Goal: Task Accomplishment & Management: Complete application form

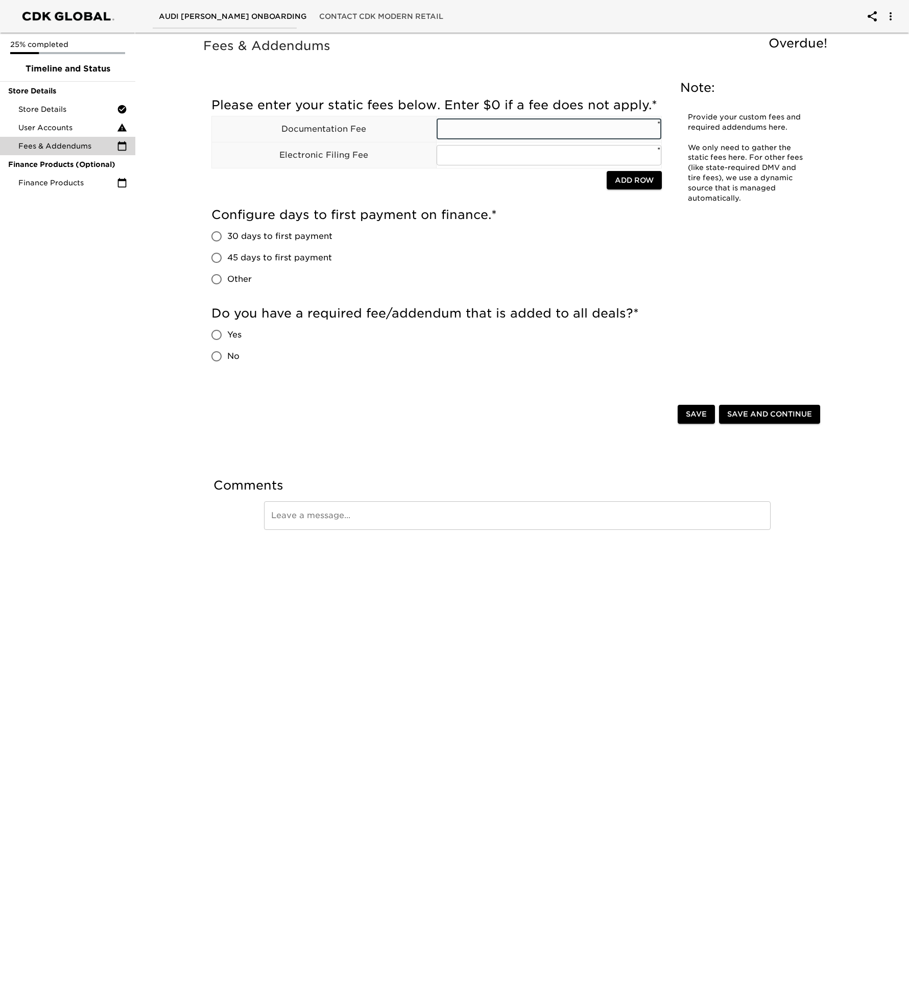
click at [513, 134] on input "text" at bounding box center [549, 129] width 225 height 20
type input "604.47"
type input "5.00"
click at [213, 237] on input "30 days to first payment" at bounding box center [216, 236] width 21 height 21
radio input "true"
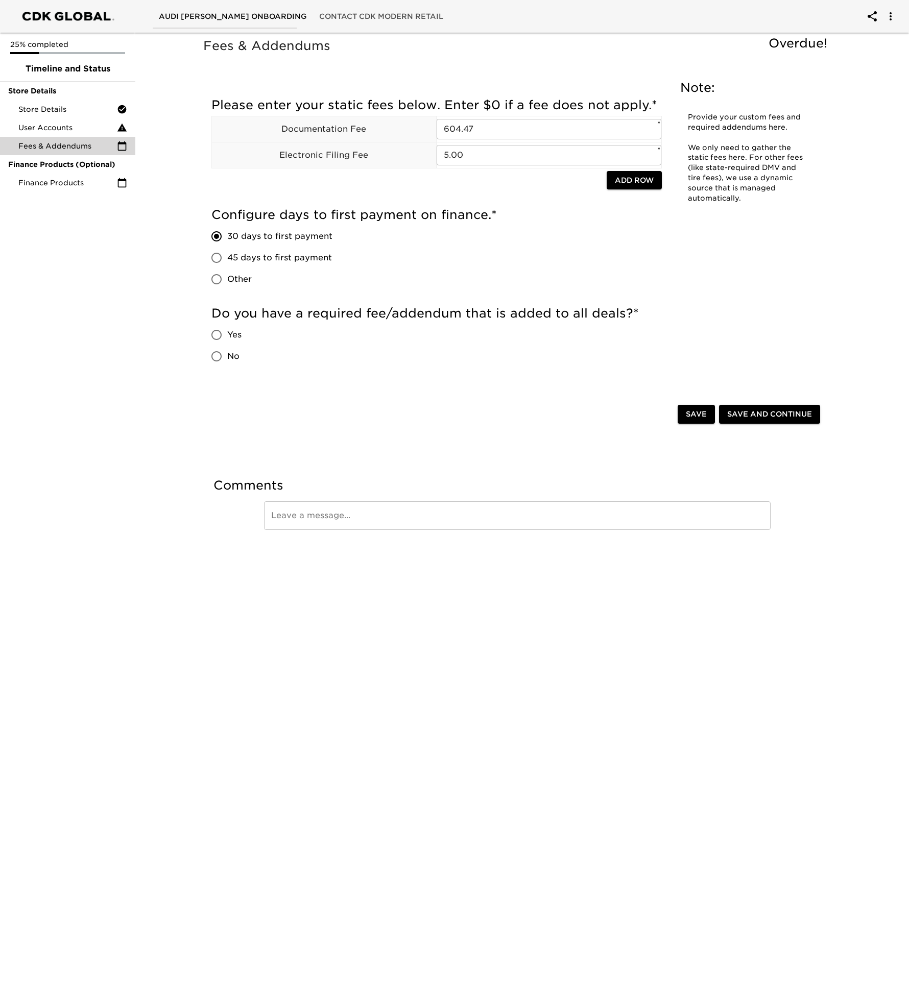
click at [219, 358] on input "No" at bounding box center [216, 356] width 21 height 21
radio input "true"
click at [738, 419] on span "Save and Continue" at bounding box center [769, 414] width 85 height 13
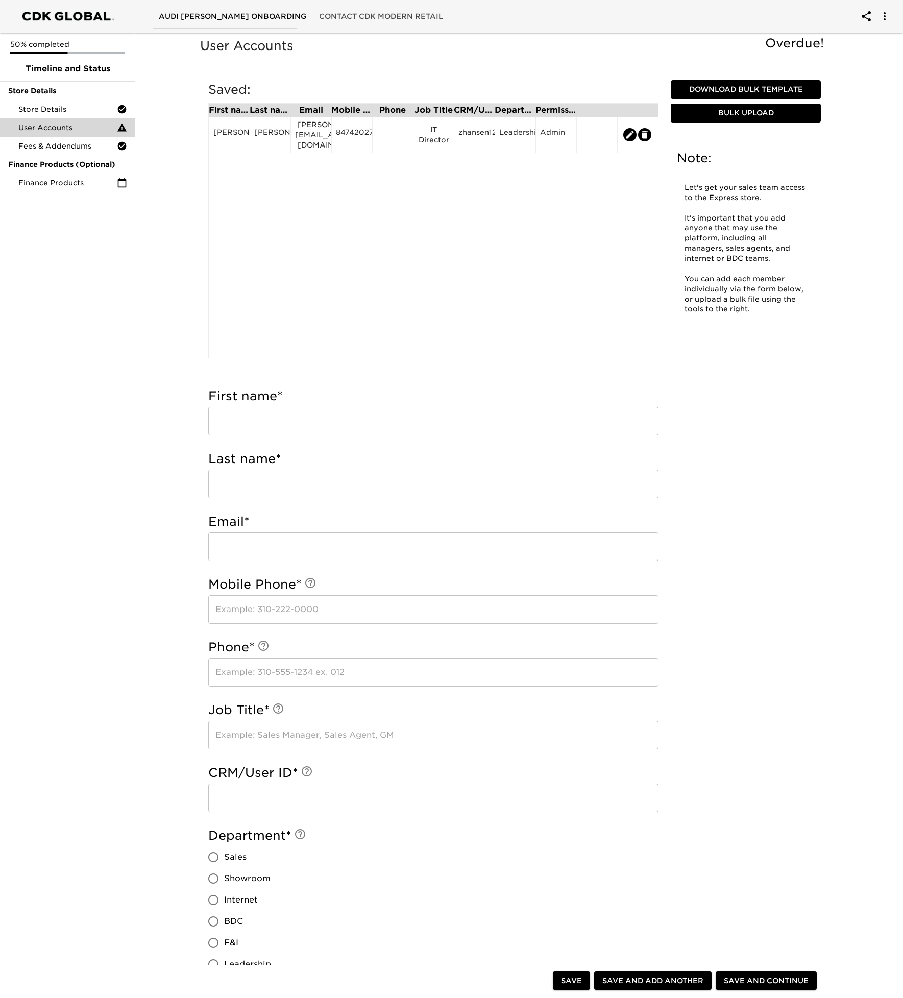
click at [360, 15] on span "Contact CDK Modern Retail" at bounding box center [381, 16] width 124 height 13
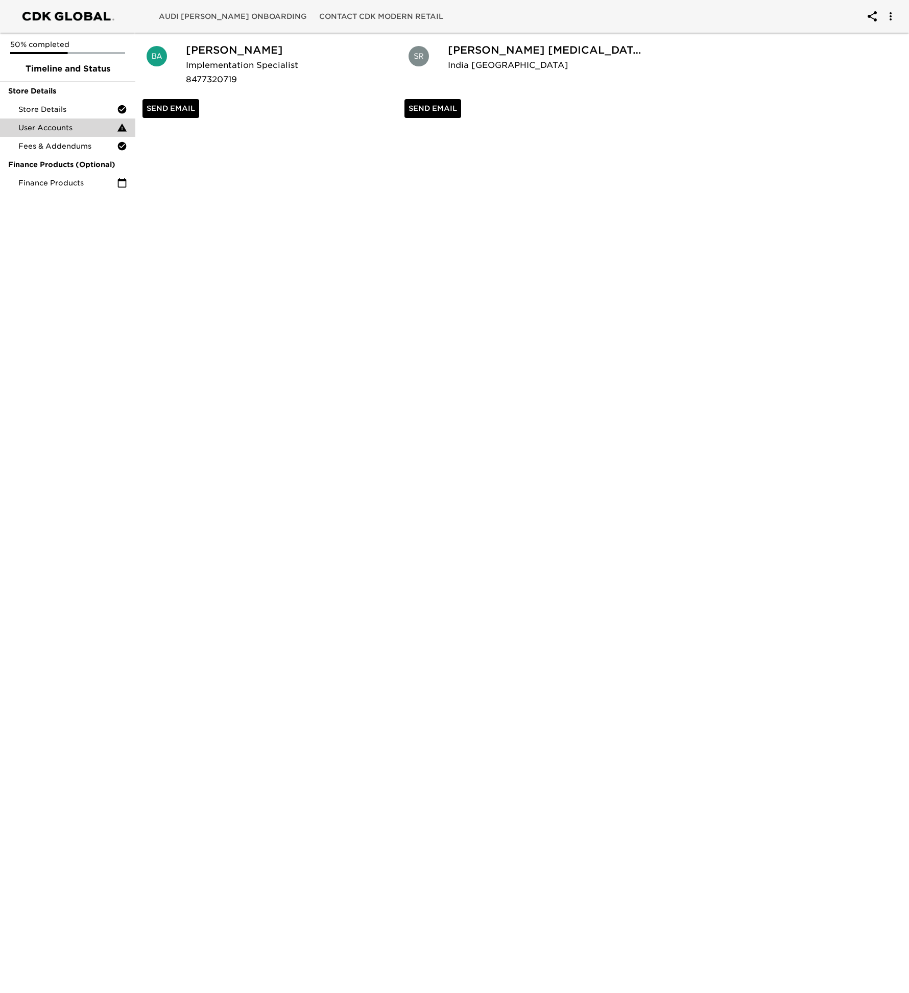
click at [229, 18] on span "Audi Kirkwood's Onboarding" at bounding box center [233, 16] width 148 height 13
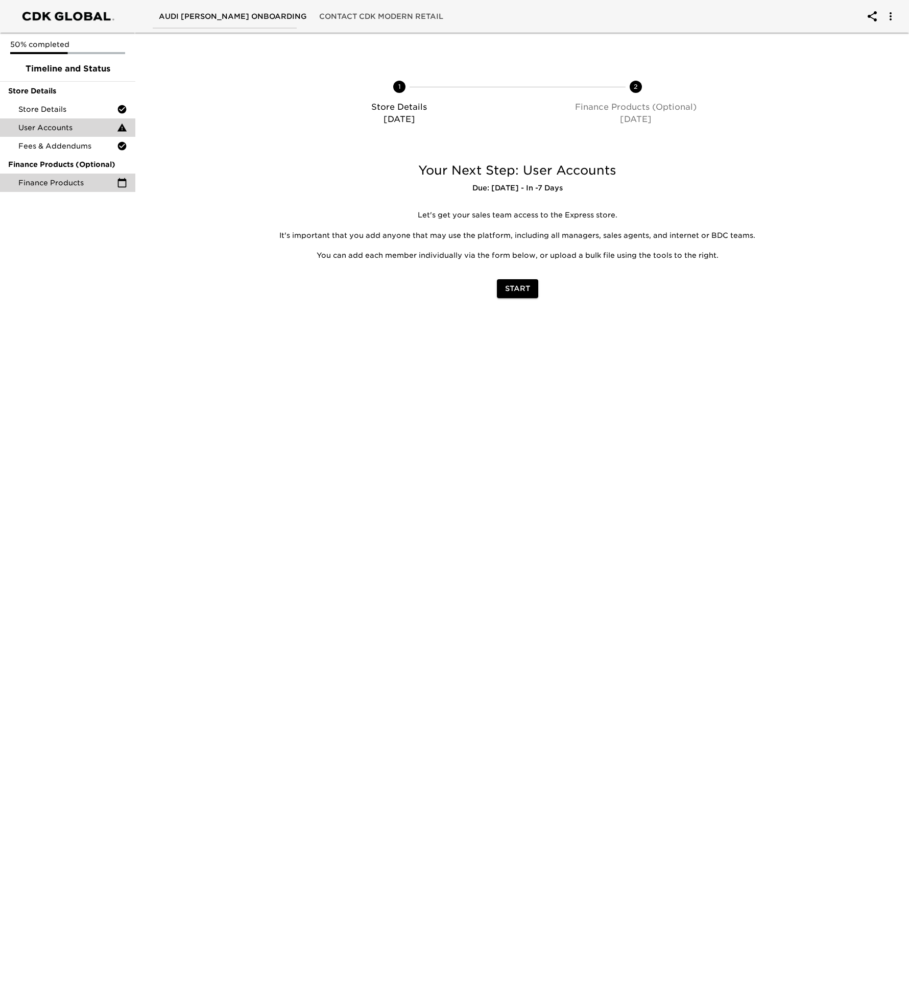
click at [87, 183] on span "Finance Products" at bounding box center [67, 183] width 99 height 10
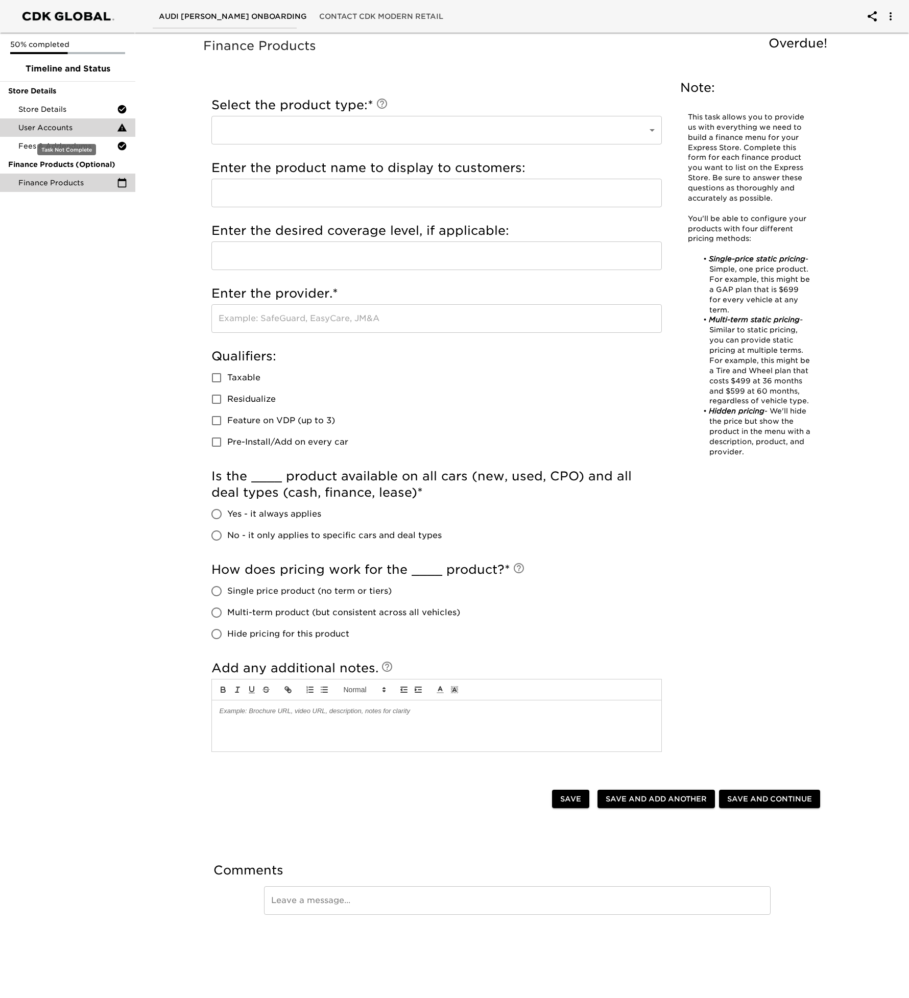
click at [86, 126] on span "User Accounts" at bounding box center [67, 128] width 99 height 10
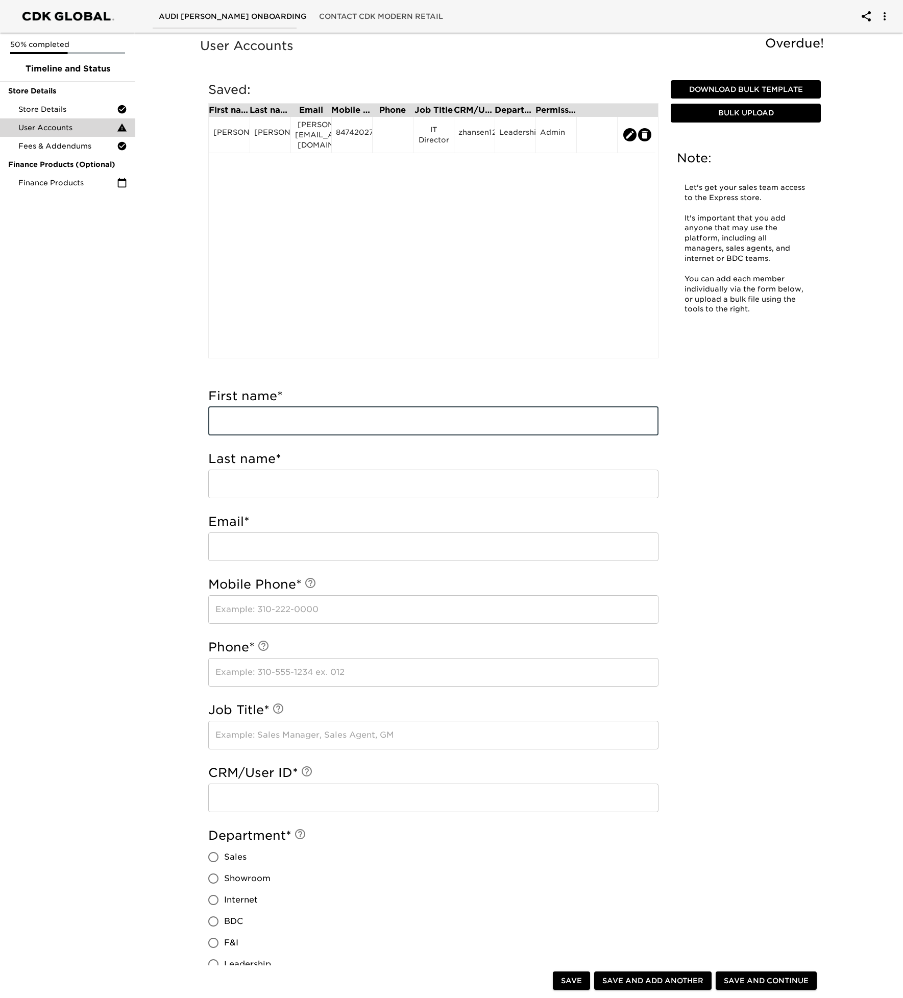
click at [341, 412] on input "text" at bounding box center [433, 421] width 450 height 29
type input "Zoltan"
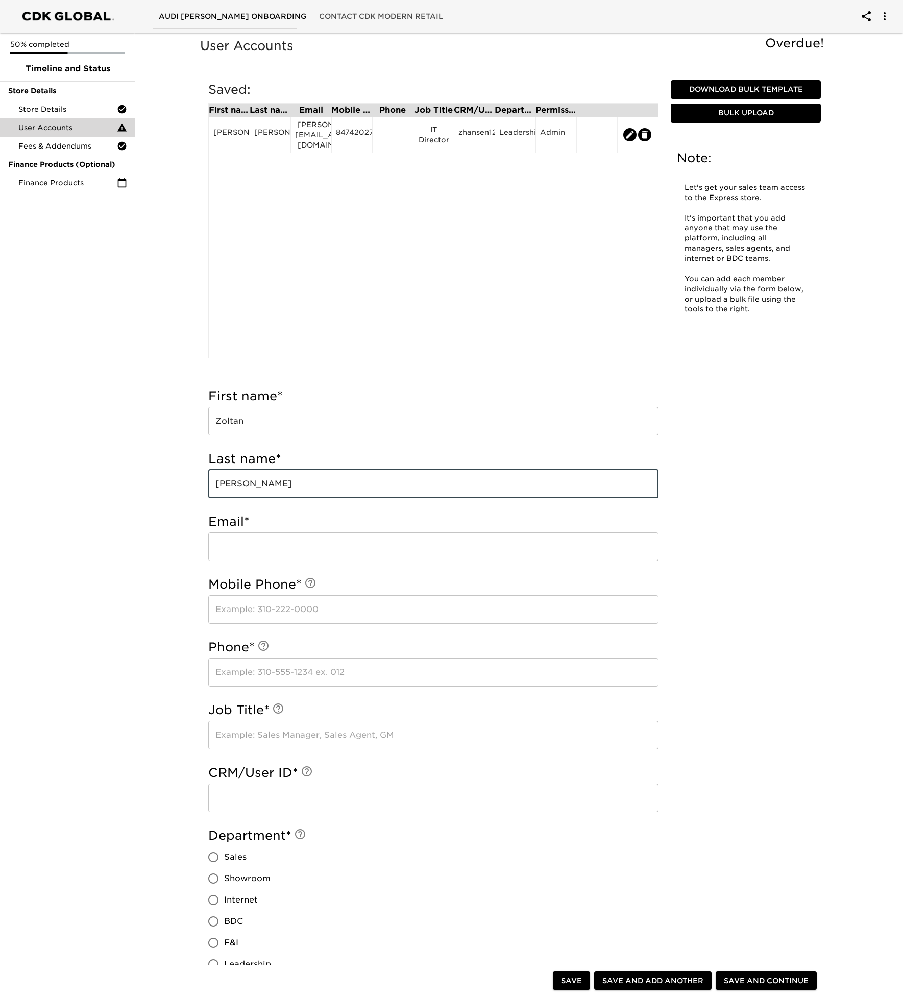
type input "[PERSON_NAME]"
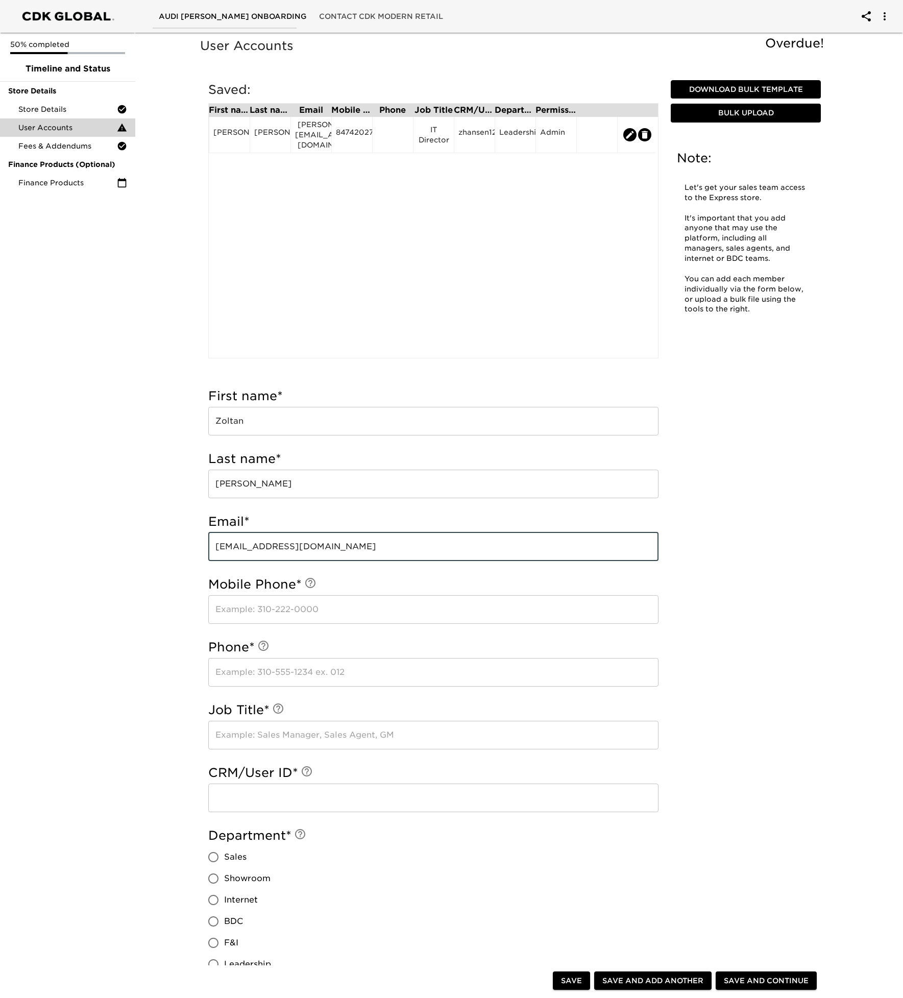
type input "zoltan@audiexchange.com"
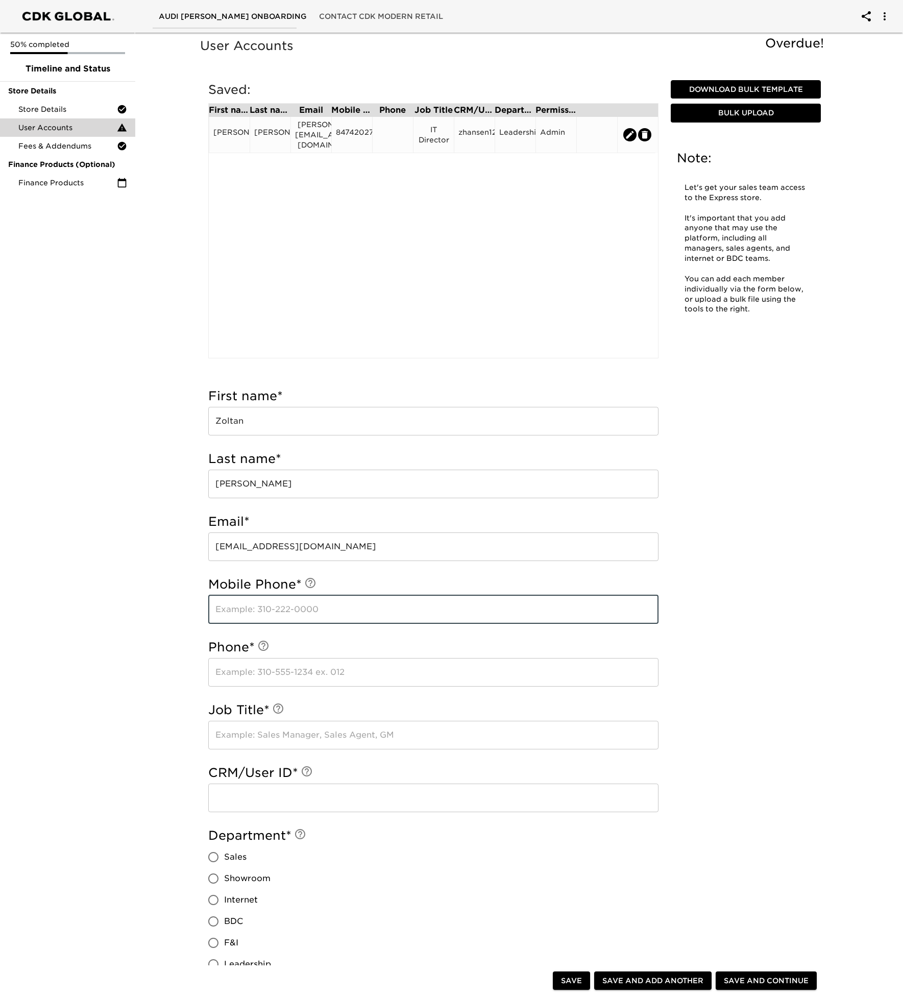
click at [628, 131] on icon "edit" at bounding box center [631, 135] width 8 height 8
type input "[PERSON_NAME]"
type input "zachary@audikirkwood.com"
type input "8474202720"
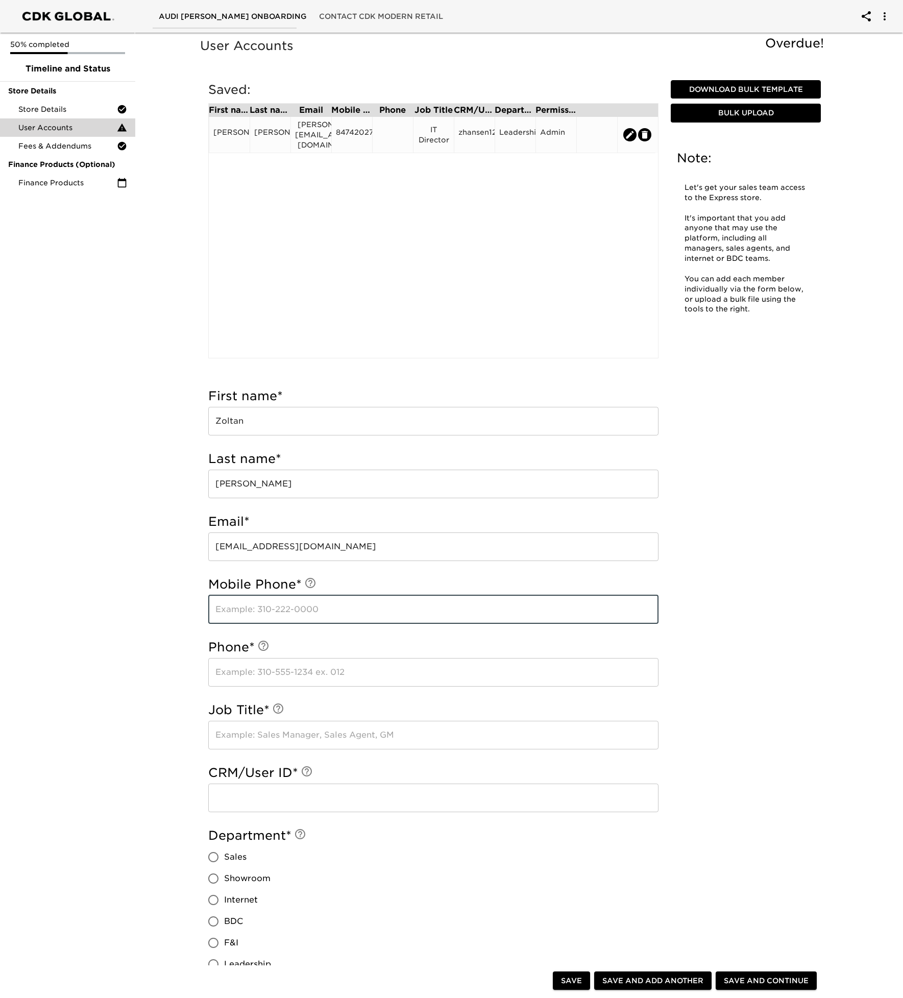
type input "IT Director"
type input "zhansen12756"
radio input "true"
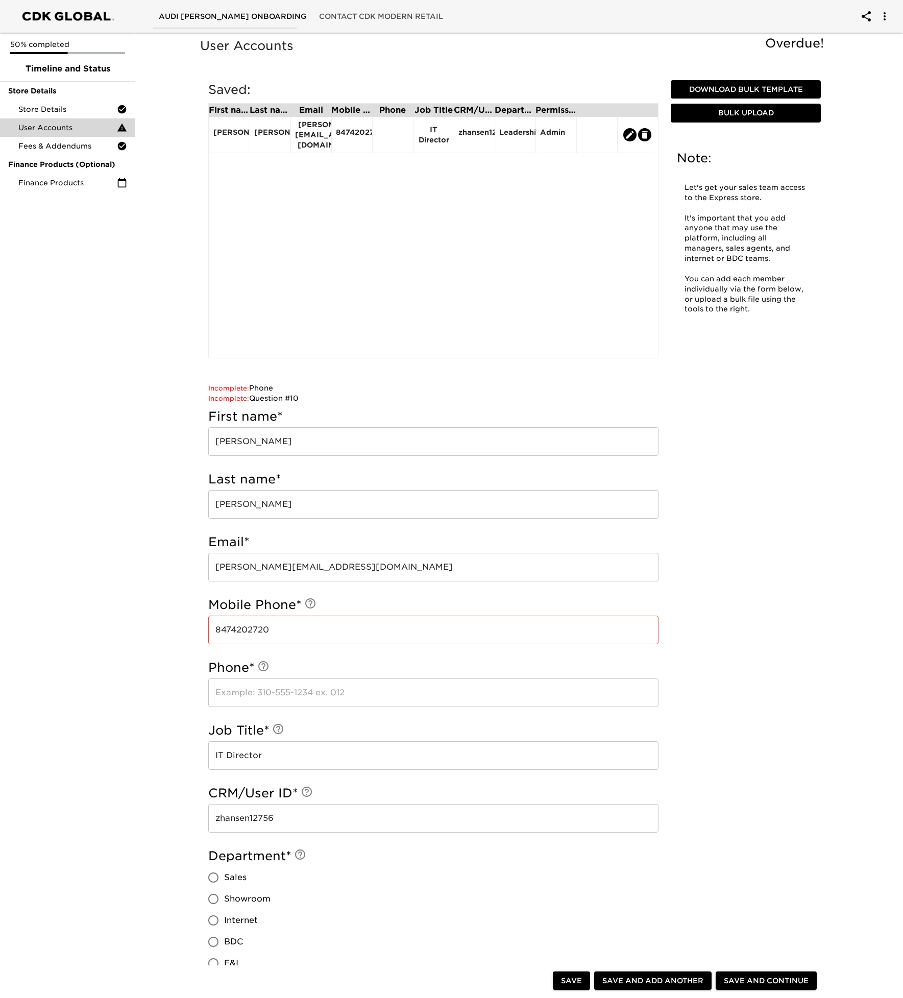
click at [315, 695] on input "text" at bounding box center [433, 693] width 450 height 29
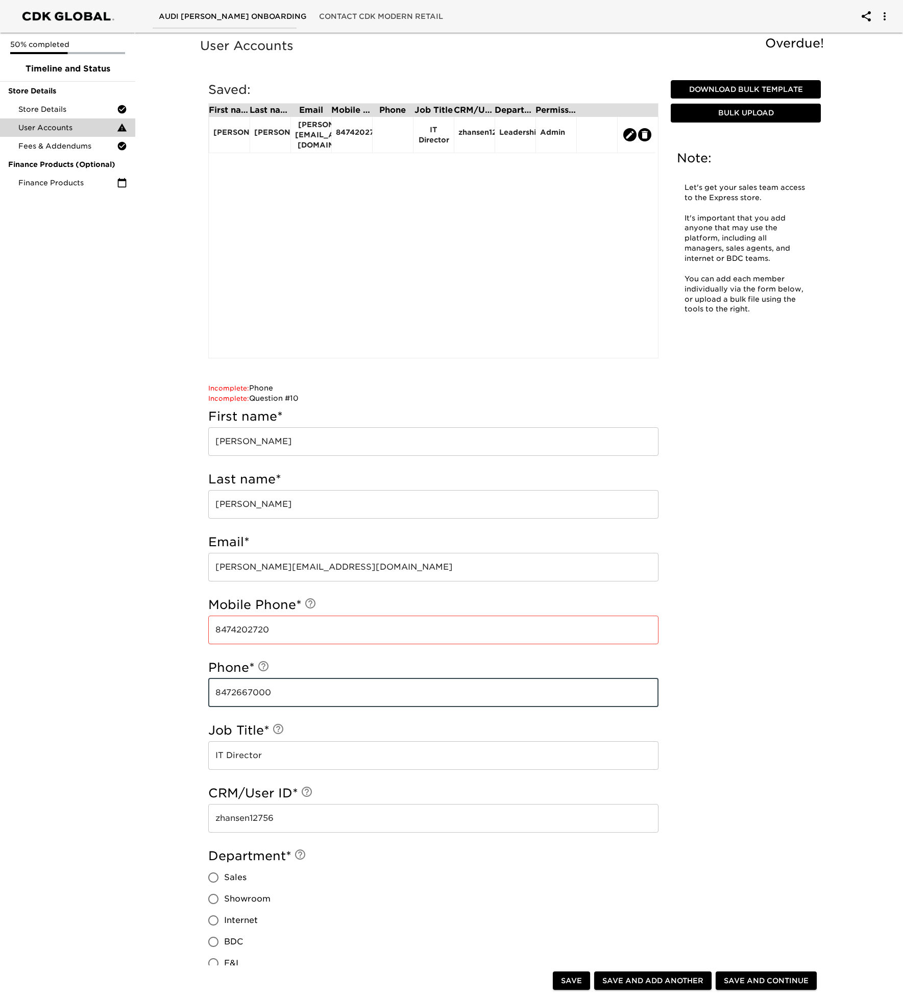
type input "8472667000"
click at [578, 980] on span "Save" at bounding box center [571, 981] width 21 height 13
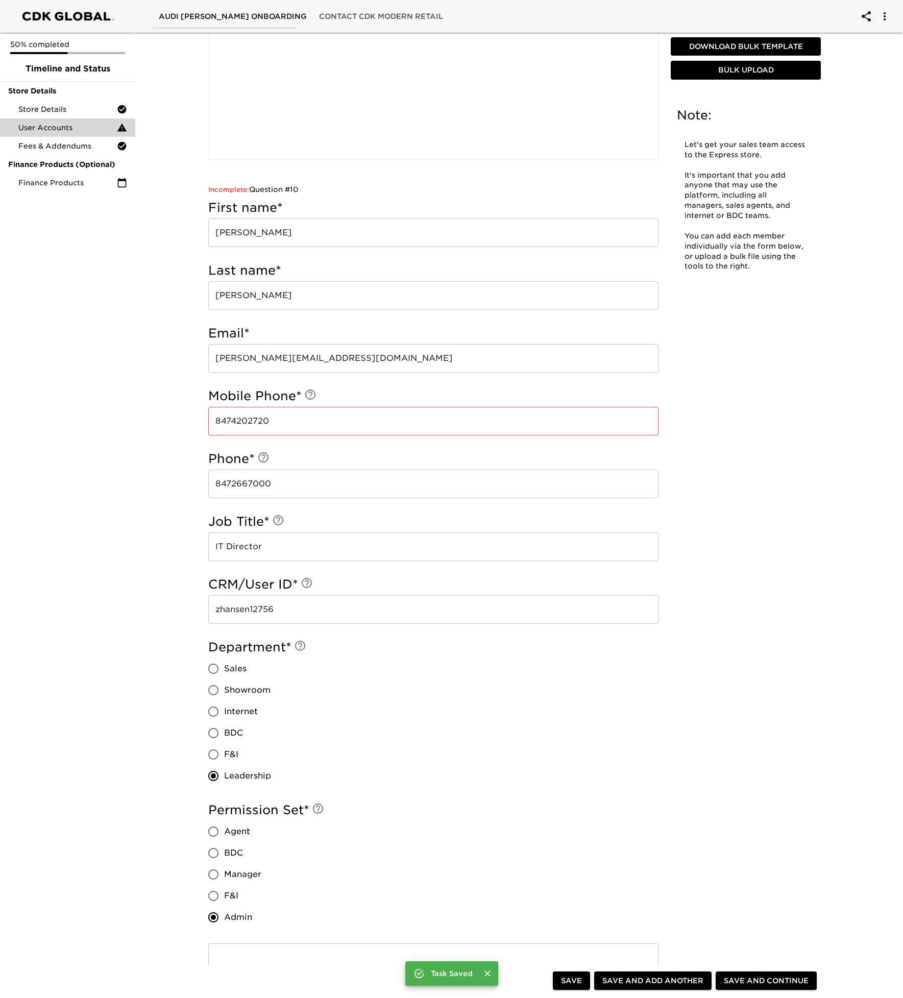
scroll to position [304, 0]
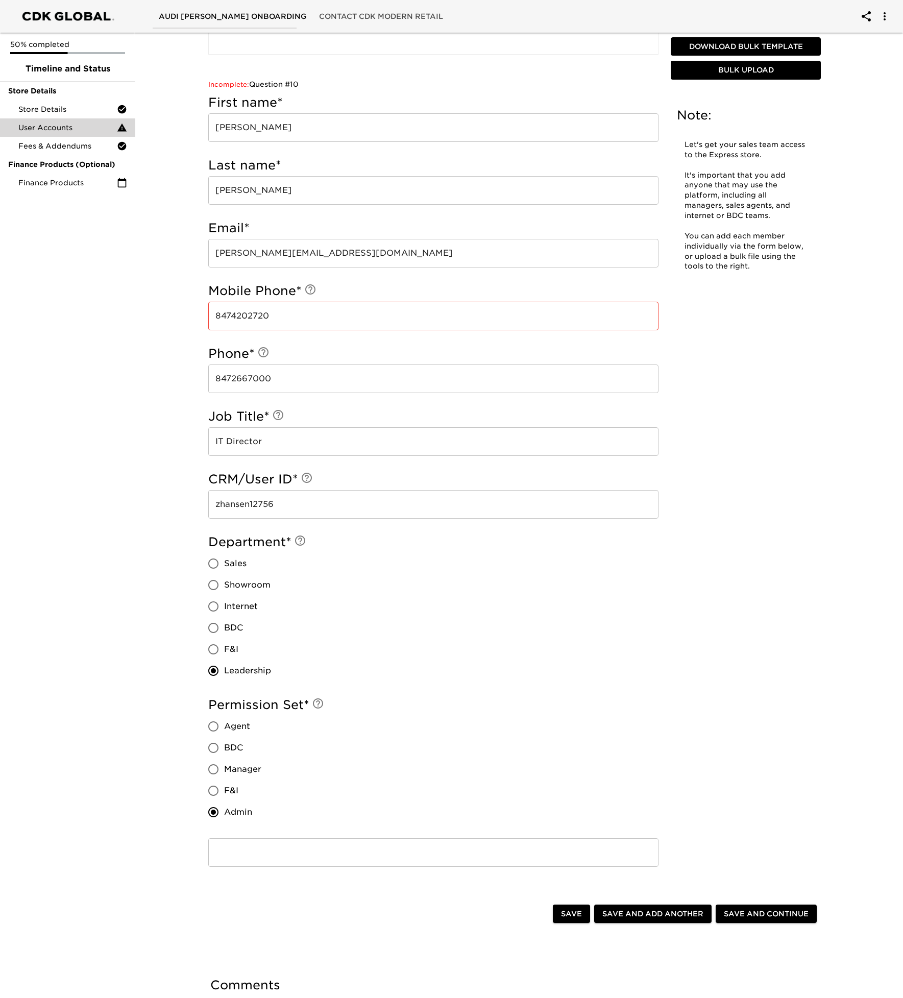
click at [312, 316] on input "8474202720" at bounding box center [433, 316] width 450 height 29
click at [612, 677] on div "Department * Sales Showroom Internet BDC F&I Leadership" at bounding box center [433, 608] width 450 height 148
click at [731, 914] on span "Save and Continue" at bounding box center [766, 914] width 85 height 13
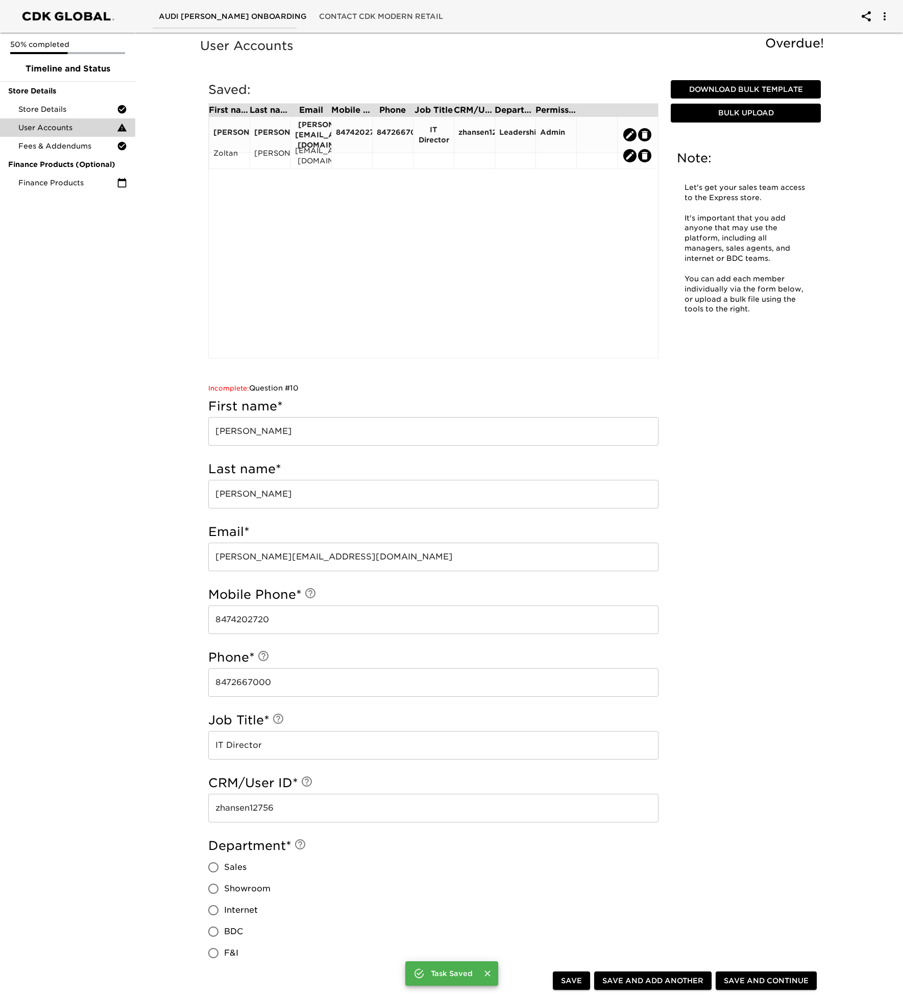
click at [228, 140] on div "[PERSON_NAME]" at bounding box center [229, 135] width 41 height 36
click at [229, 148] on div "Zoltan" at bounding box center [229, 155] width 32 height 15
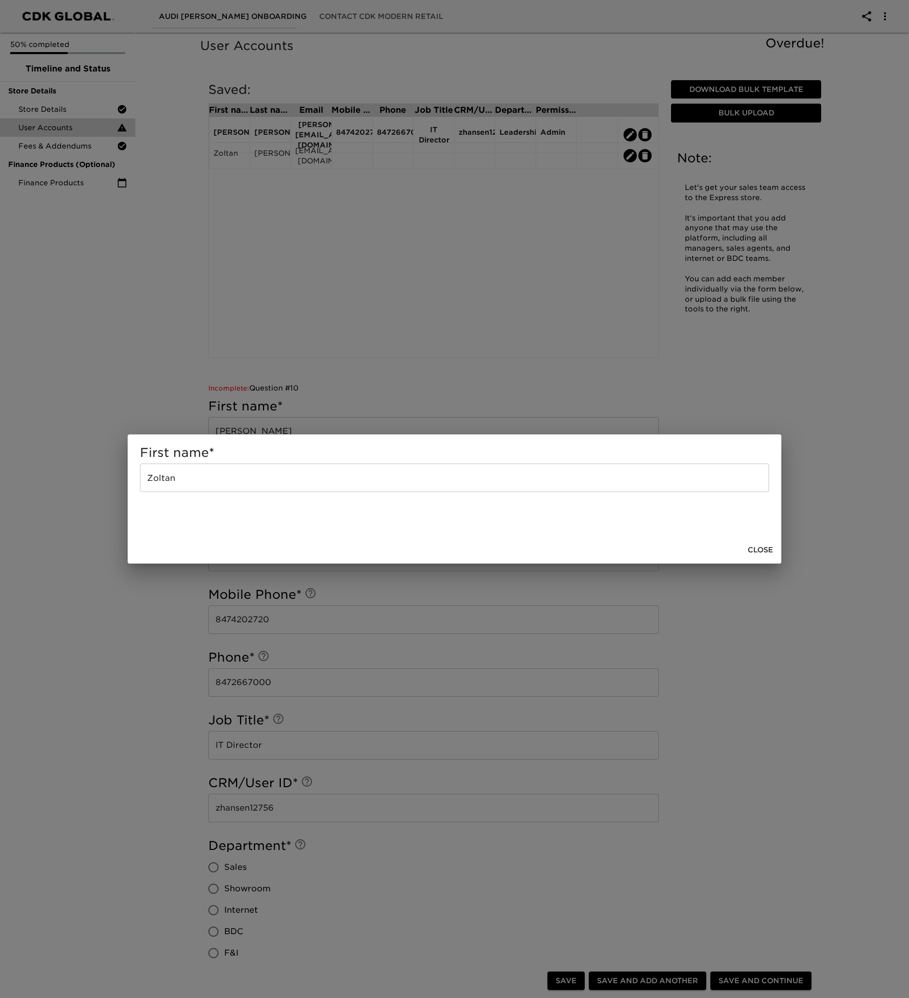
click at [750, 549] on span "Close" at bounding box center [761, 550] width 26 height 13
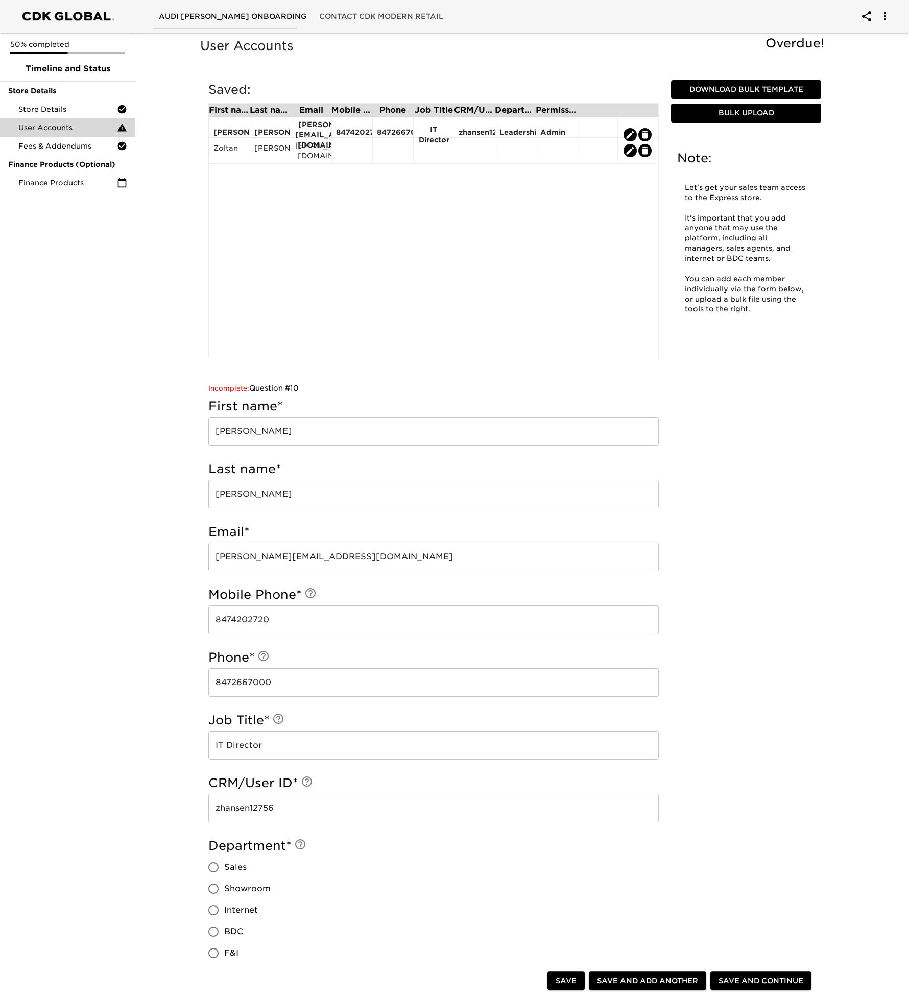
radio input "false"
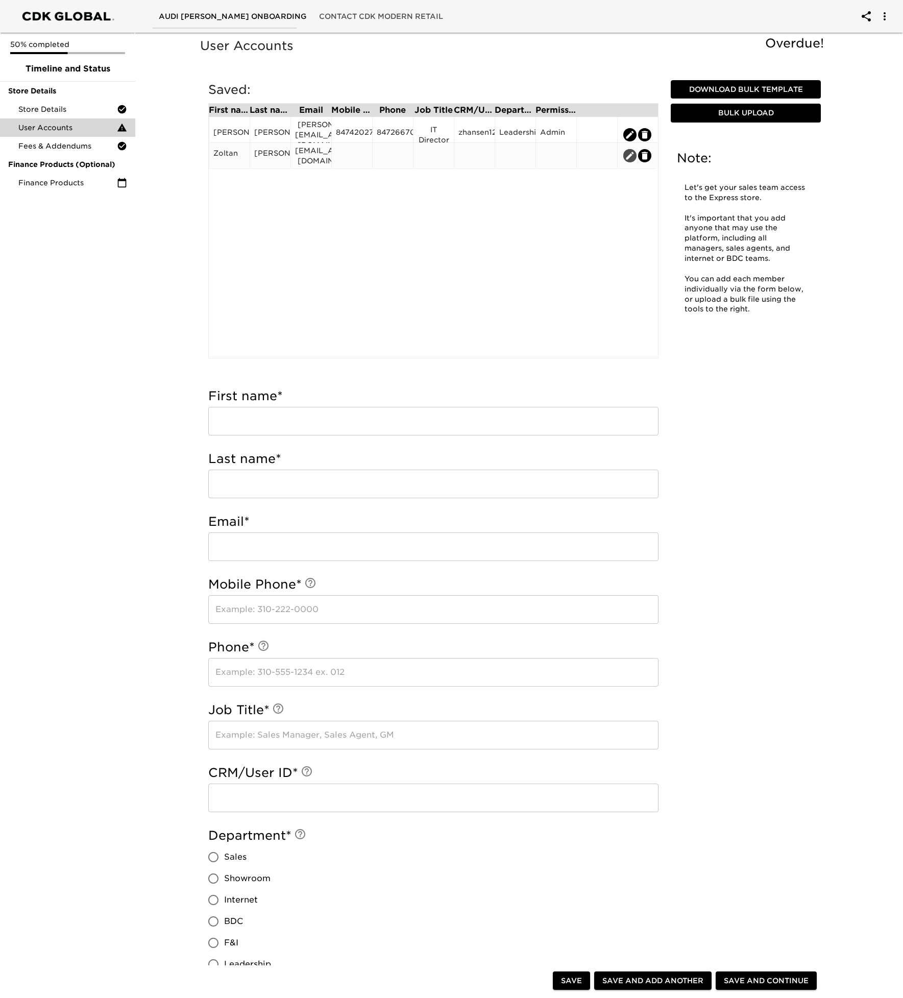
click at [633, 158] on icon "edit" at bounding box center [630, 156] width 10 height 10
type input "Zoltan"
type input "[PERSON_NAME]"
type input "zoltan@audiexchange.com"
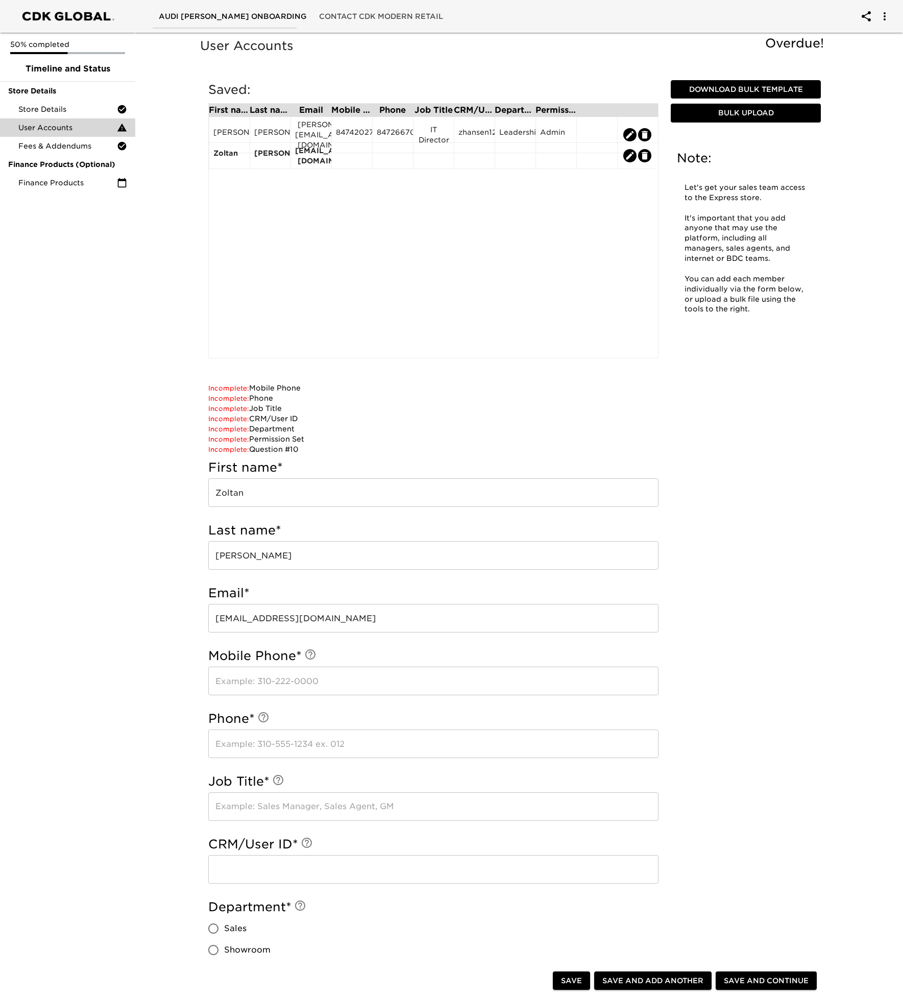
click at [306, 677] on input "text" at bounding box center [433, 681] width 450 height 29
click at [306, 678] on input "text" at bounding box center [433, 681] width 450 height 29
type input "3124203775"
click at [275, 742] on input "text" at bounding box center [433, 744] width 450 height 29
type input "8474325020"
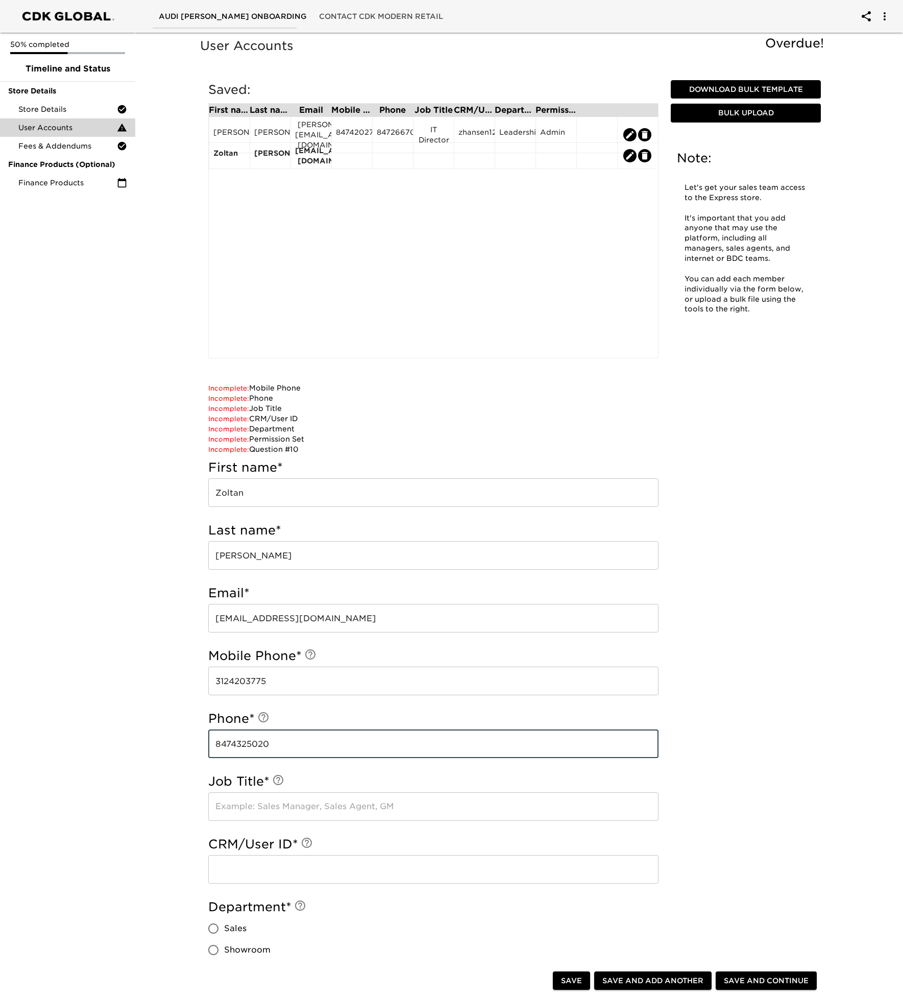
click at [330, 803] on input "text" at bounding box center [433, 807] width 450 height 29
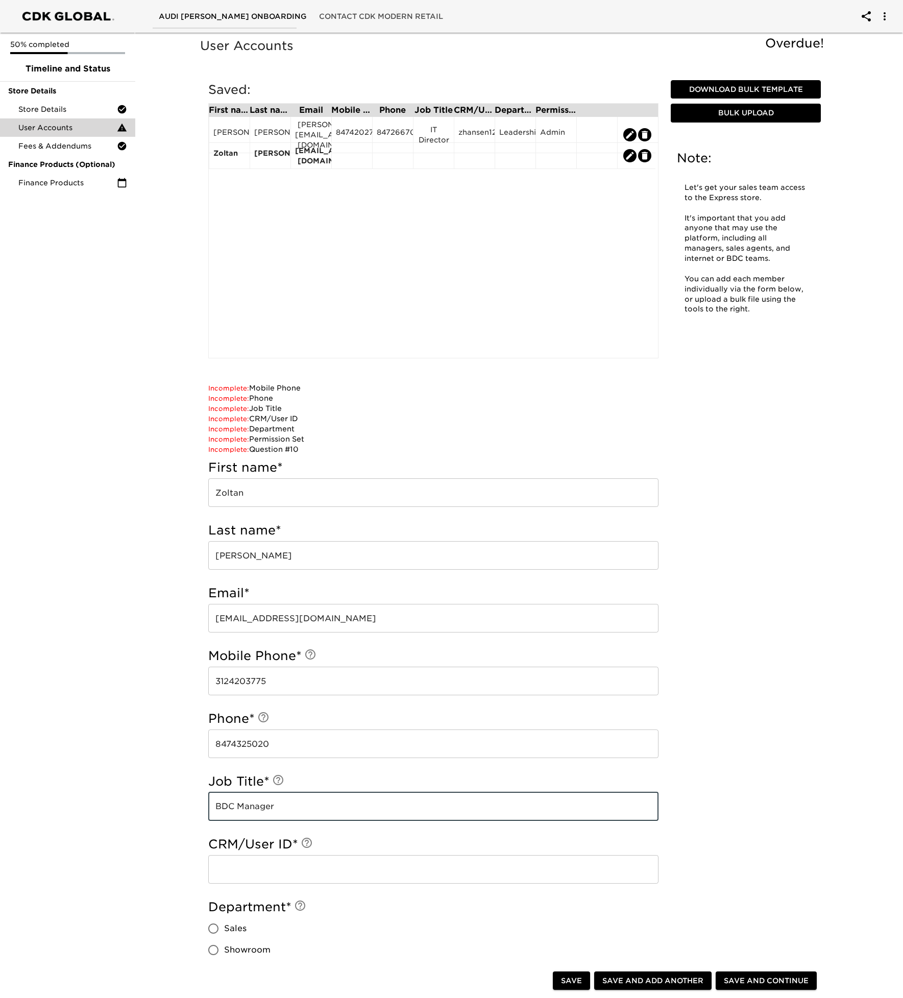
type input "BDC Manager"
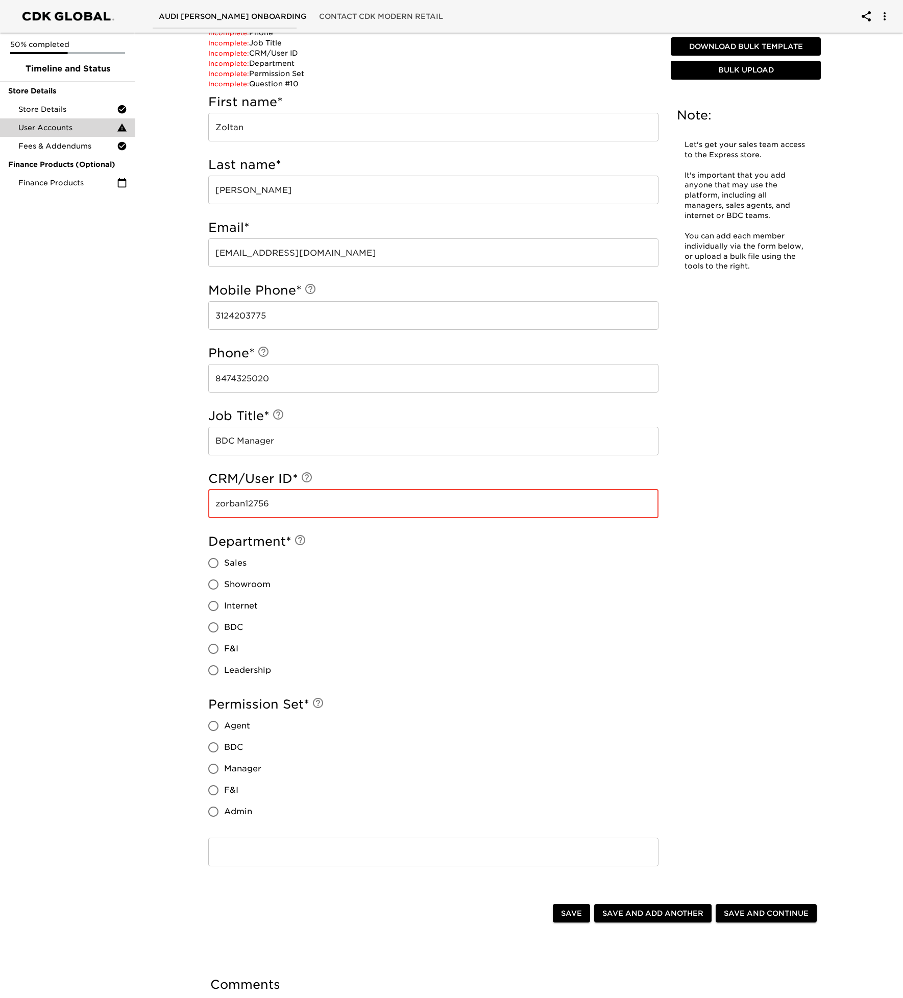
scroll to position [425, 0]
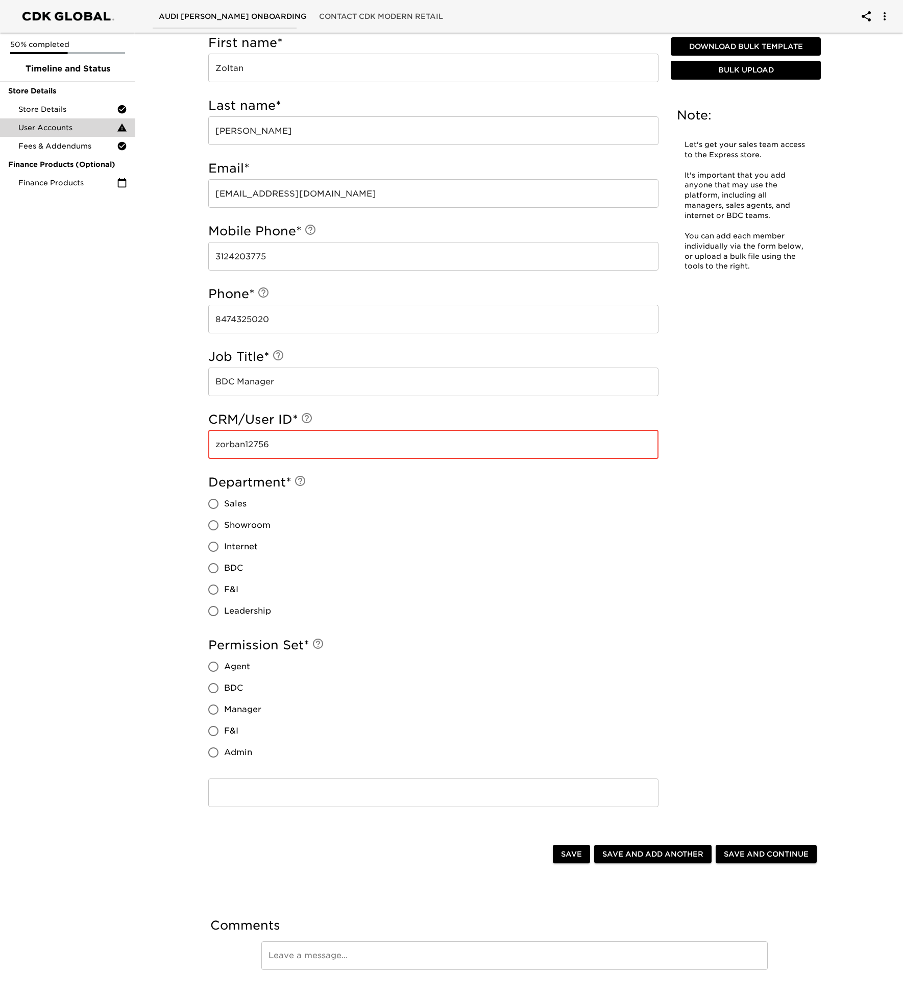
type input "zorban12756"
click at [215, 564] on input "BDC" at bounding box center [213, 568] width 21 height 21
radio input "true"
click at [215, 709] on input "Manager" at bounding box center [213, 709] width 21 height 21
radio input "true"
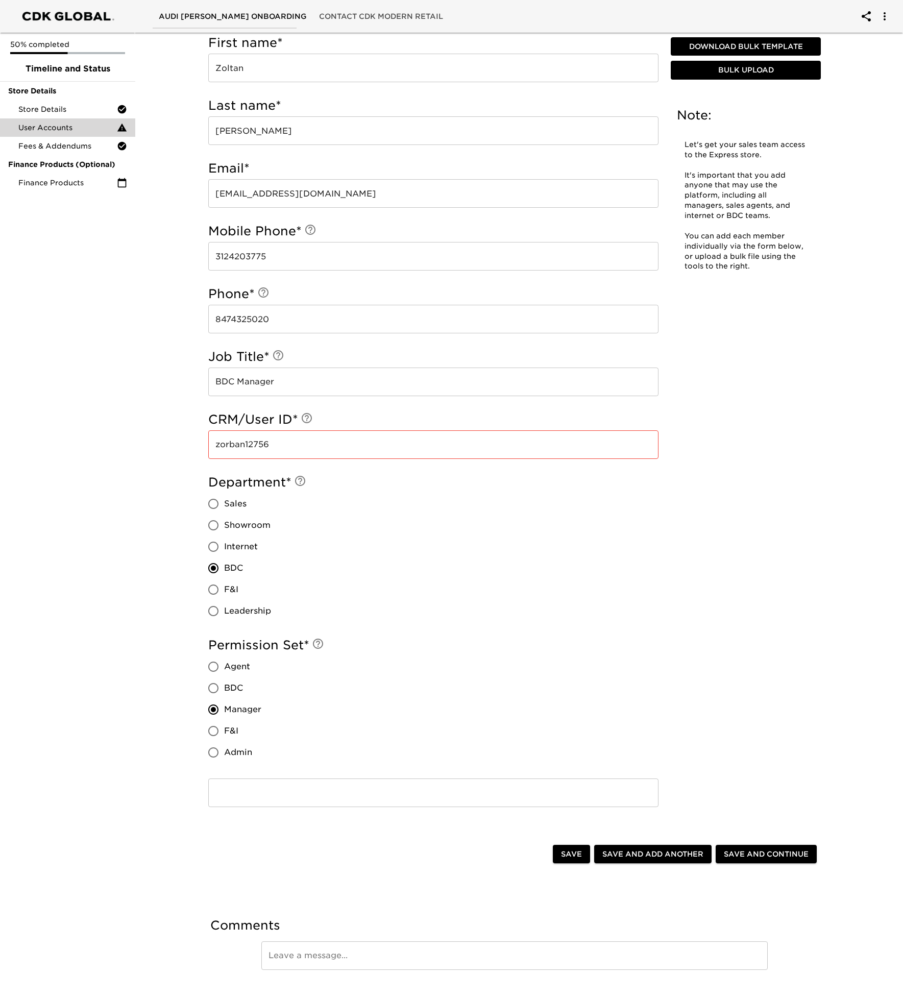
scroll to position [445, 0]
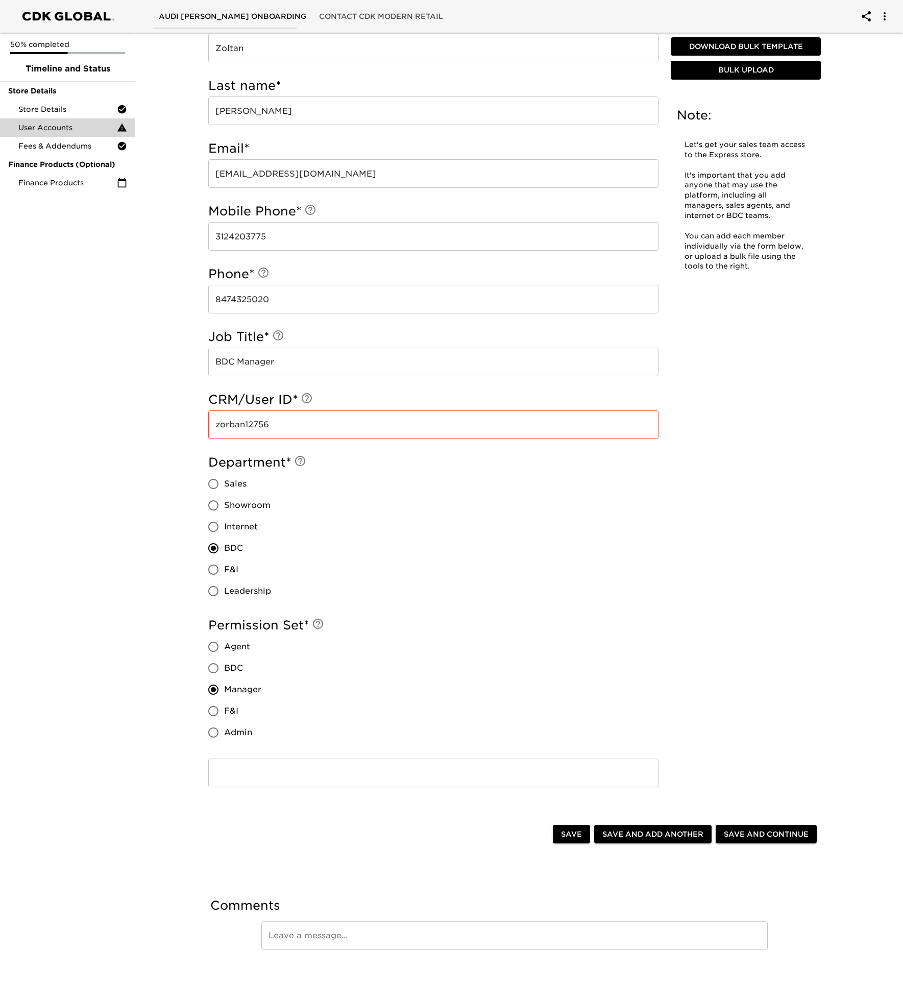
click at [746, 837] on span "Save and Continue" at bounding box center [766, 834] width 85 height 13
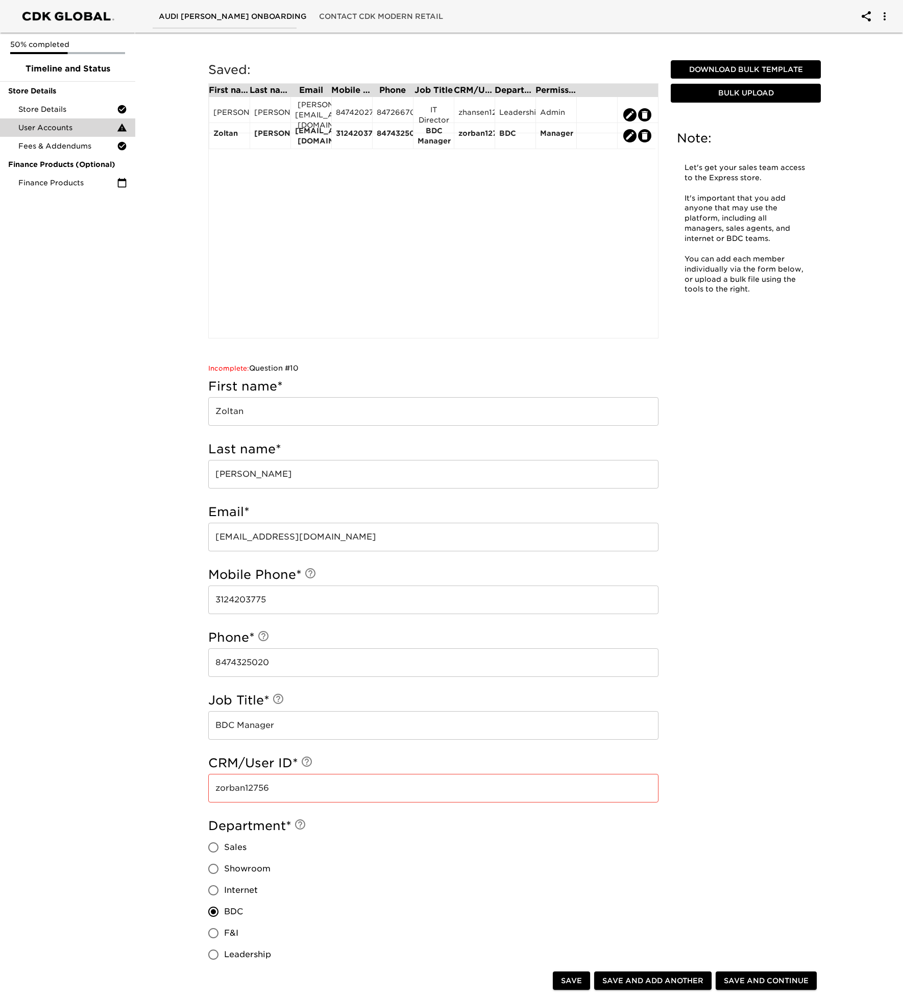
scroll to position [27, 0]
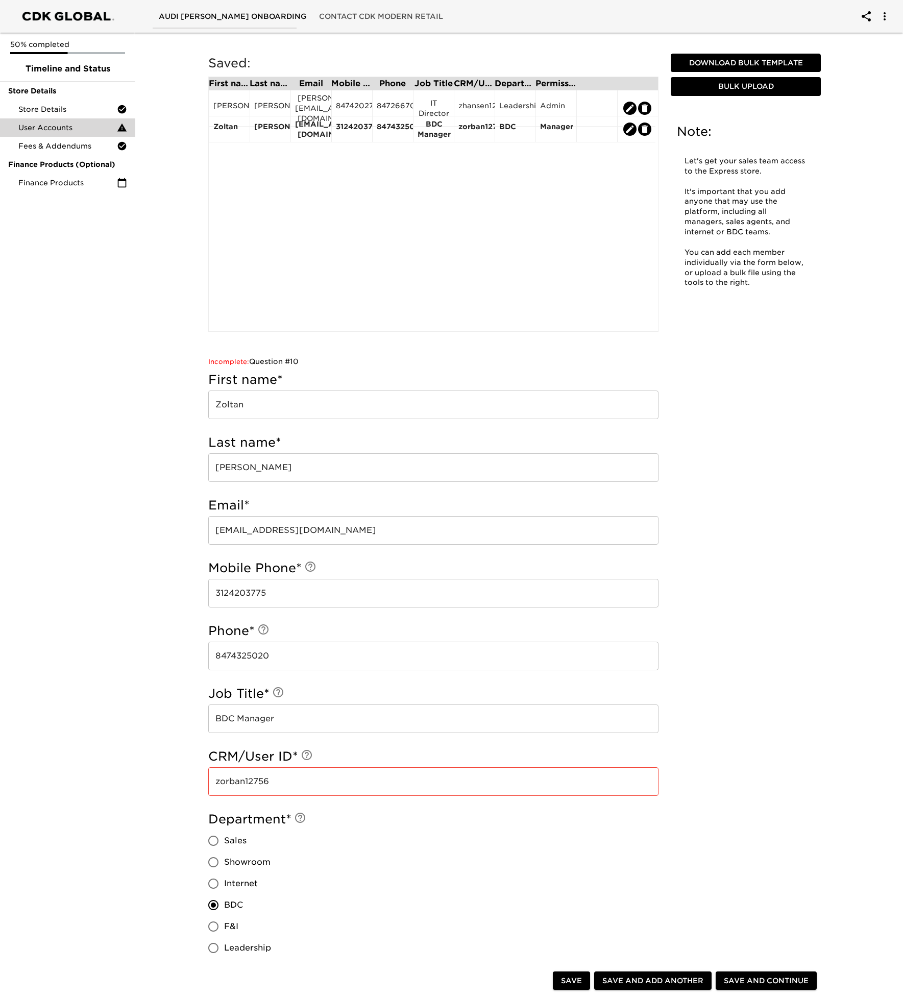
click at [747, 785] on div "User Accounts Overdue! Note: Let's get your sales team access to the Express st…" at bounding box center [514, 592] width 633 height 1167
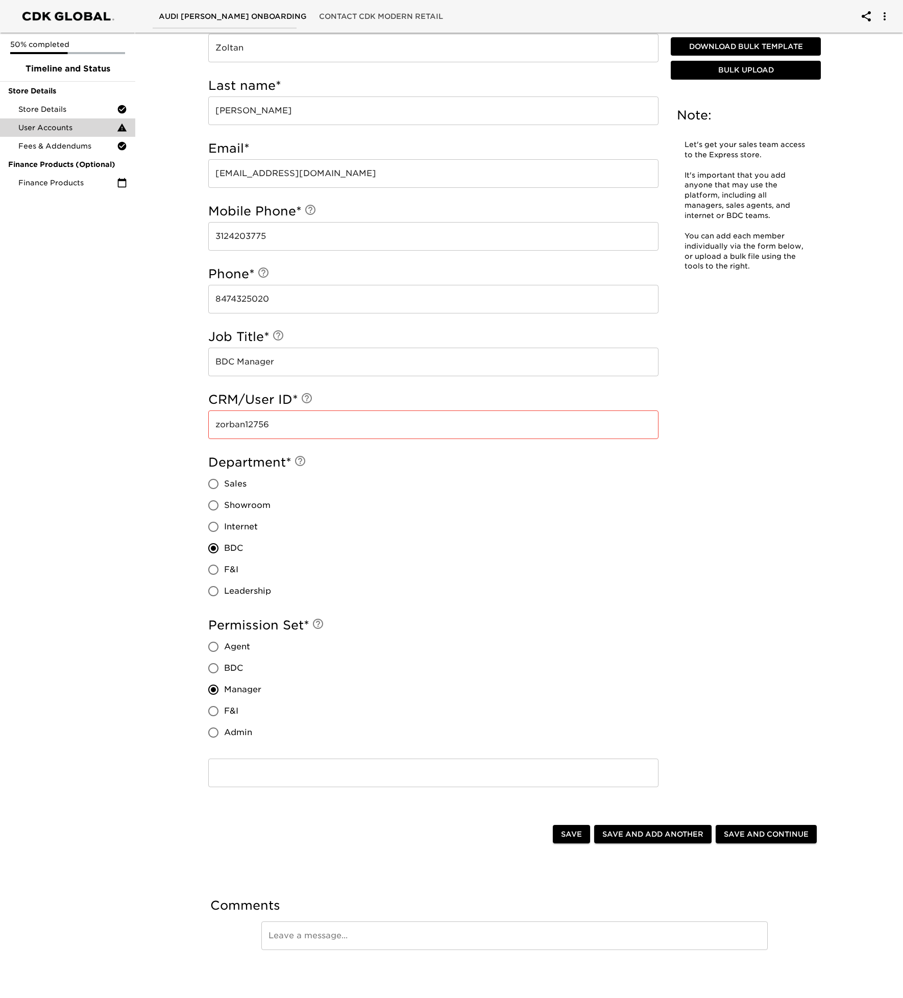
scroll to position [377, 0]
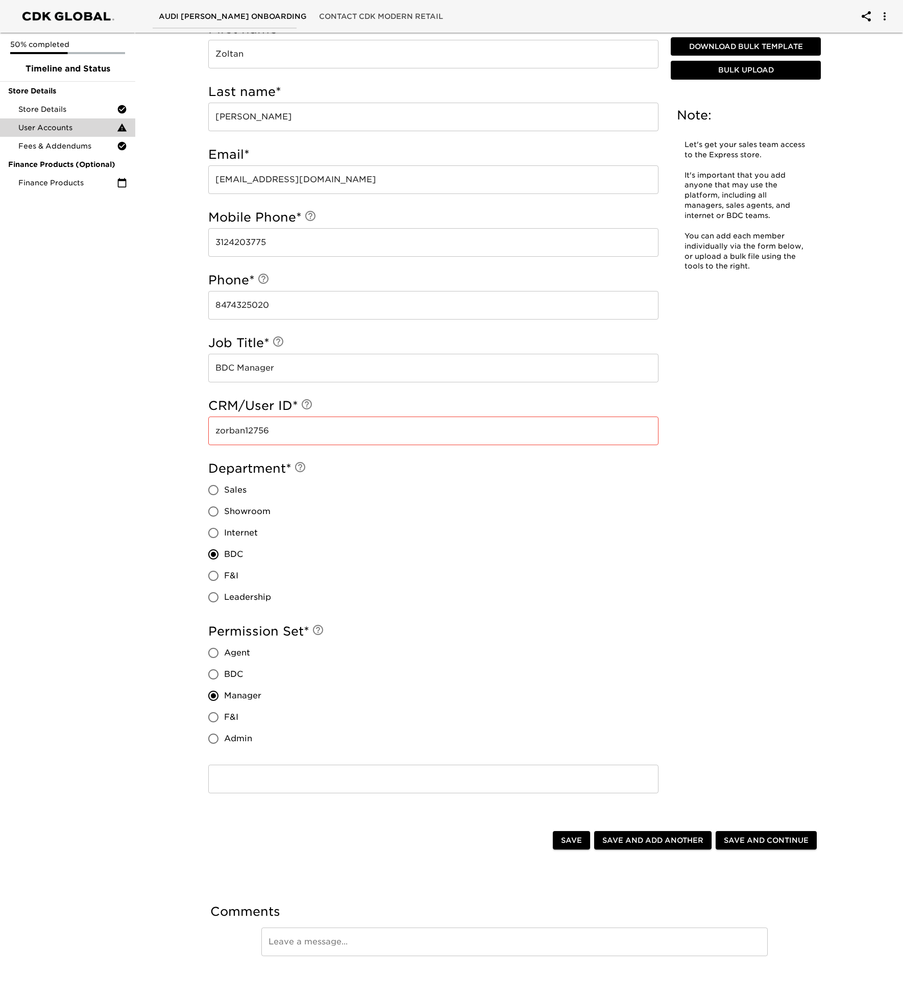
click at [561, 840] on span "Save" at bounding box center [571, 841] width 21 height 13
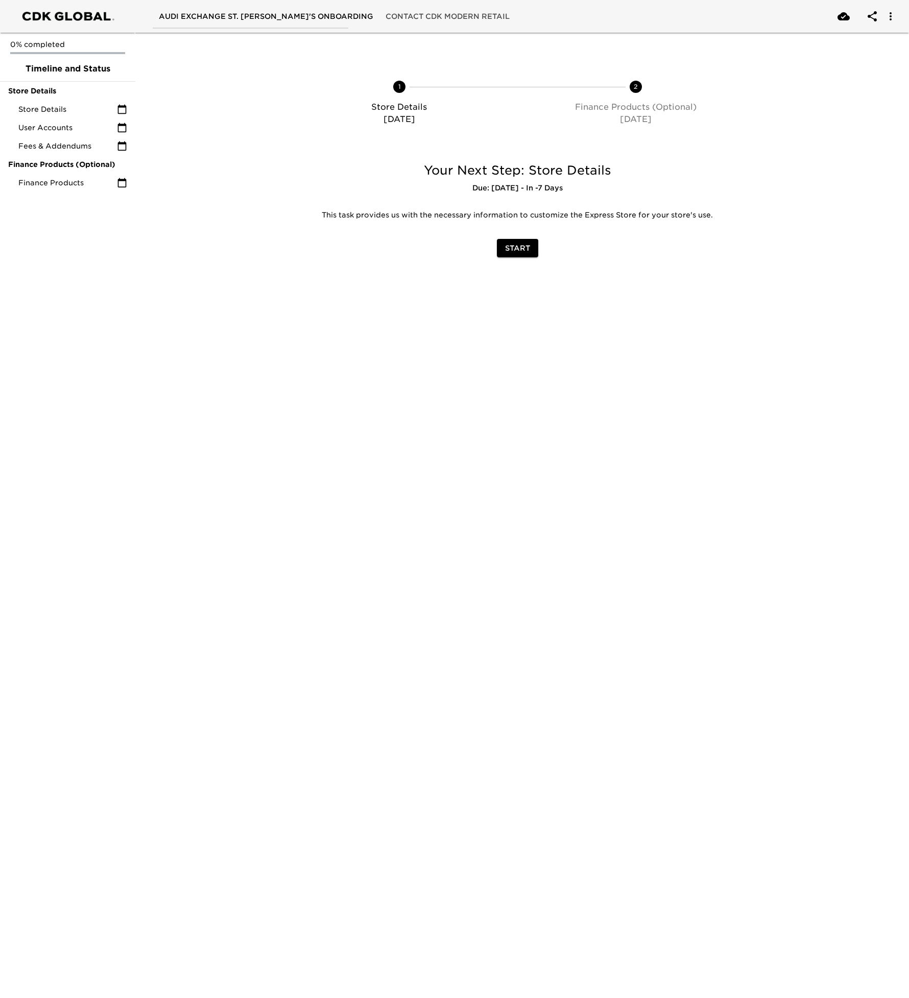
click at [522, 252] on span "Start" at bounding box center [517, 248] width 25 height 13
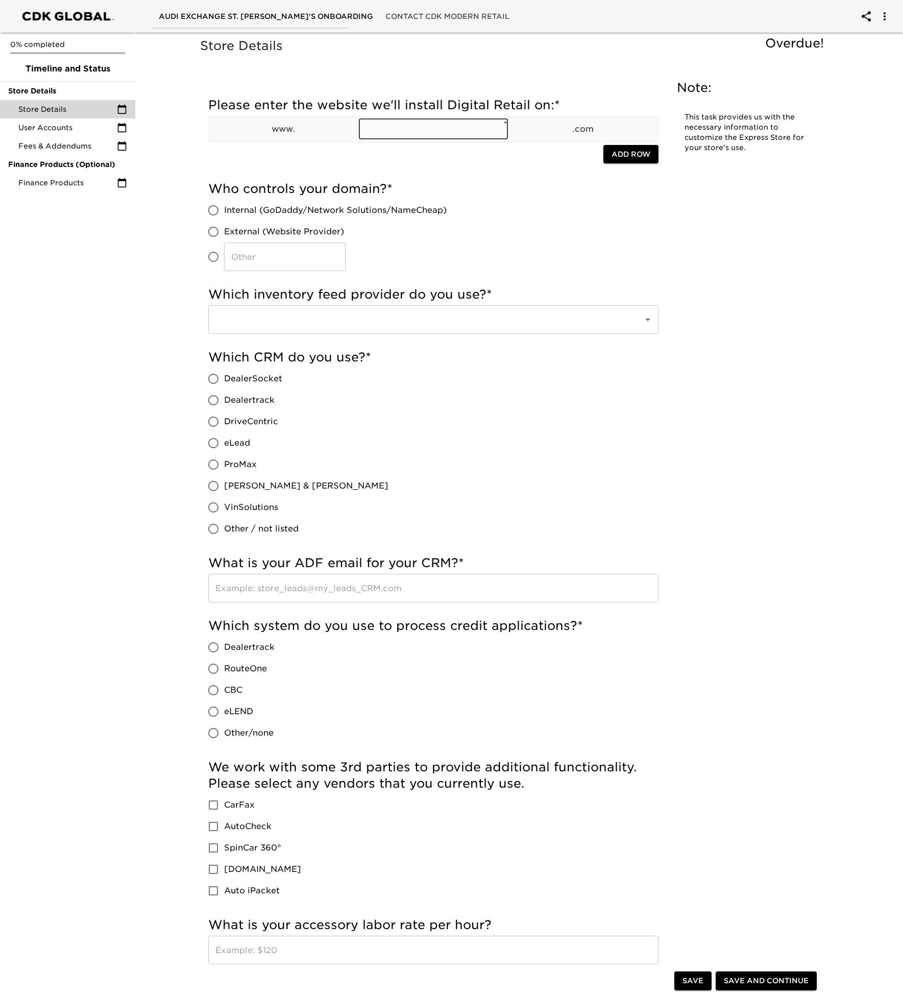
click at [416, 129] on input "text" at bounding box center [434, 129] width 150 height 20
type input "audiexchangesc"
click at [218, 211] on input "Internal (GoDaddy/Network Solutions/NameCheap)" at bounding box center [213, 210] width 21 height 21
radio input "true"
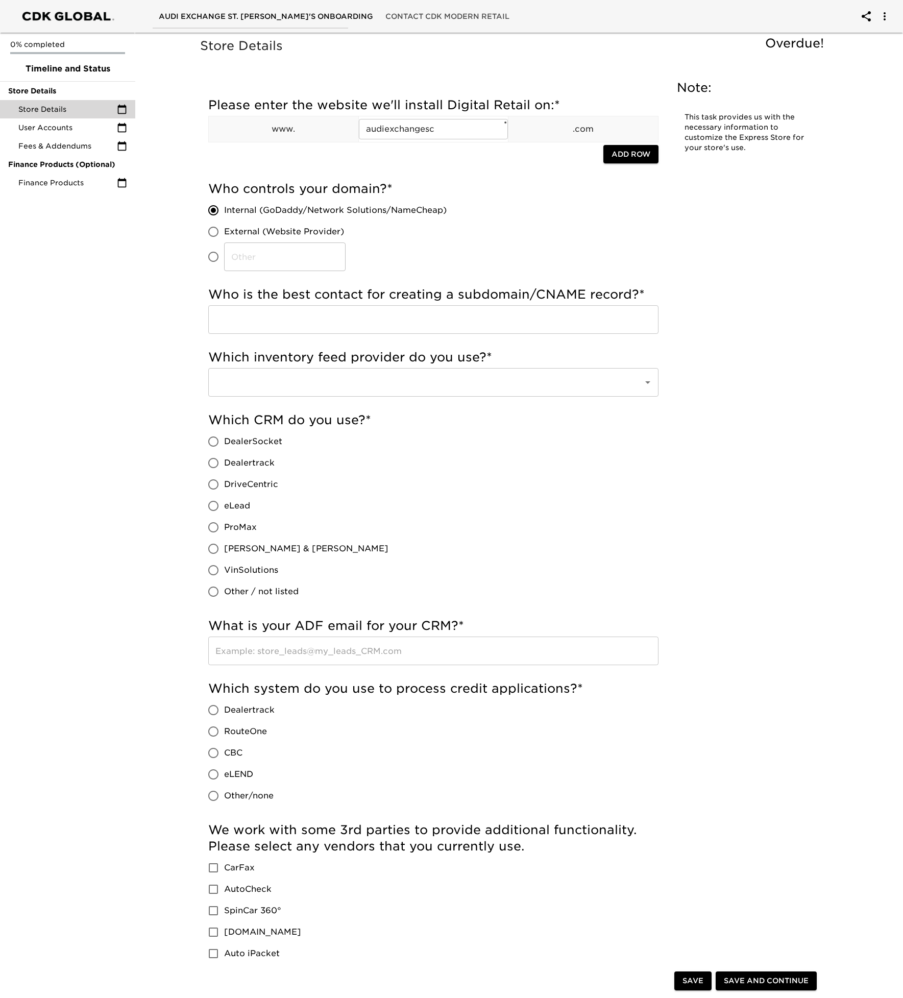
click at [314, 310] on input "text" at bounding box center [433, 319] width 450 height 29
type input "[PERSON_NAME]"
click at [330, 390] on input "text" at bounding box center [419, 382] width 413 height 19
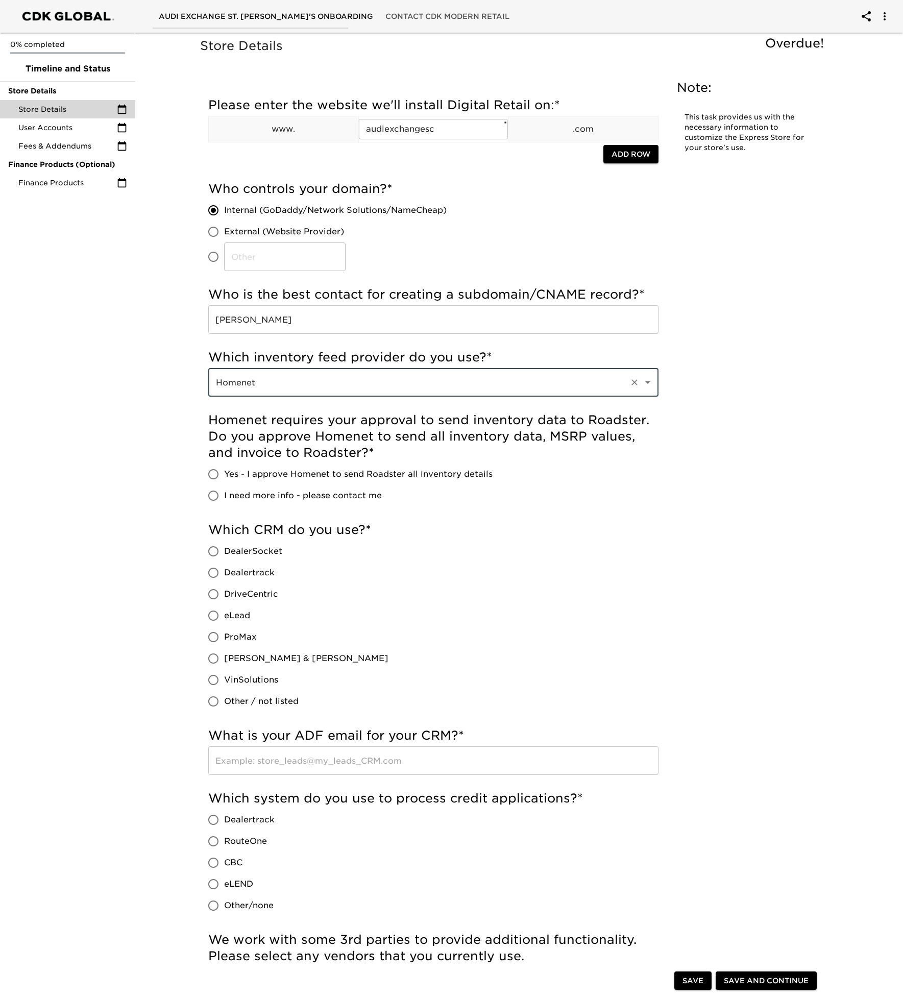
type input "Homenet"
click at [213, 471] on input "Yes - I approve Homenet to send Roadster all inventory details" at bounding box center [213, 474] width 21 height 21
radio input "true"
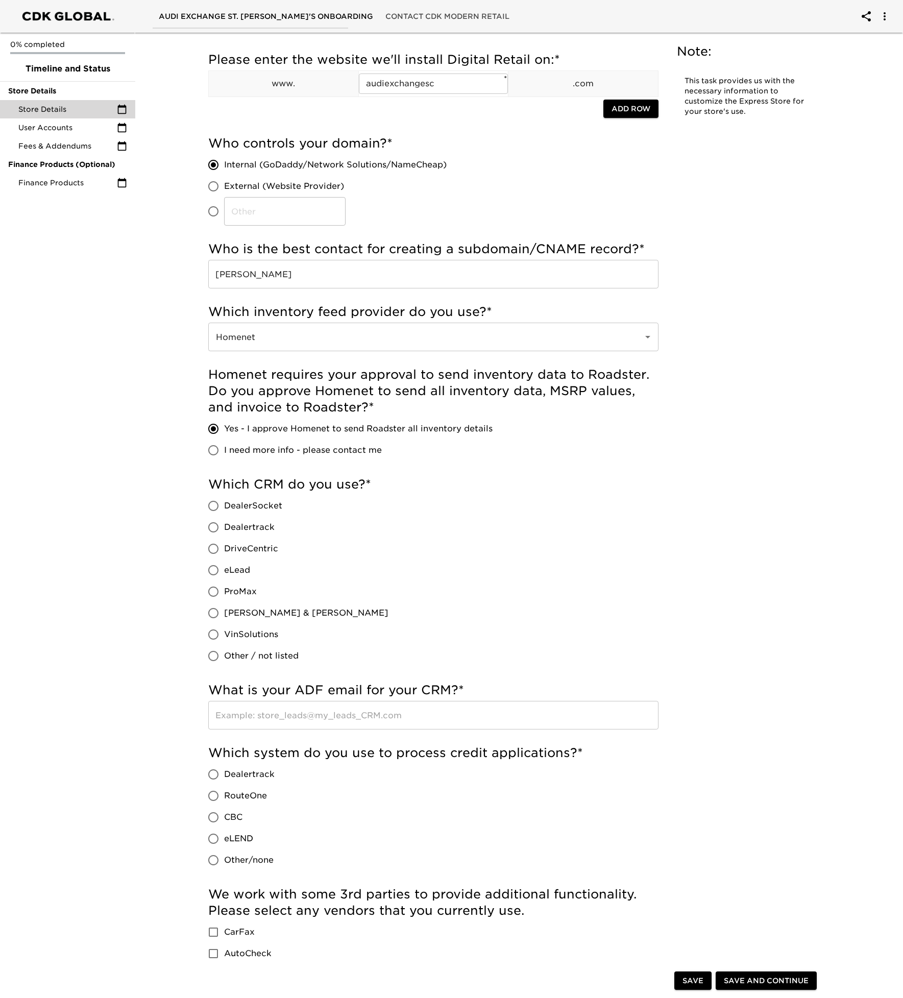
scroll to position [52, 0]
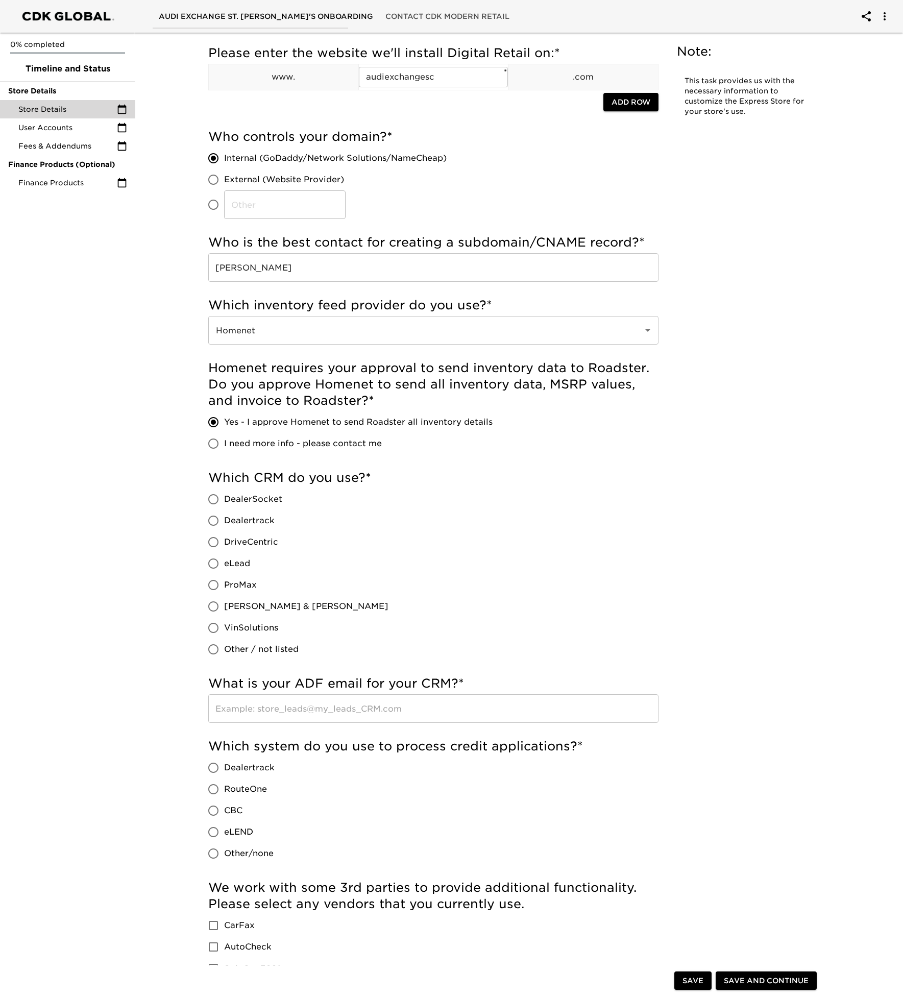
click at [216, 625] on input "VinSolutions" at bounding box center [213, 627] width 21 height 21
radio input "true"
click at [334, 706] on input "text" at bounding box center [433, 709] width 450 height 29
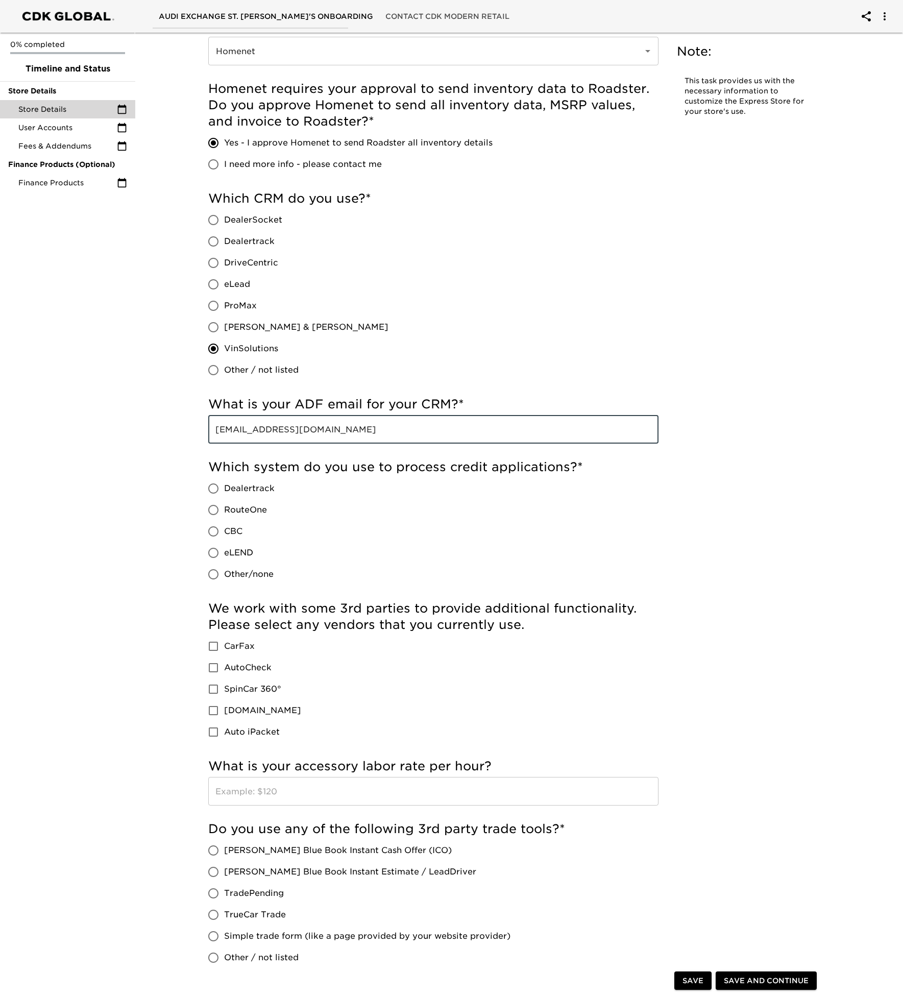
scroll to position [384, 0]
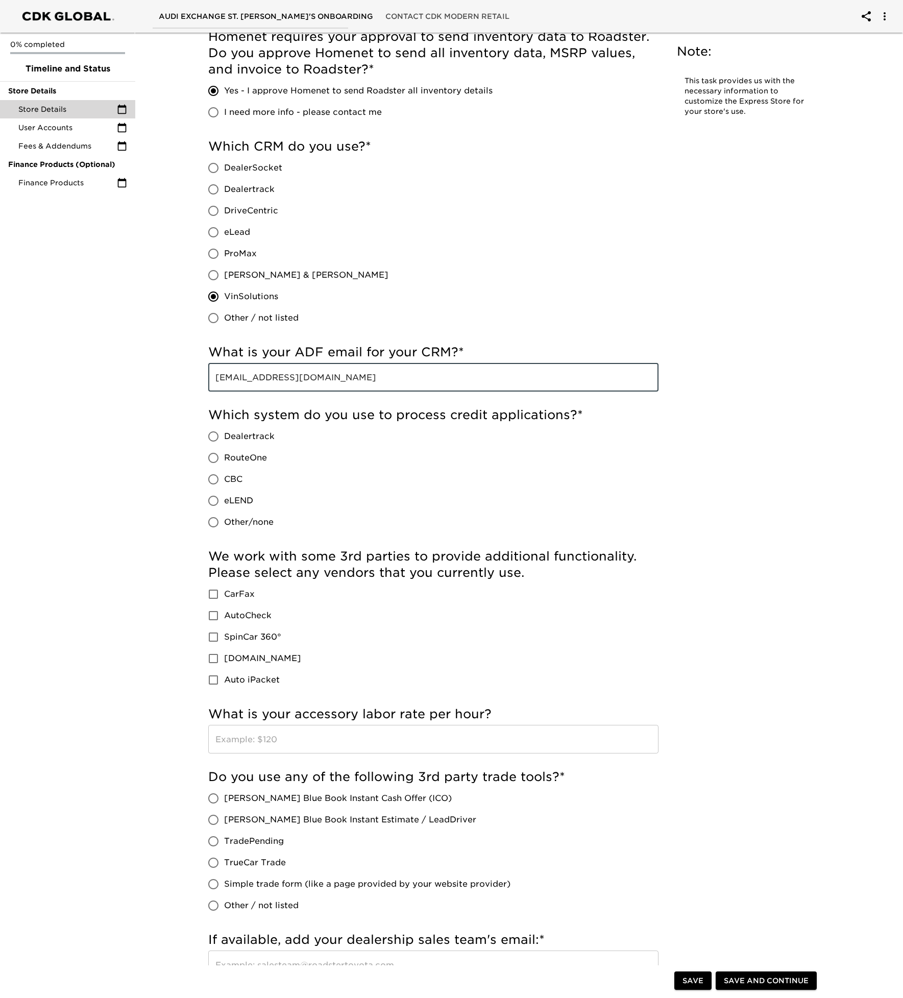
type input "[EMAIL_ADDRESS][DOMAIN_NAME]"
click at [215, 434] on input "Dealertrack" at bounding box center [213, 436] width 21 height 21
radio input "true"
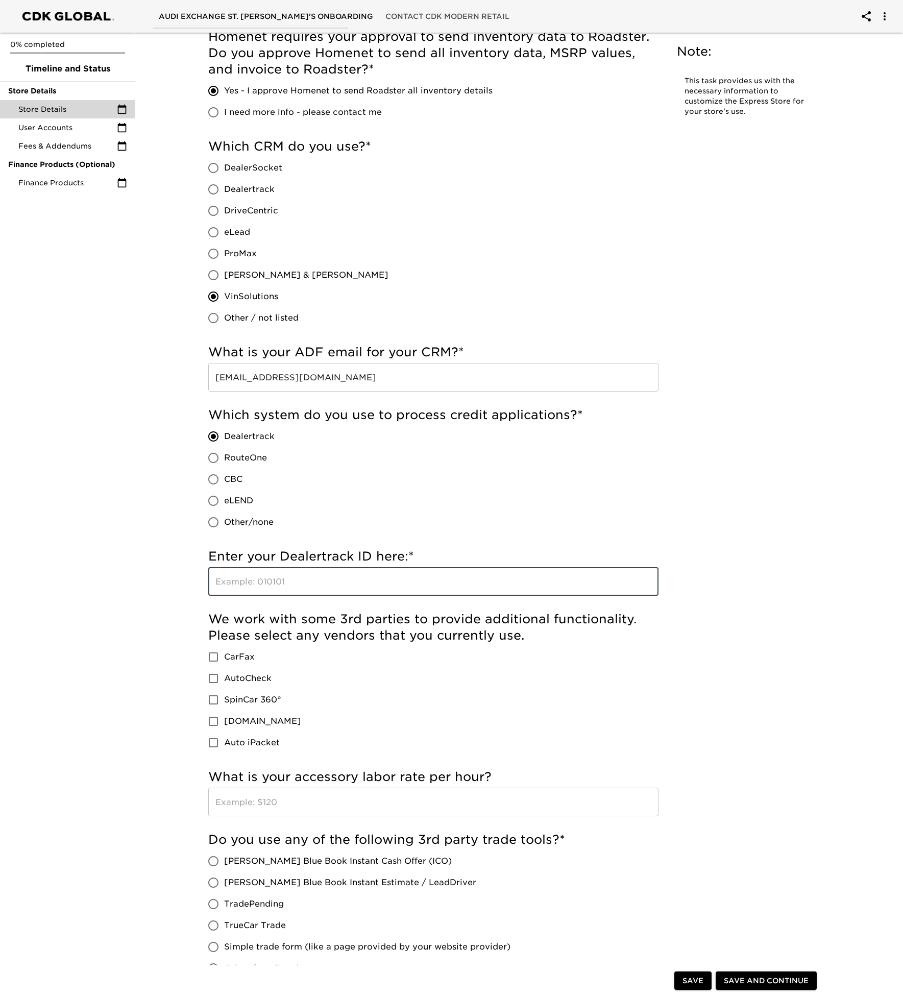
click at [361, 581] on input "text" at bounding box center [433, 581] width 450 height 29
type input "383236"
click at [212, 655] on input "CarFax" at bounding box center [213, 657] width 21 height 21
checkbox input "true"
click at [212, 738] on input "Auto iPacket" at bounding box center [213, 742] width 21 height 21
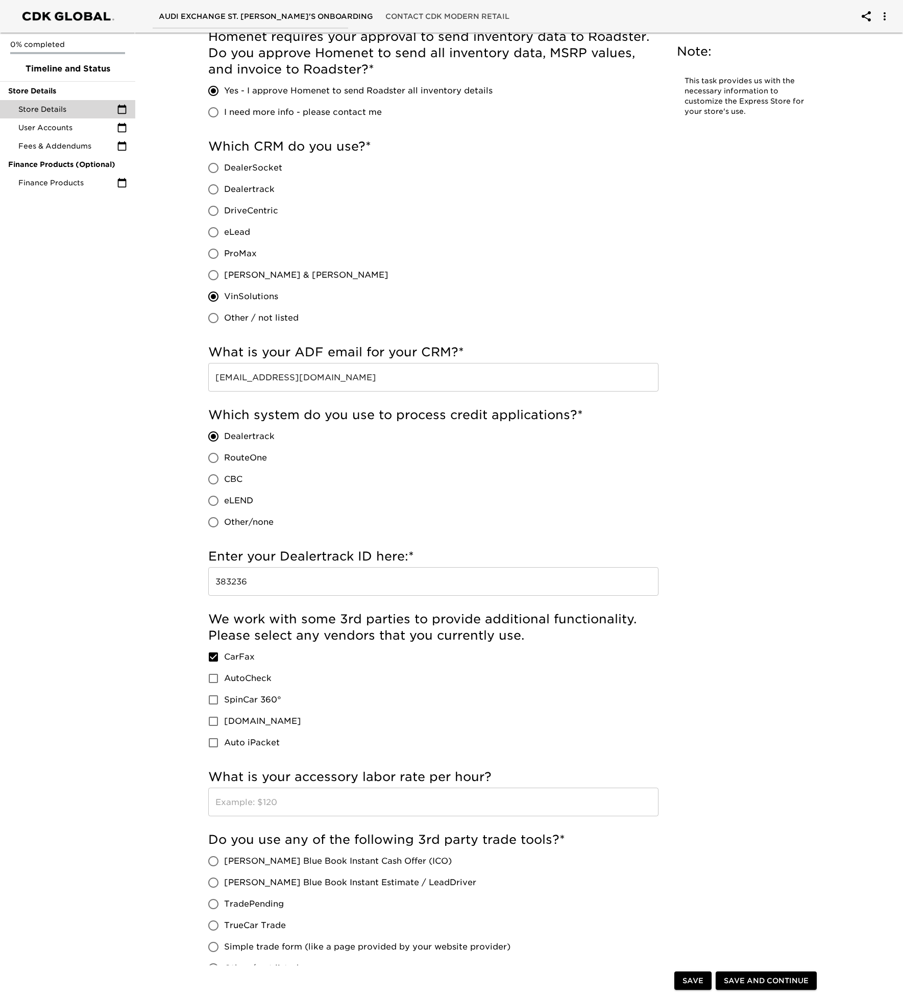
checkbox input "true"
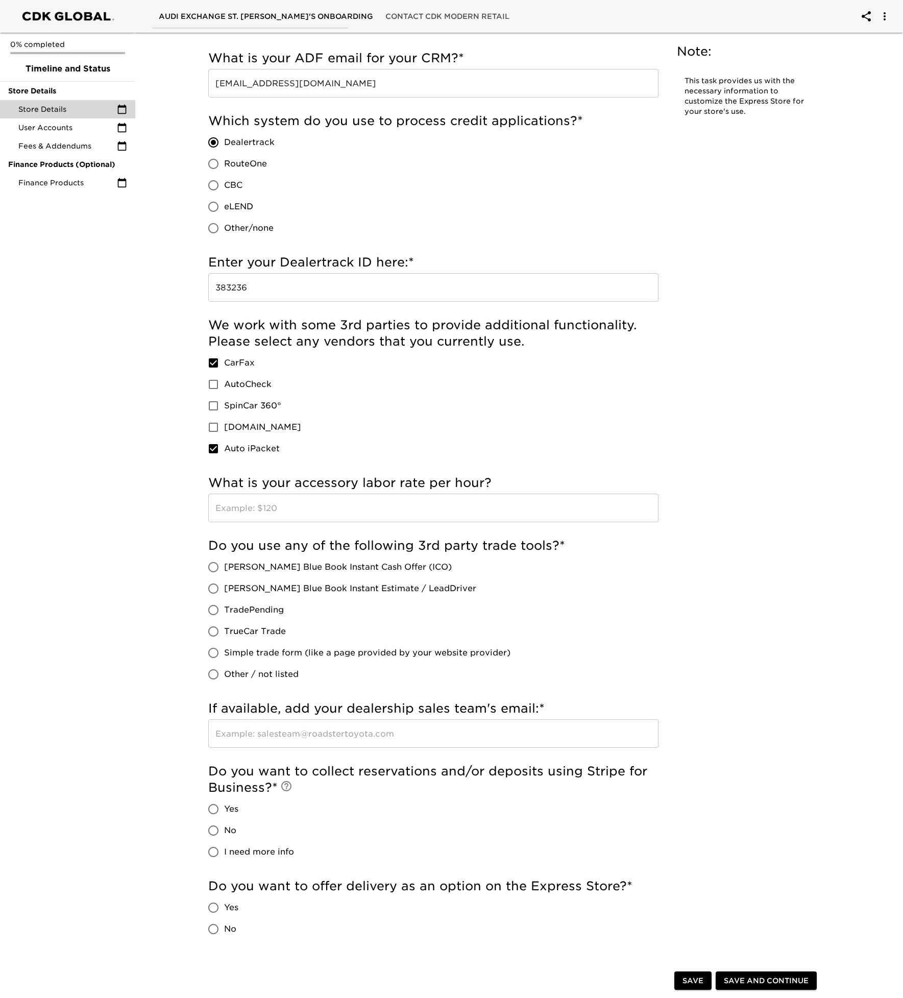
scroll to position [830, 0]
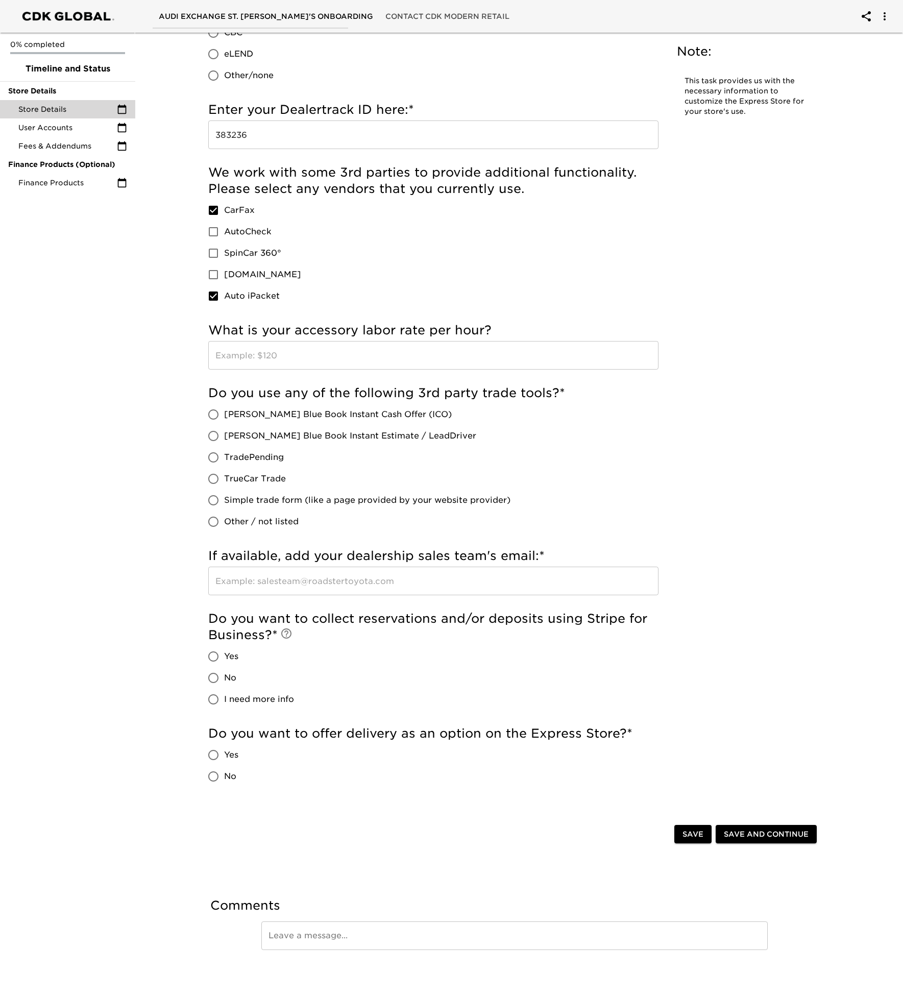
click at [215, 438] on input "[PERSON_NAME] Blue Book Instant Estimate / LeadDriver" at bounding box center [213, 435] width 21 height 21
radio input "true"
click at [294, 584] on input "text" at bounding box center [433, 581] width 450 height 29
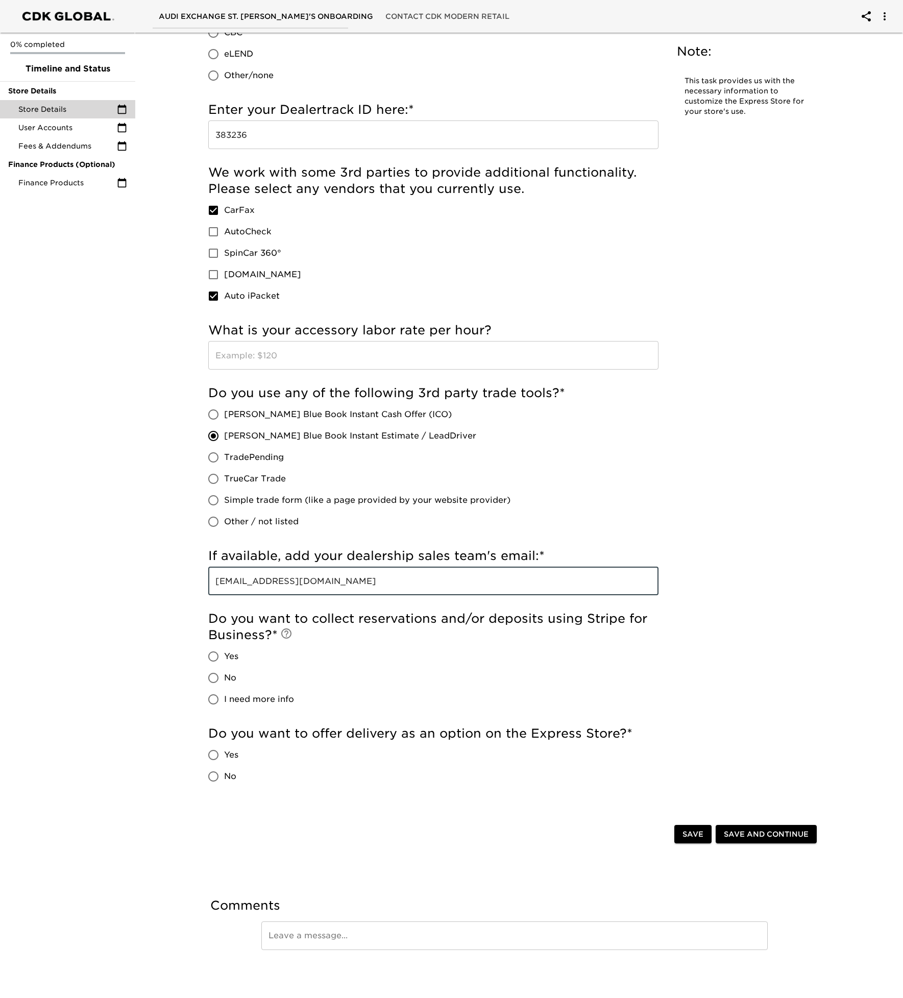
type input "[EMAIL_ADDRESS][DOMAIN_NAME]"
click at [215, 678] on input "No" at bounding box center [213, 678] width 21 height 21
radio input "true"
click at [213, 756] on input "Yes" at bounding box center [213, 755] width 21 height 21
radio input "true"
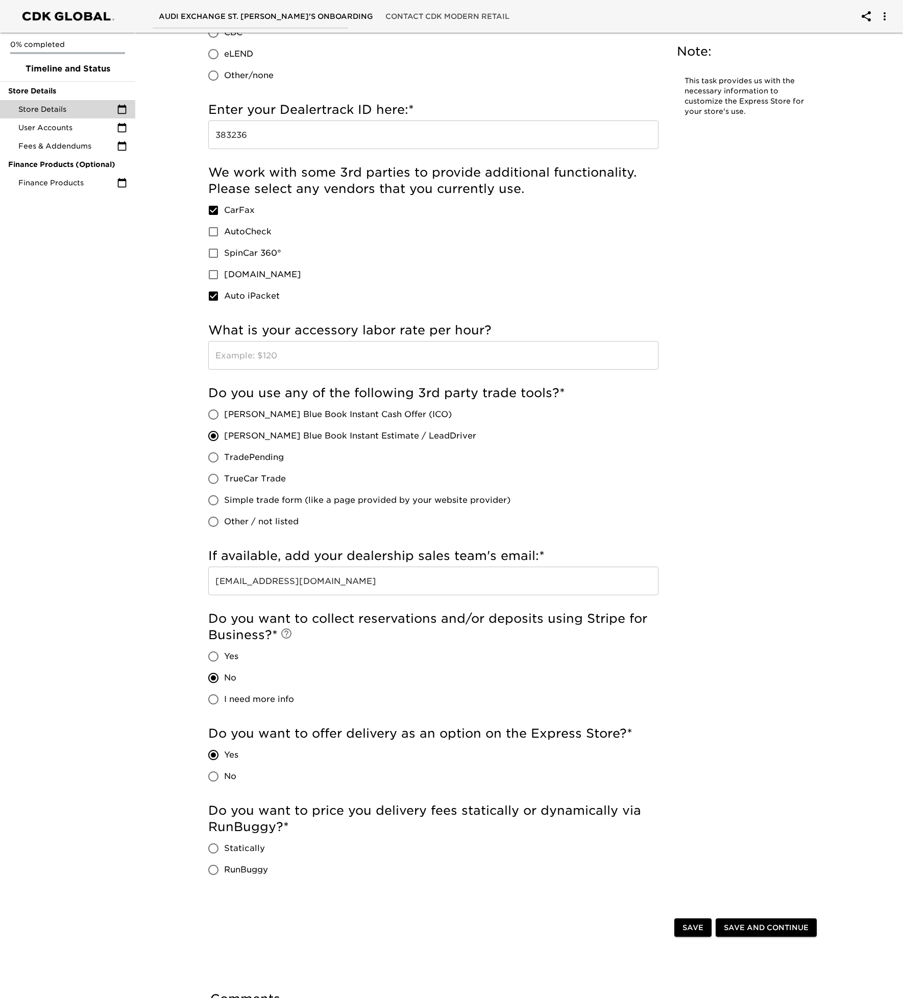
click at [219, 851] on input "Statically" at bounding box center [213, 848] width 21 height 21
radio input "true"
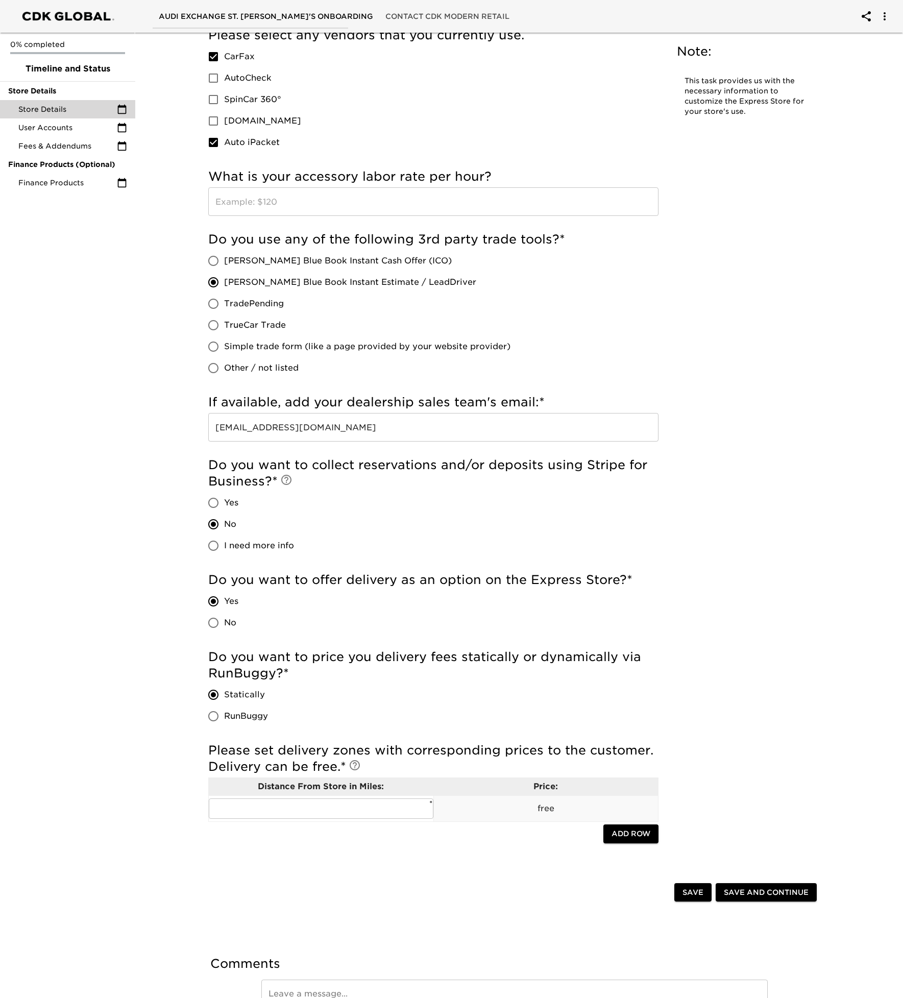
scroll to position [997, 0]
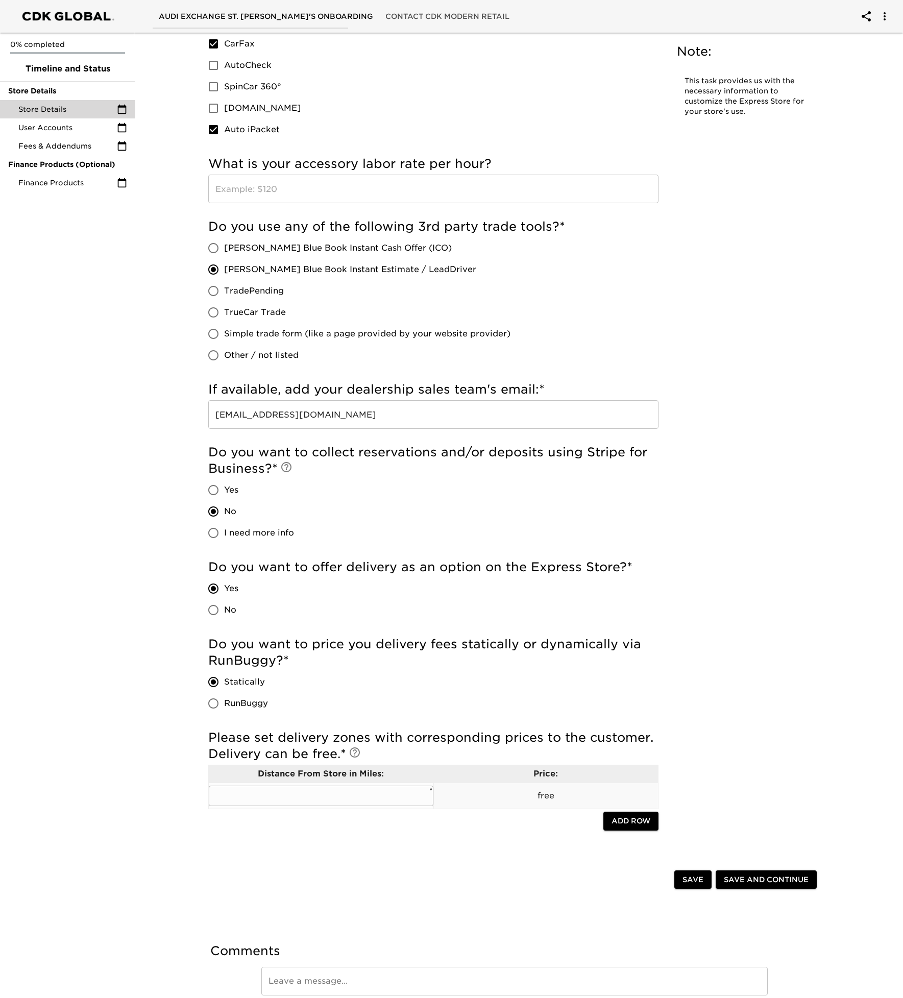
click at [326, 798] on input "text" at bounding box center [321, 796] width 225 height 20
type input "30"
click at [686, 883] on span "Save" at bounding box center [693, 879] width 21 height 13
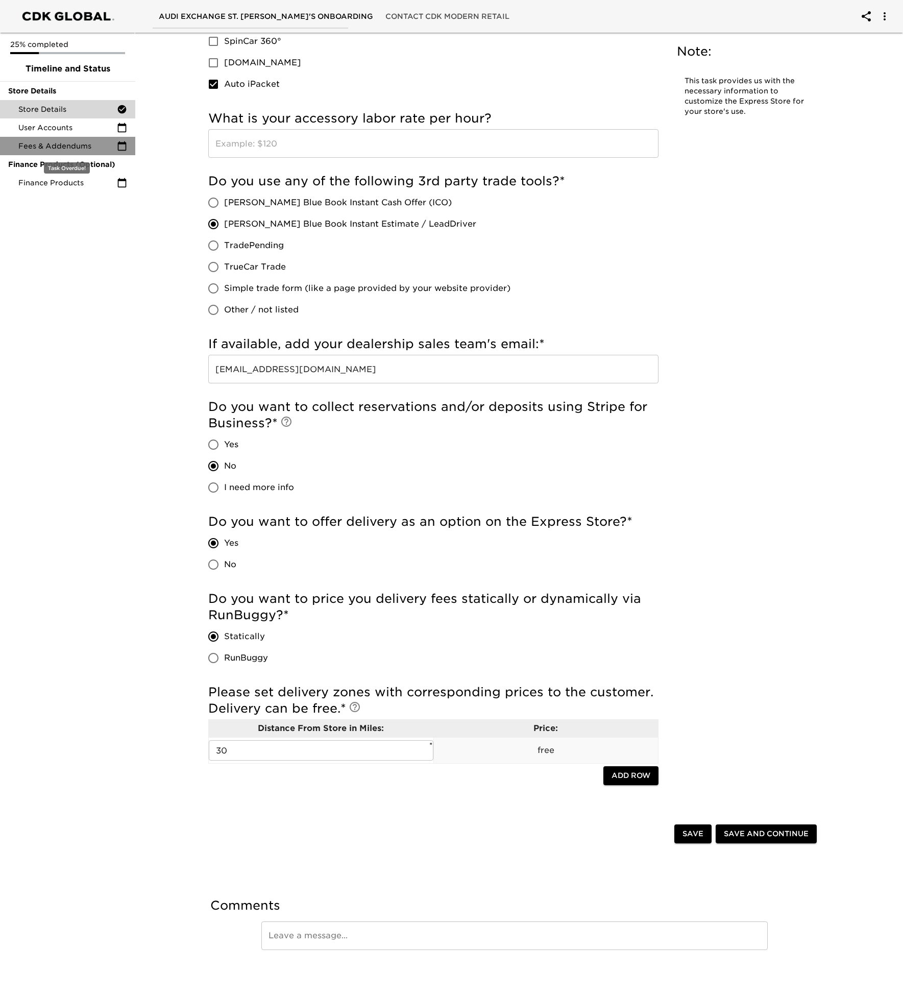
click at [72, 137] on div "Fees & Addendums" at bounding box center [67, 146] width 135 height 18
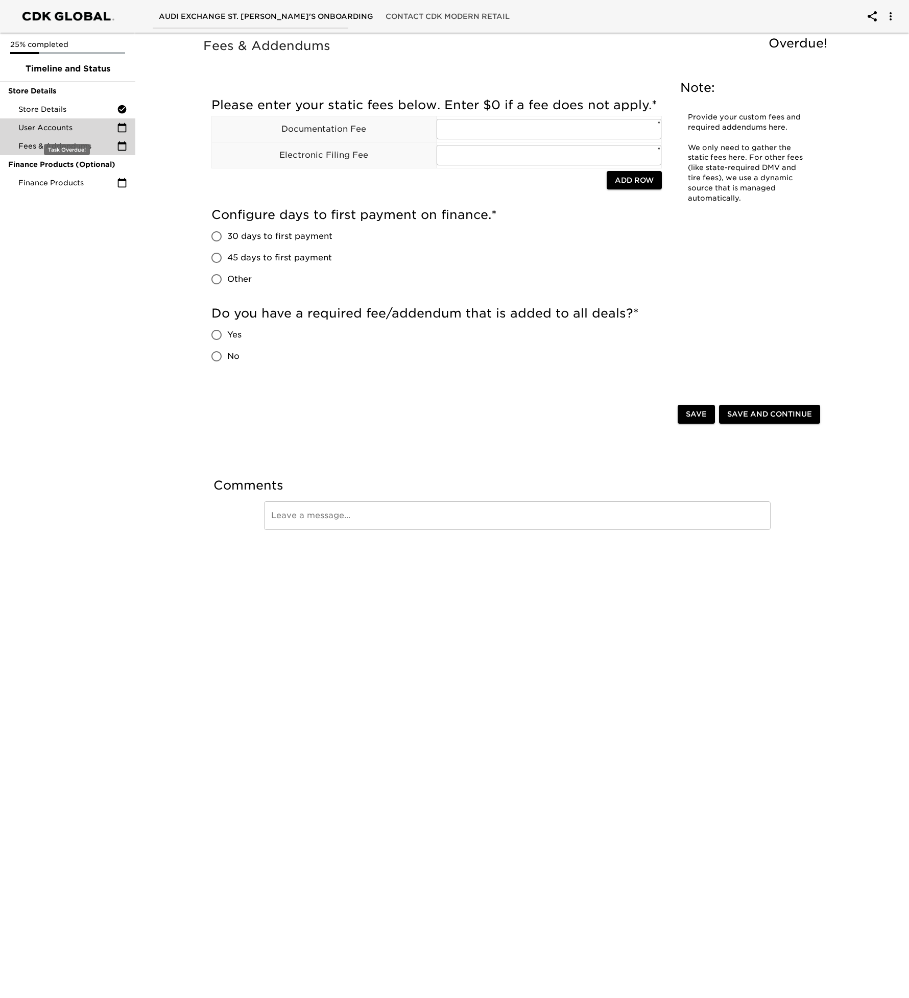
click at [72, 125] on span "User Accounts" at bounding box center [67, 128] width 99 height 10
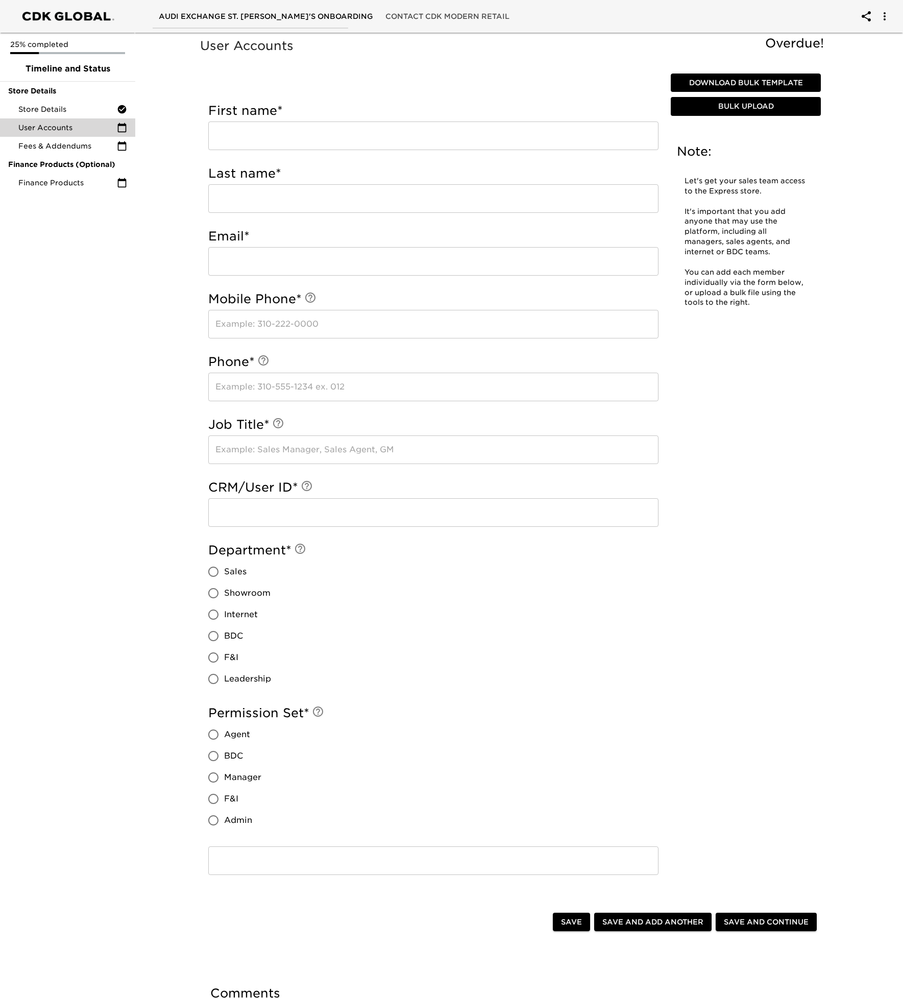
click at [288, 133] on input "text" at bounding box center [433, 136] width 450 height 29
type input "[PERSON_NAME]"
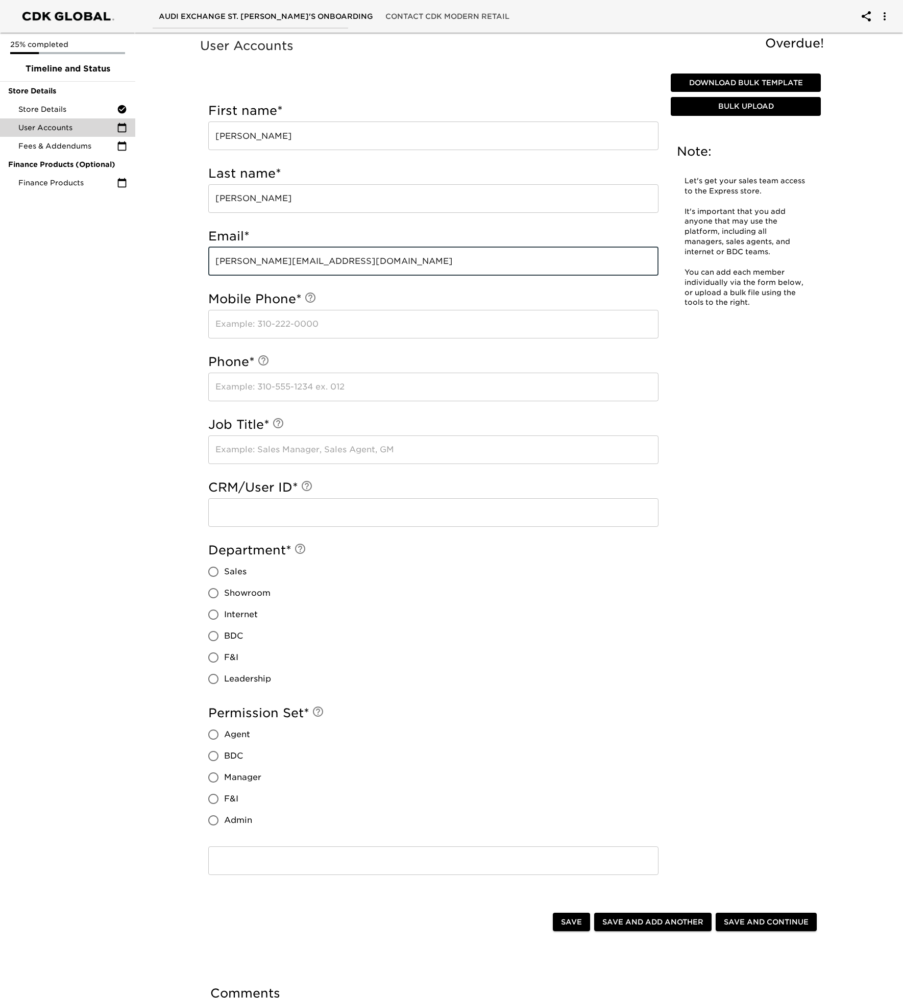
type input "[PERSON_NAME][EMAIL_ADDRESS][DOMAIN_NAME]"
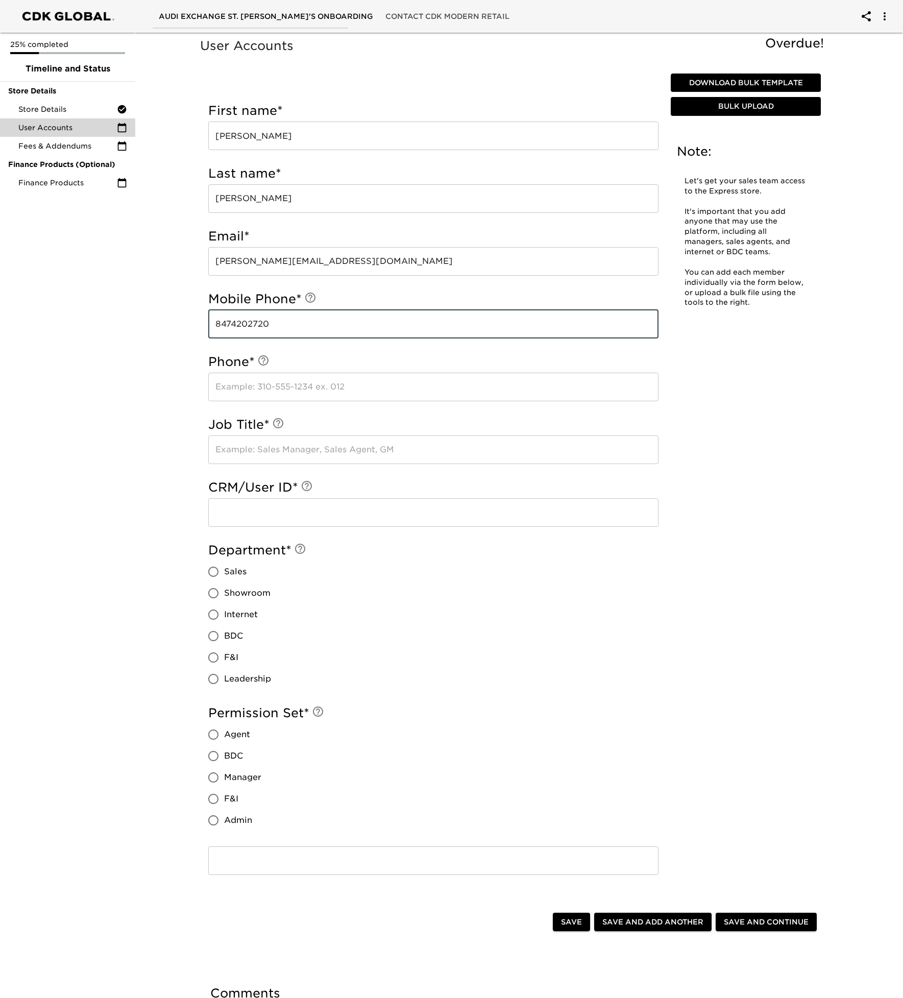
type input "8474202720"
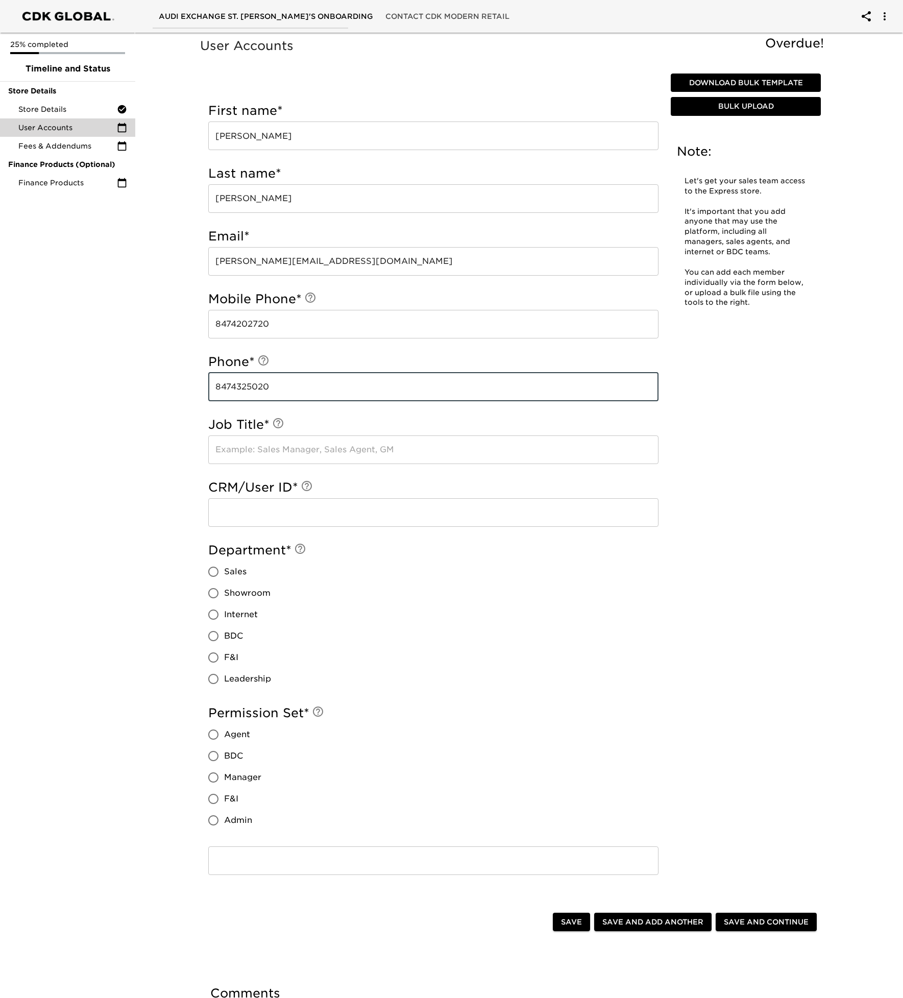
type input "8474325020"
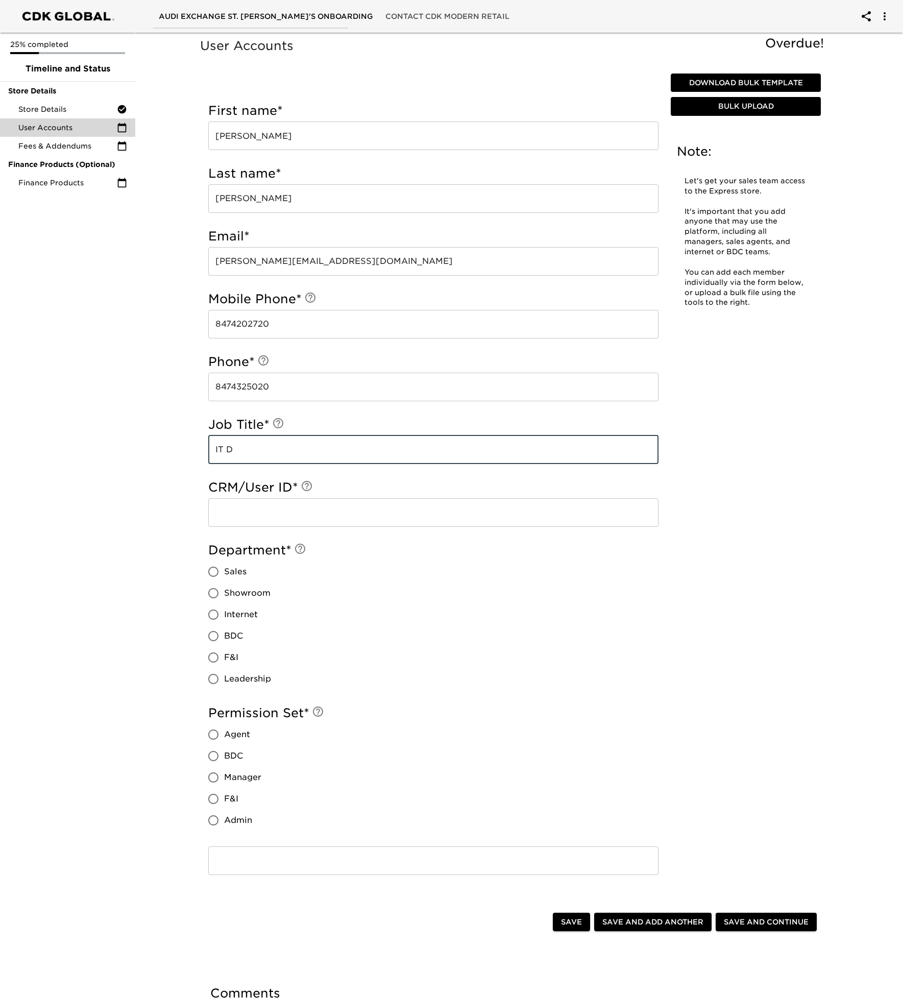
type input "IT Director"
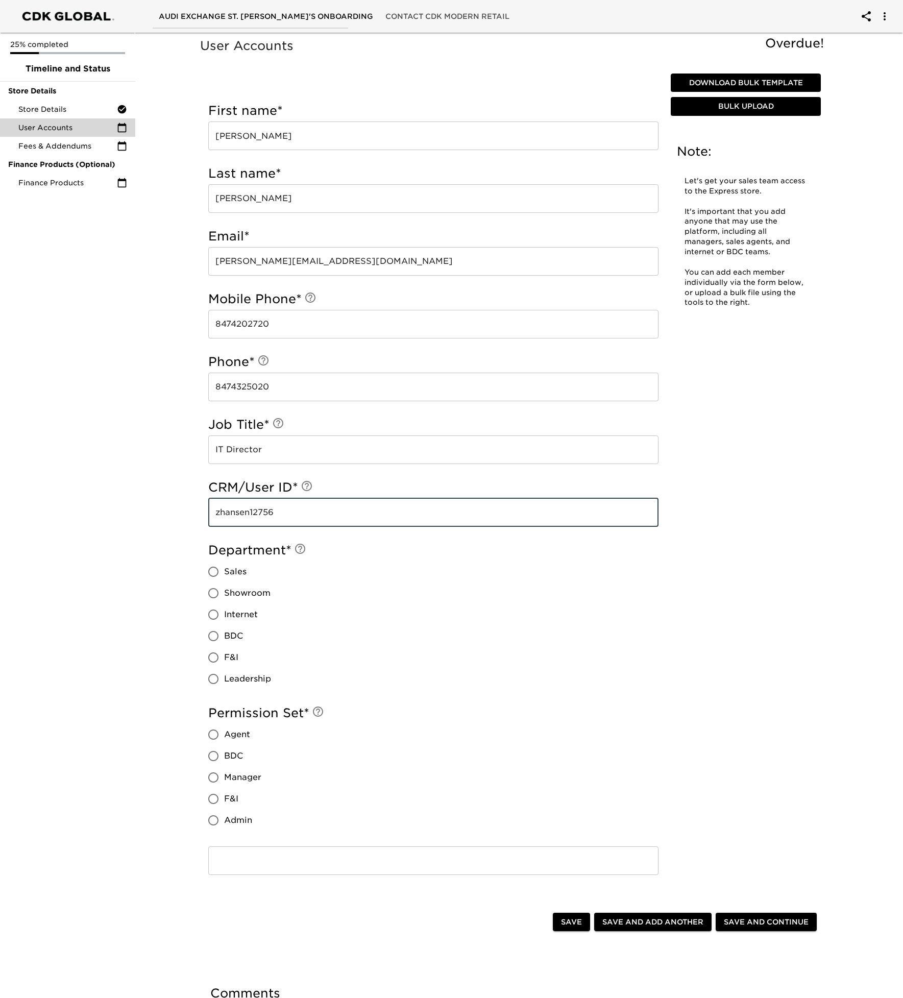
type input "zhansen12756"
click at [215, 682] on input "Leadership" at bounding box center [213, 679] width 21 height 21
radio input "true"
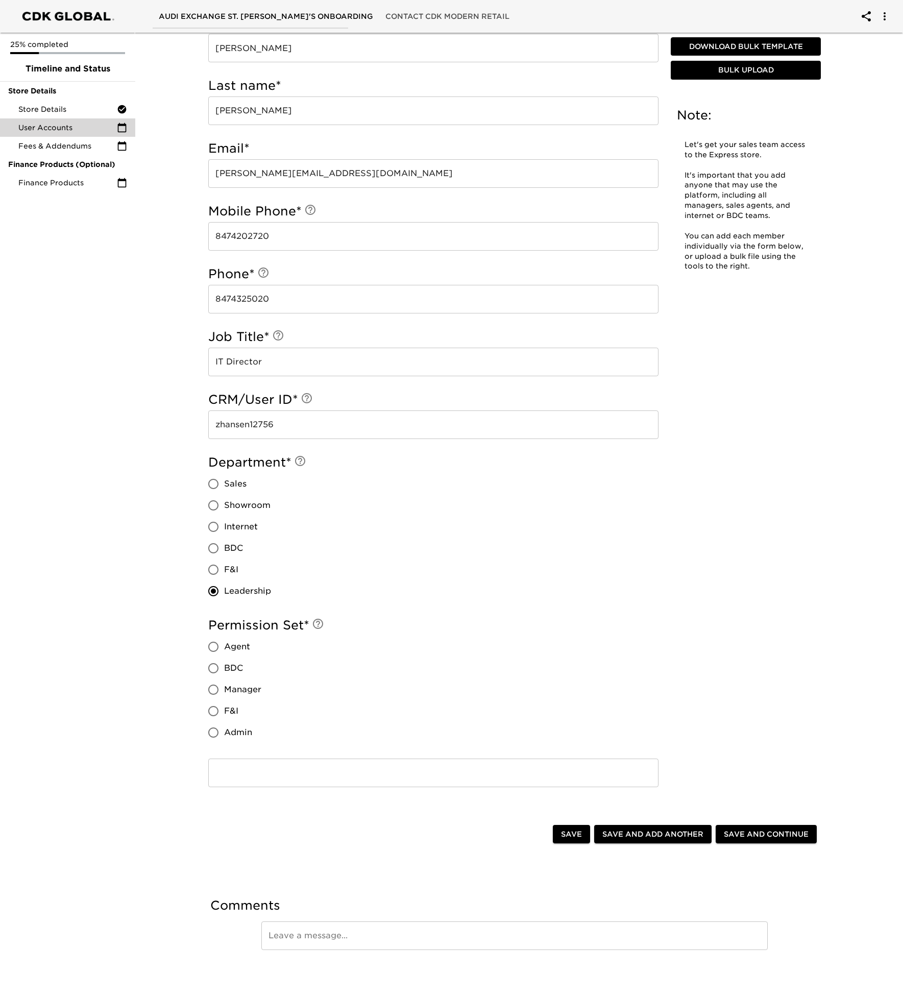
click at [216, 733] on input "Admin" at bounding box center [213, 732] width 21 height 21
radio input "true"
click at [629, 838] on span "Save and Add Another" at bounding box center [653, 834] width 101 height 13
radio input "false"
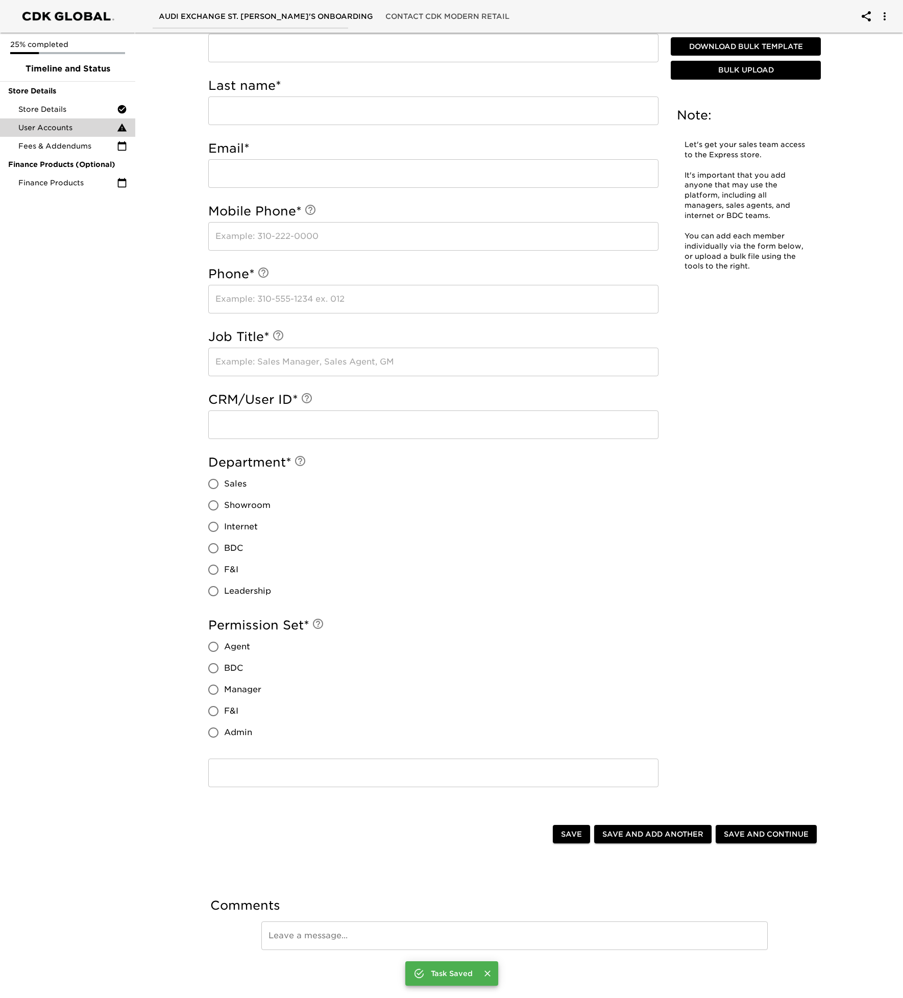
scroll to position [0, 0]
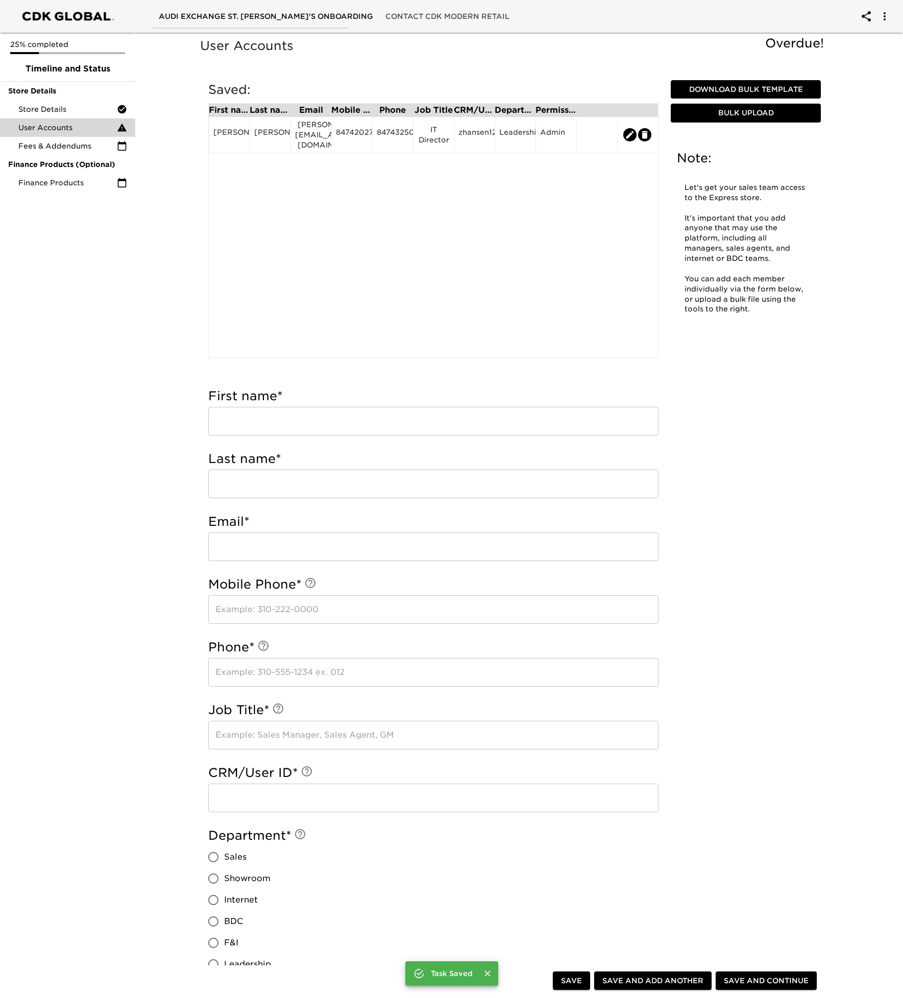
click at [270, 420] on input "text" at bounding box center [433, 421] width 450 height 29
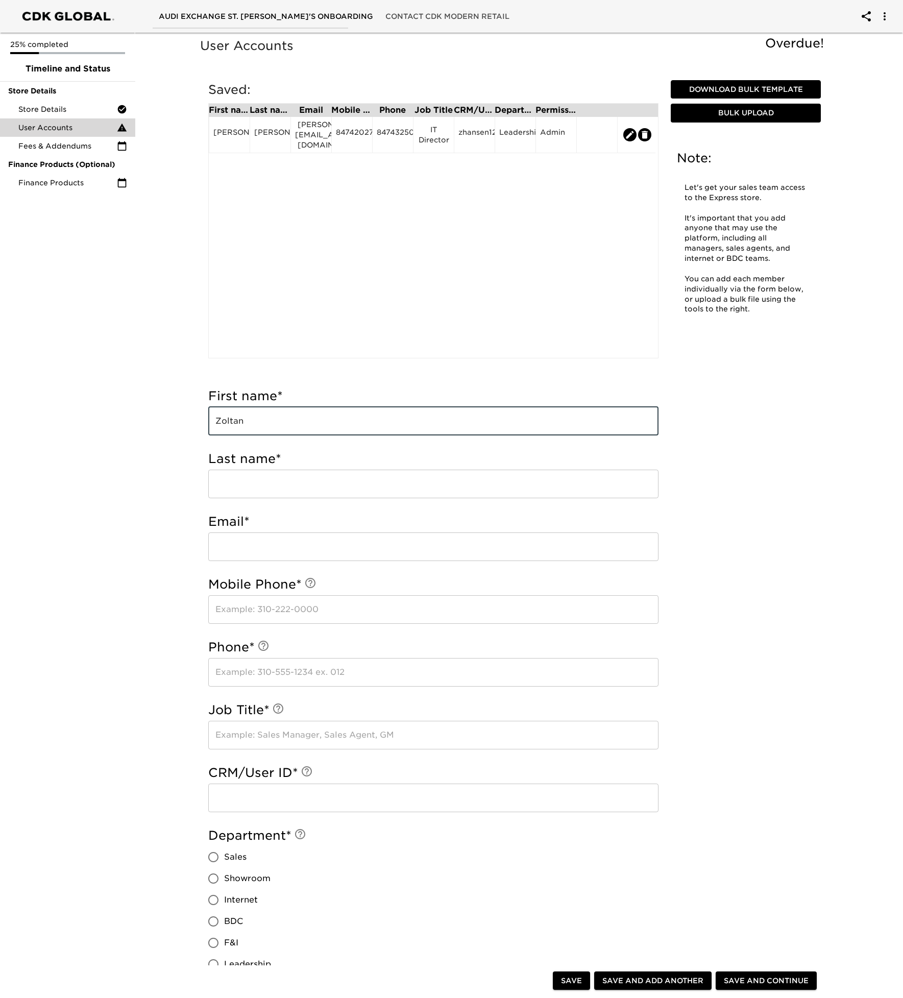
type input "Zoltan"
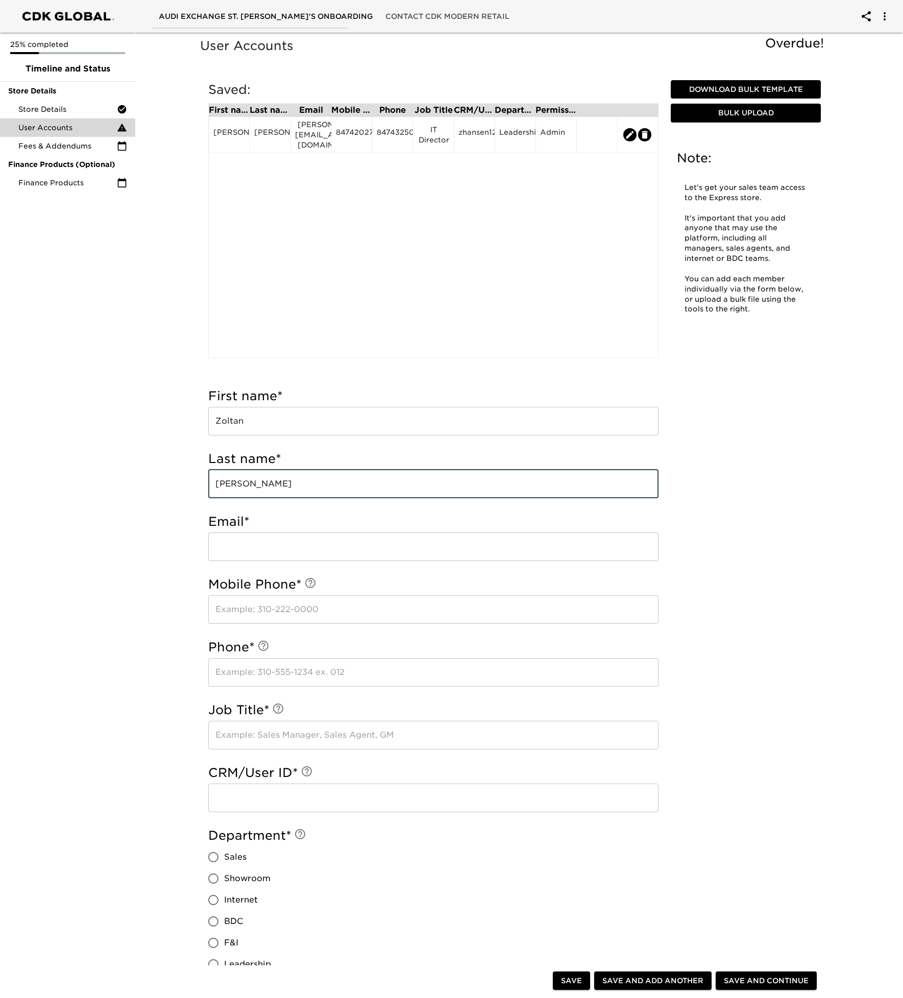
type input "[PERSON_NAME]"
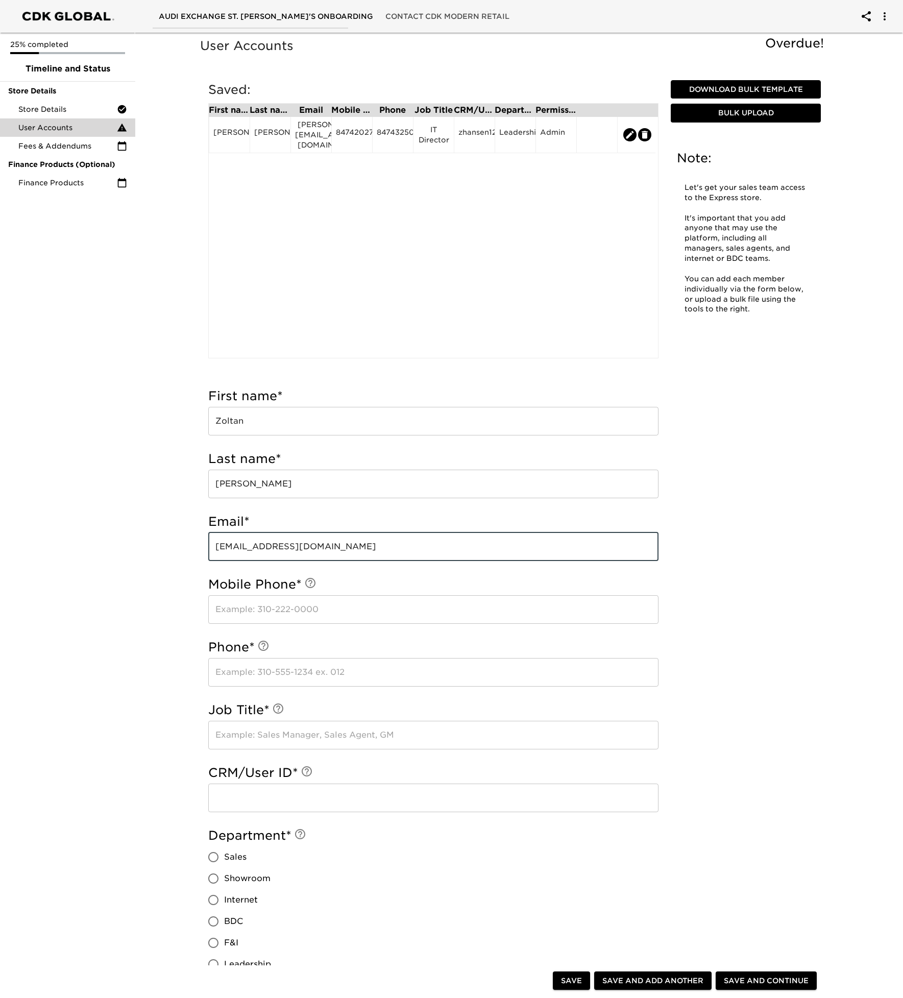
type input "[EMAIL_ADDRESS][DOMAIN_NAME]"
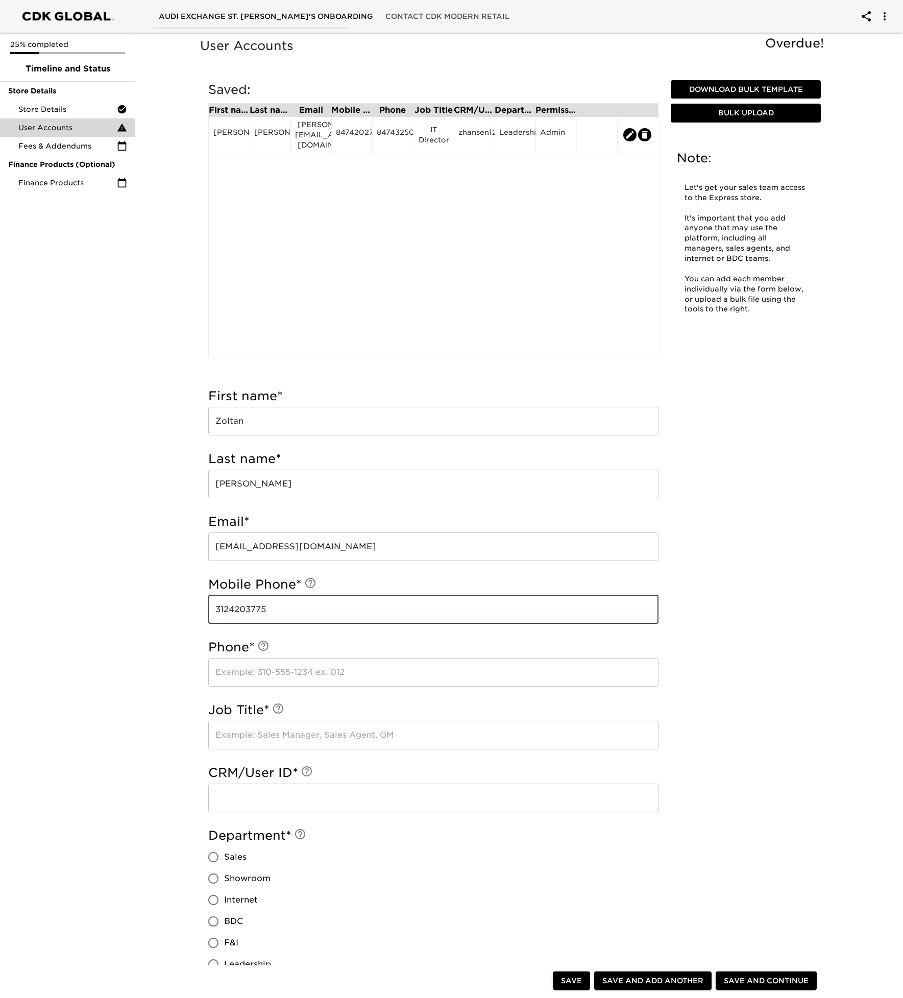
type input "3124203775"
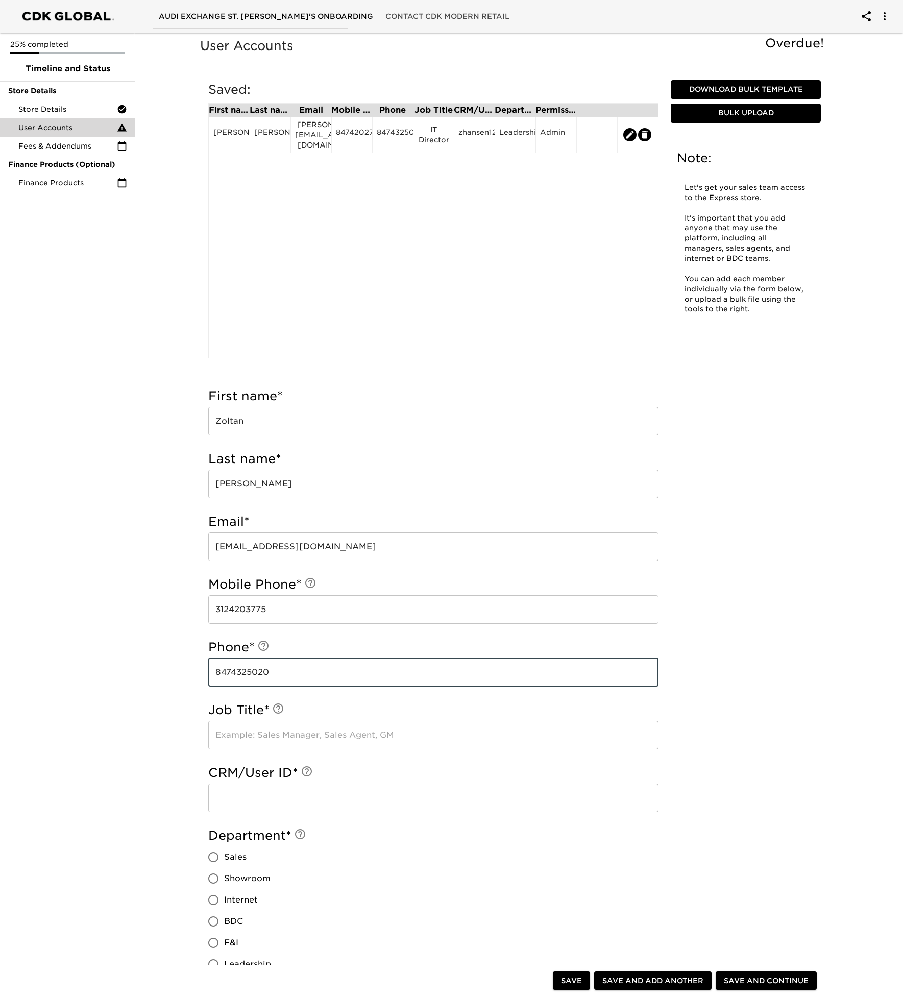
type input "8474325020"
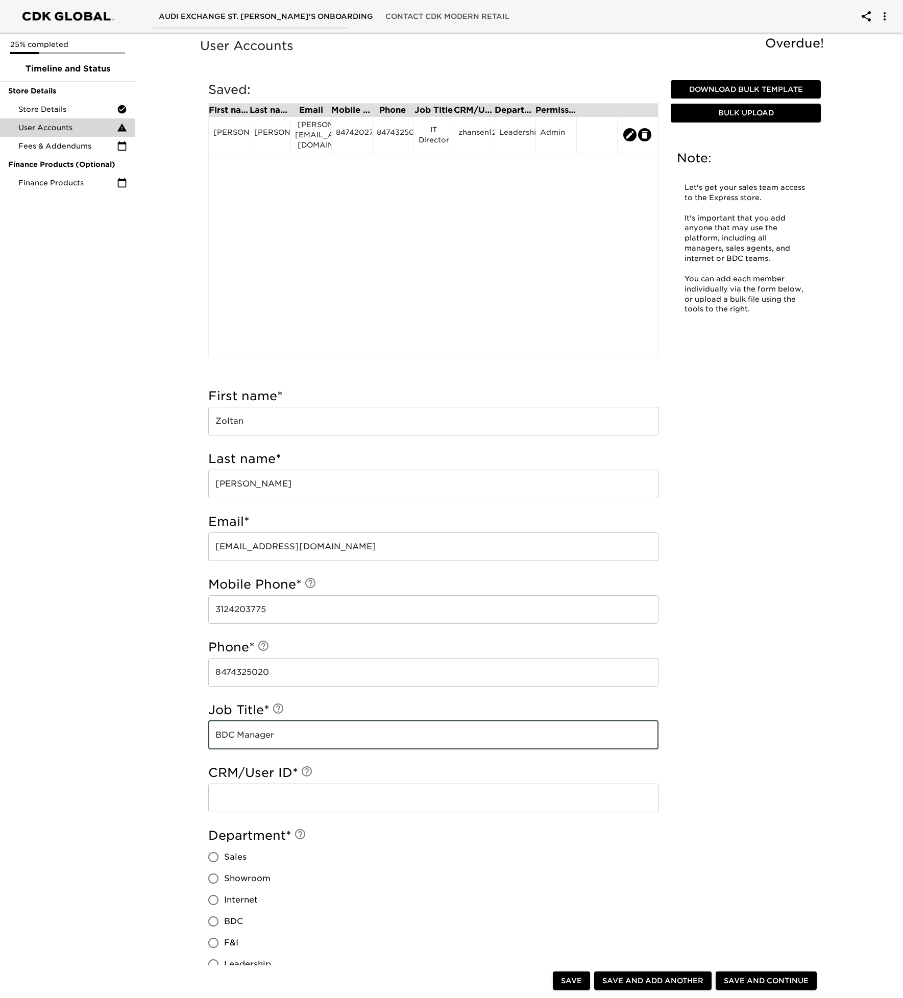
type input "BDC Manager"
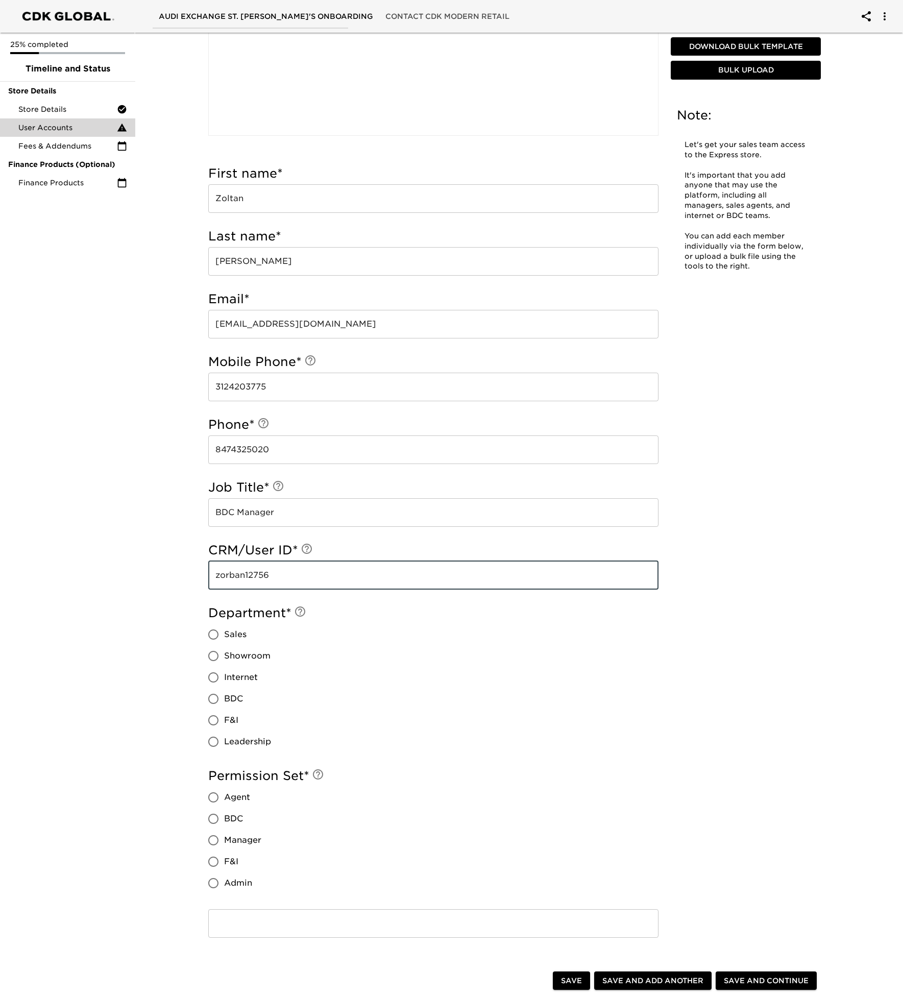
scroll to position [373, 0]
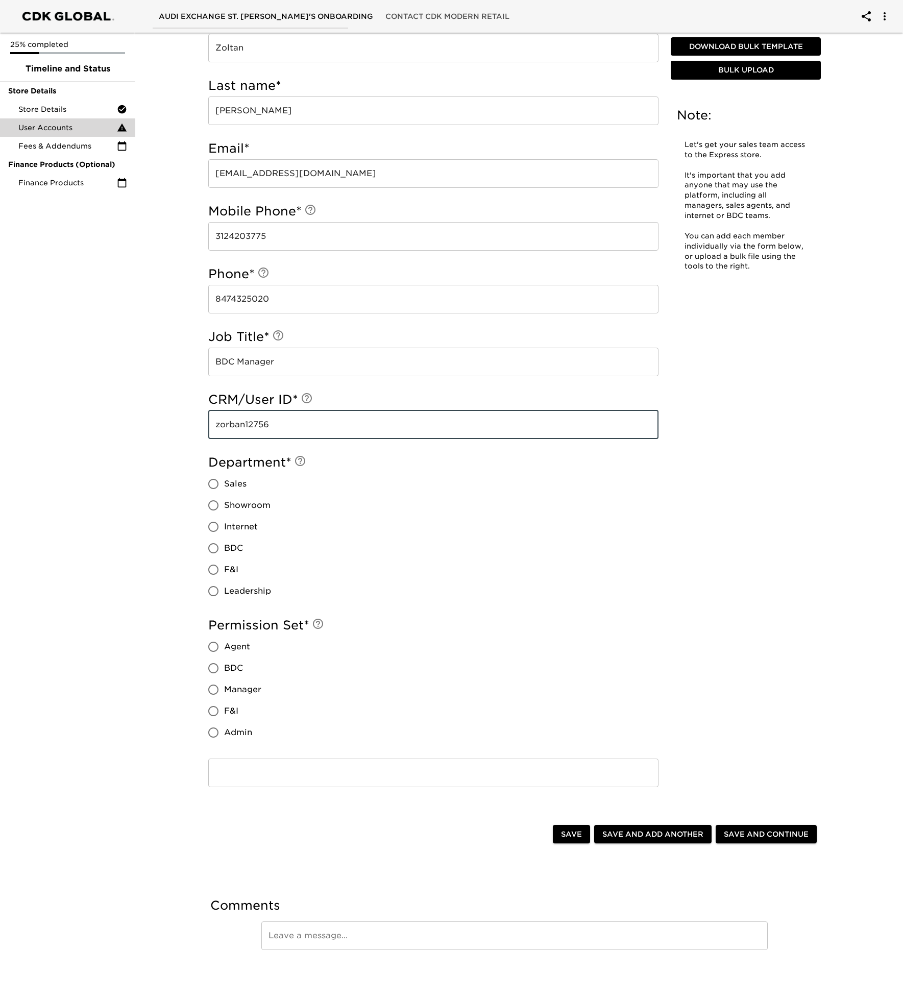
type input "zorban12756"
click at [212, 545] on input "BDC" at bounding box center [213, 548] width 21 height 21
radio input "true"
click at [217, 693] on input "Manager" at bounding box center [213, 689] width 21 height 21
radio input "true"
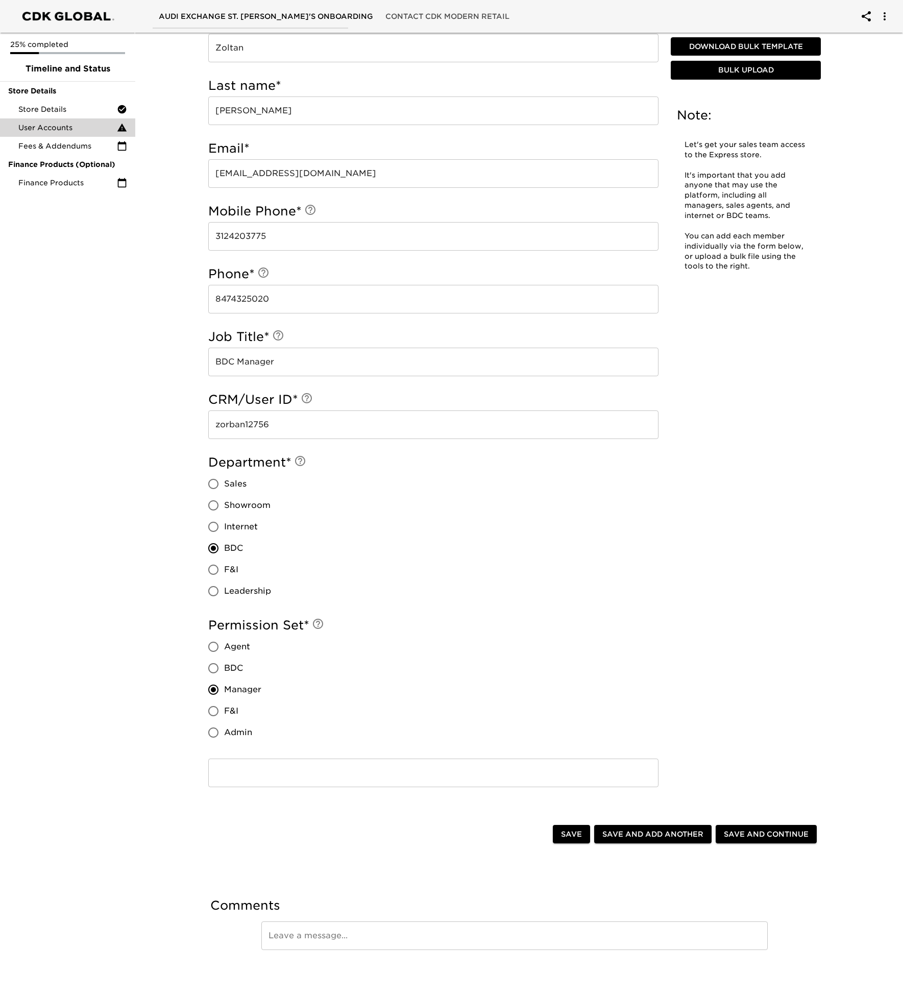
click at [578, 838] on span "Save" at bounding box center [571, 834] width 21 height 13
radio input "true"
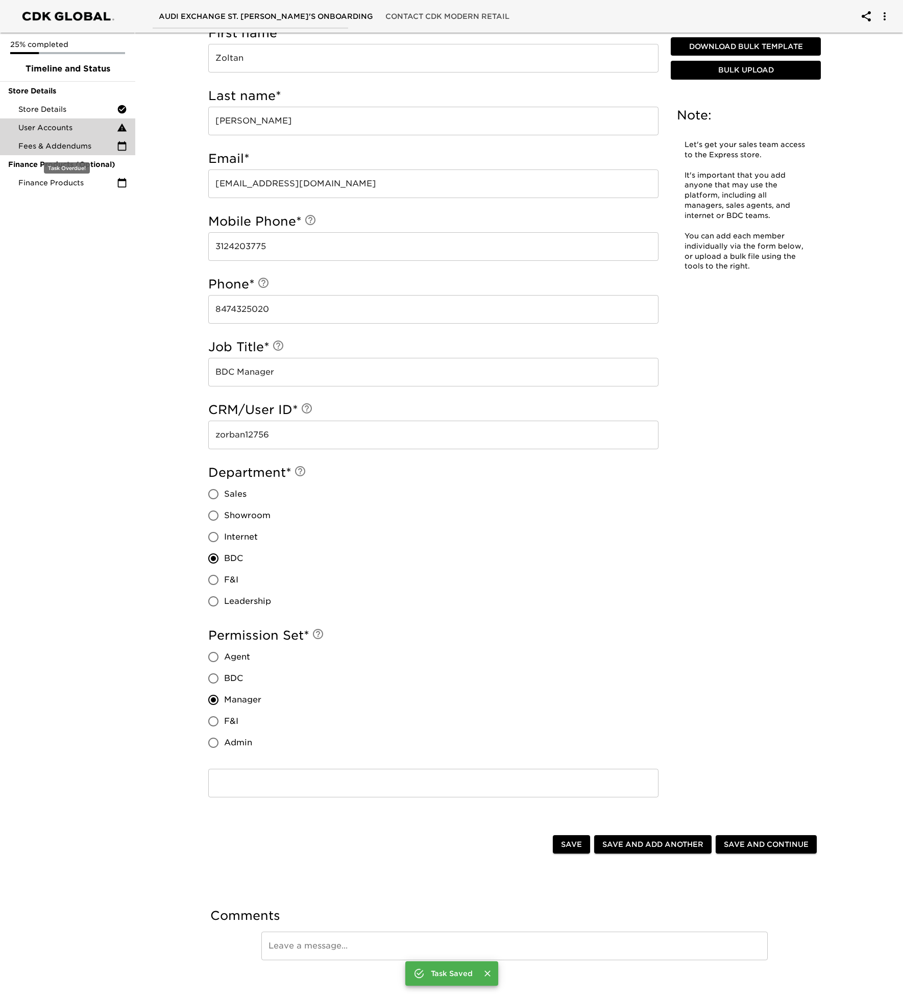
click at [78, 147] on span "Fees & Addendums" at bounding box center [67, 146] width 99 height 10
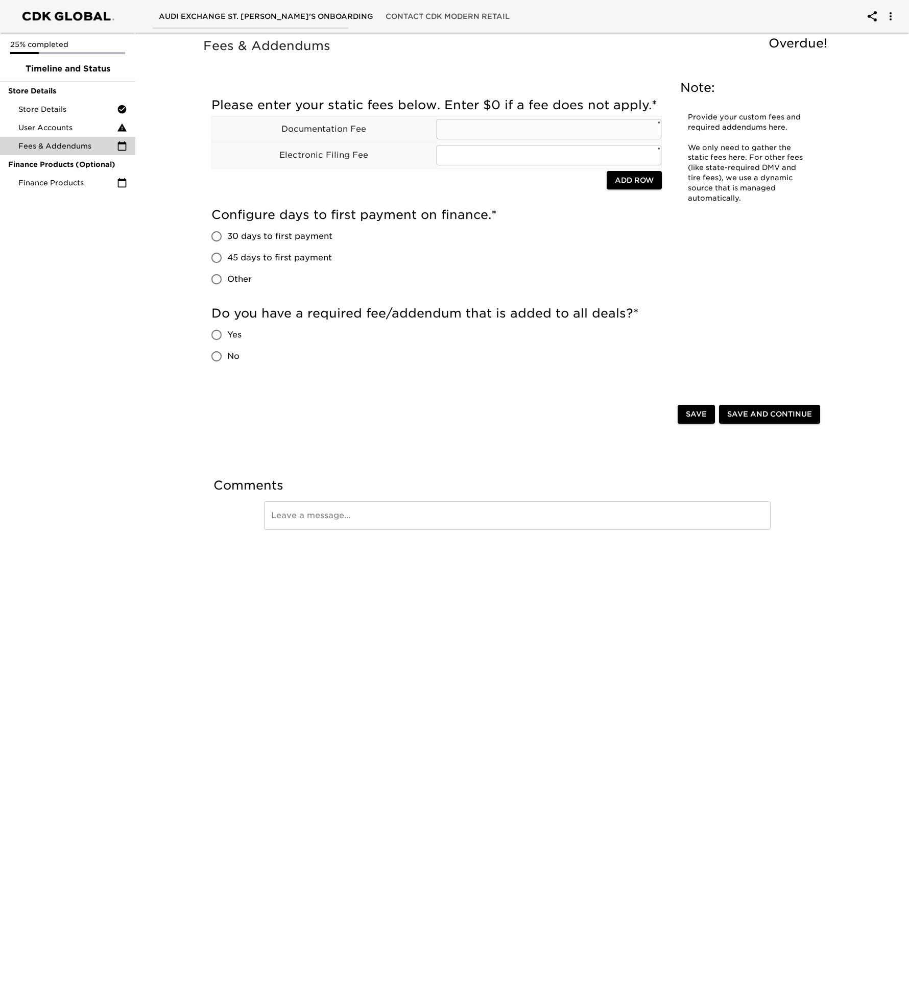
click at [535, 128] on input "text" at bounding box center [549, 129] width 225 height 20
type input "367.70"
click at [507, 151] on input "text" at bounding box center [549, 155] width 225 height 20
type input "316"
click at [213, 237] on input "30 days to first payment" at bounding box center [216, 236] width 21 height 21
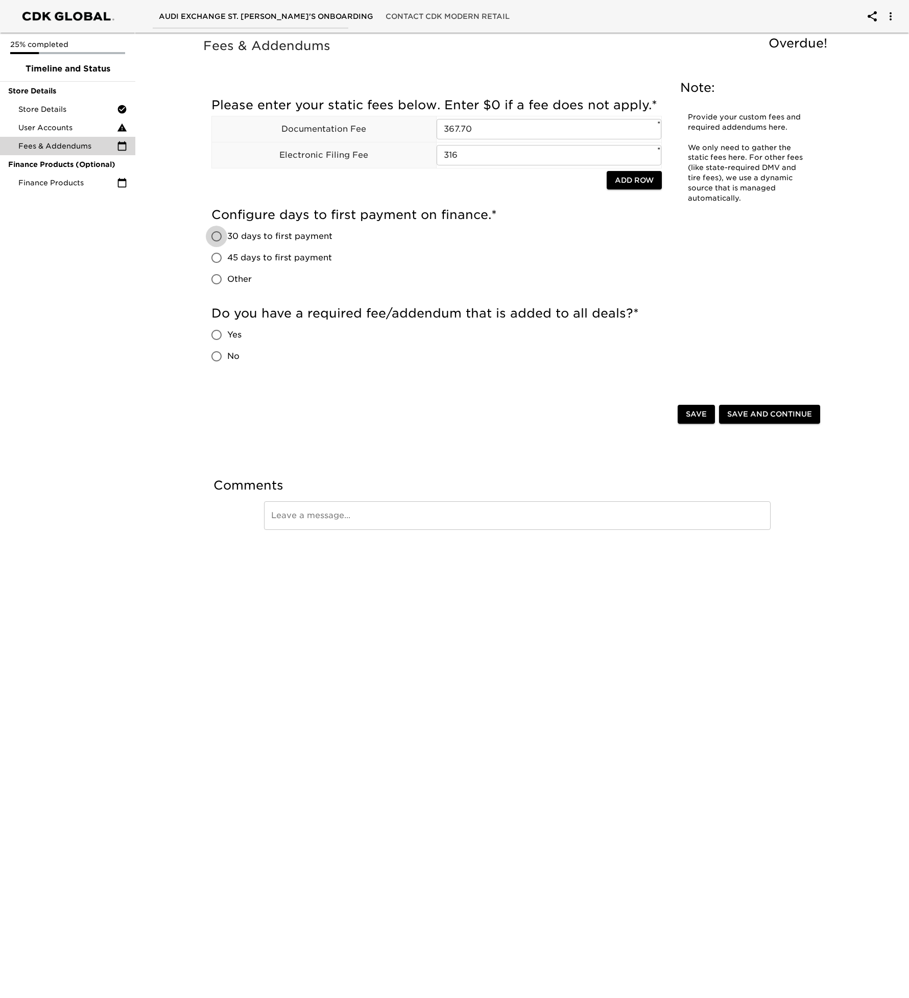
radio input "true"
click at [216, 358] on input "No" at bounding box center [216, 356] width 21 height 21
radio input "true"
click at [687, 414] on span "Save" at bounding box center [696, 414] width 21 height 13
click at [68, 180] on span "Finance Products" at bounding box center [67, 183] width 99 height 10
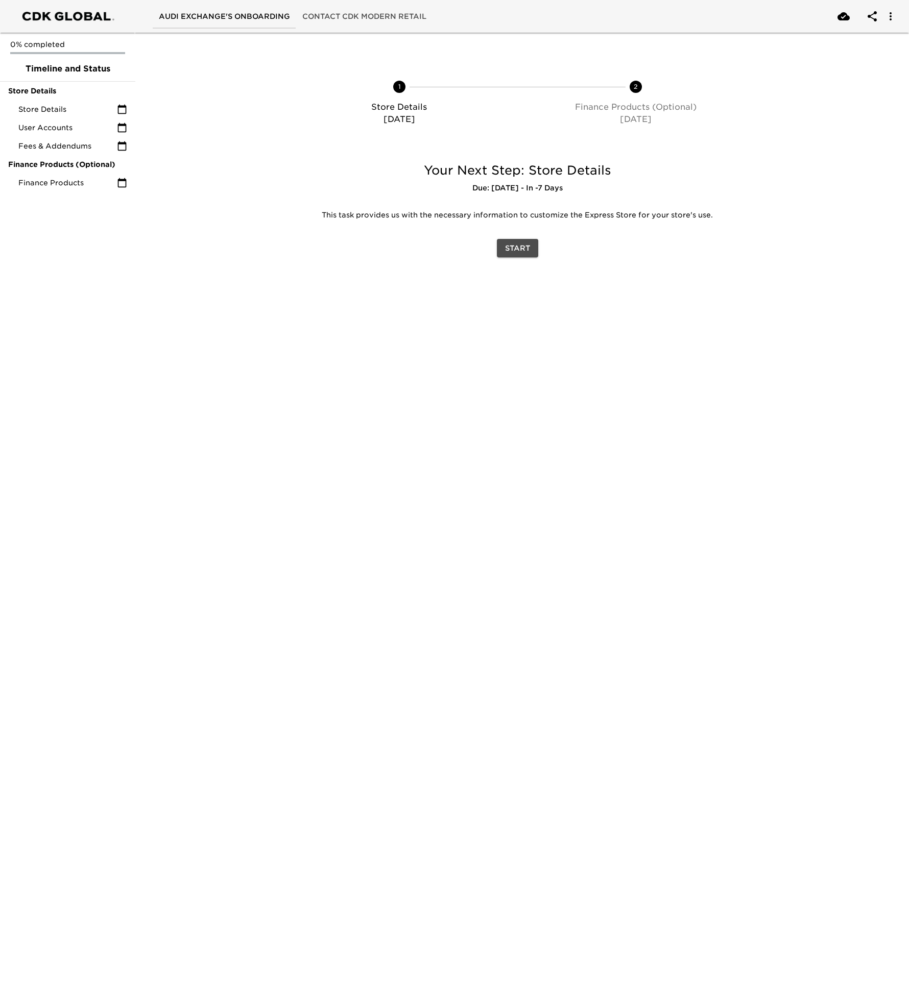
click at [520, 249] on span "Start" at bounding box center [517, 248] width 25 height 13
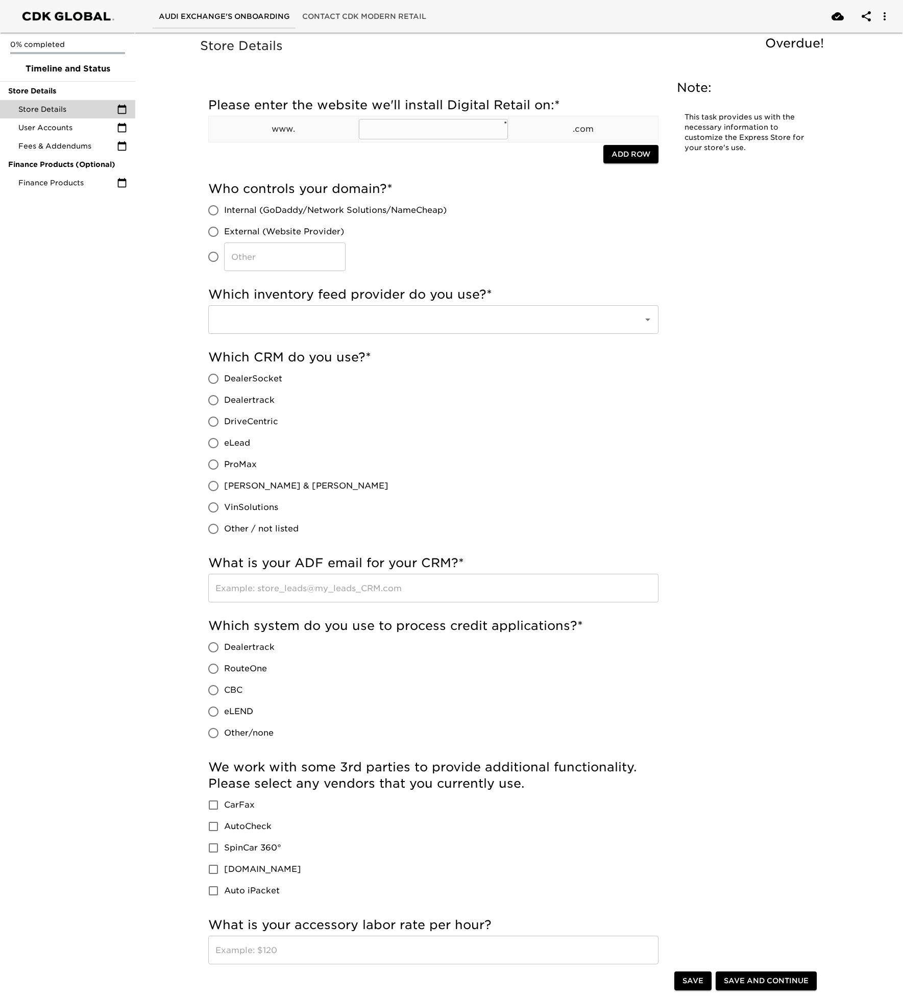
click at [412, 130] on input "text" at bounding box center [434, 129] width 150 height 20
type input "audiexchange"
click at [226, 198] on div "Who controls your domain? * Internal (GoDaddy/Network Solutions/NameCheap) Exte…" at bounding box center [433, 226] width 450 height 90
click at [223, 204] on input "Internal (GoDaddy/Network Solutions/NameCheap)" at bounding box center [213, 210] width 21 height 21
radio input "true"
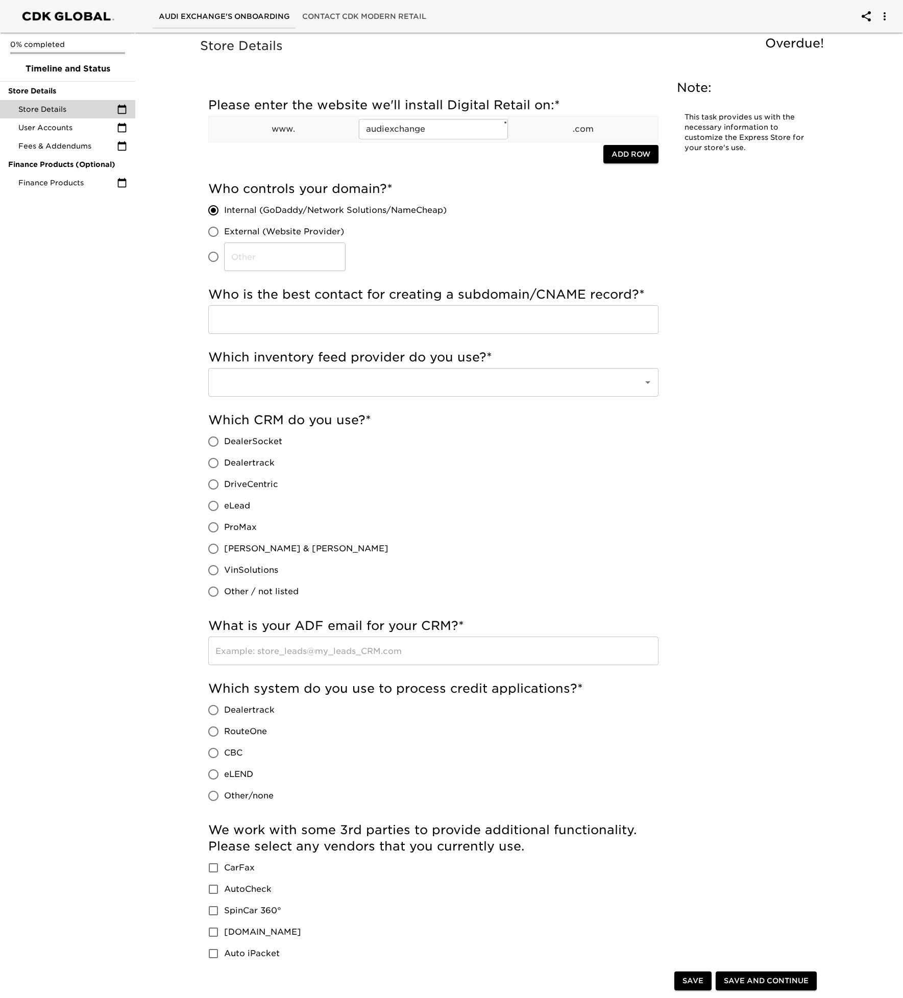
click at [337, 323] on input "text" at bounding box center [433, 319] width 450 height 29
type input "[PERSON_NAME]"
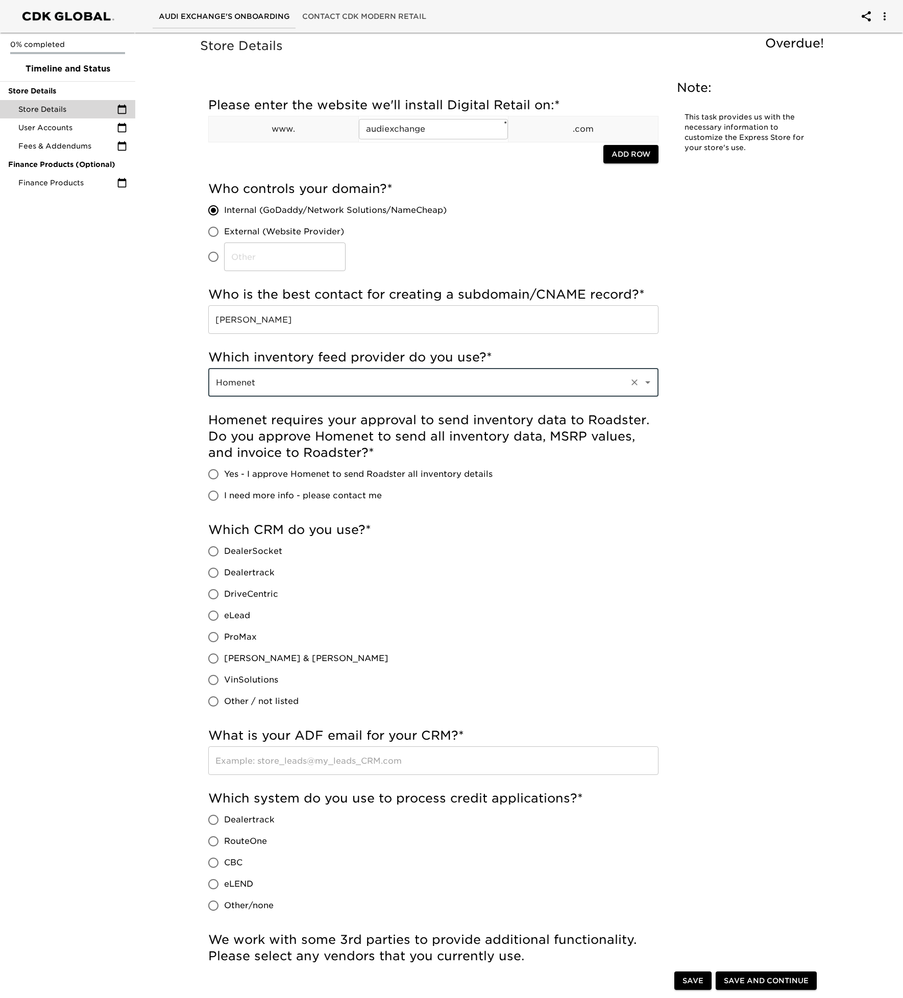
type input "Homenet"
click at [215, 474] on input "Yes - I approve Homenet to send Roadster all inventory details" at bounding box center [213, 474] width 21 height 21
radio input "true"
click at [222, 682] on input "VinSolutions" at bounding box center [213, 680] width 21 height 21
radio input "true"
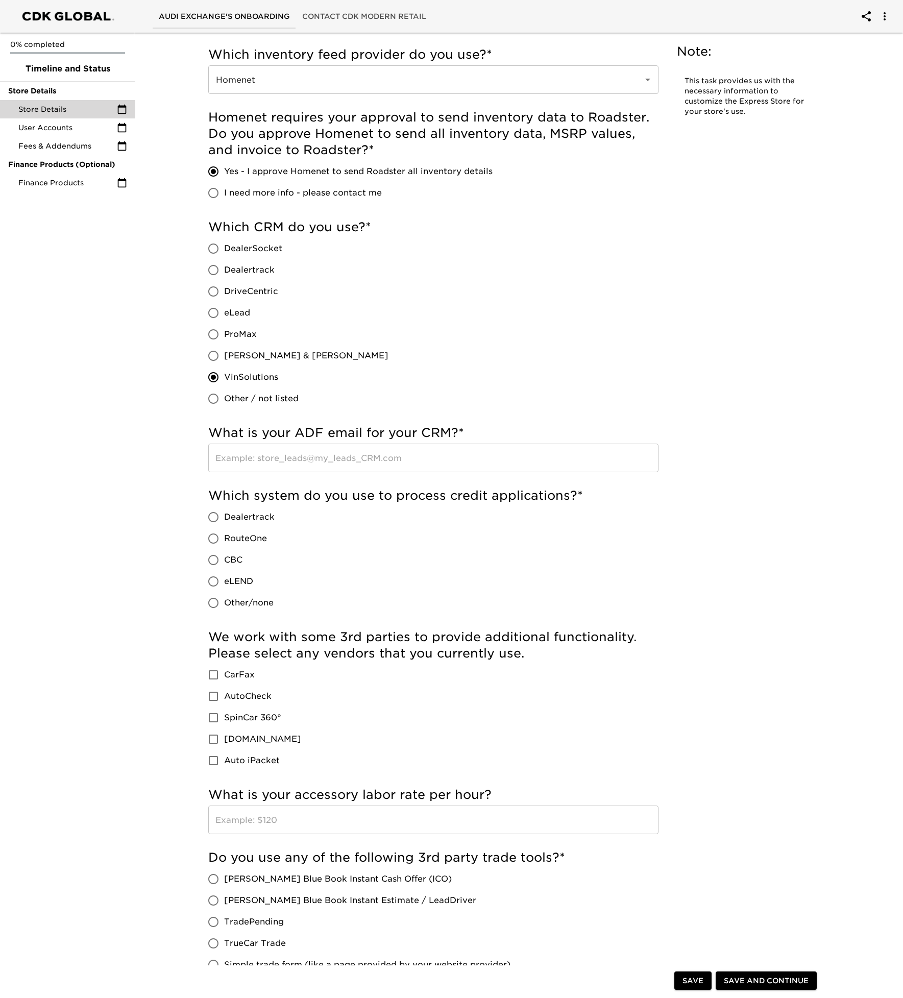
scroll to position [355, 0]
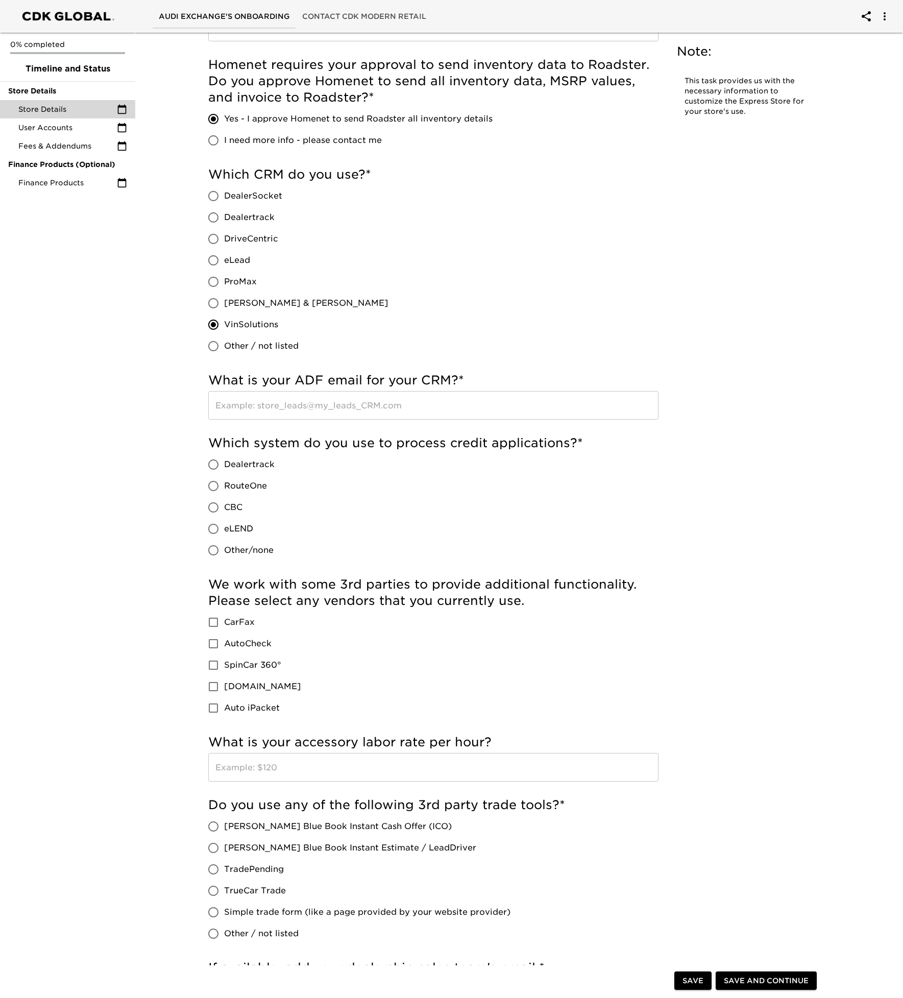
click at [270, 408] on input "text" at bounding box center [433, 405] width 450 height 29
type input "leads@audiexchangehighlandpark.com"
click at [212, 467] on input "Dealertrack" at bounding box center [213, 464] width 21 height 21
radio input "true"
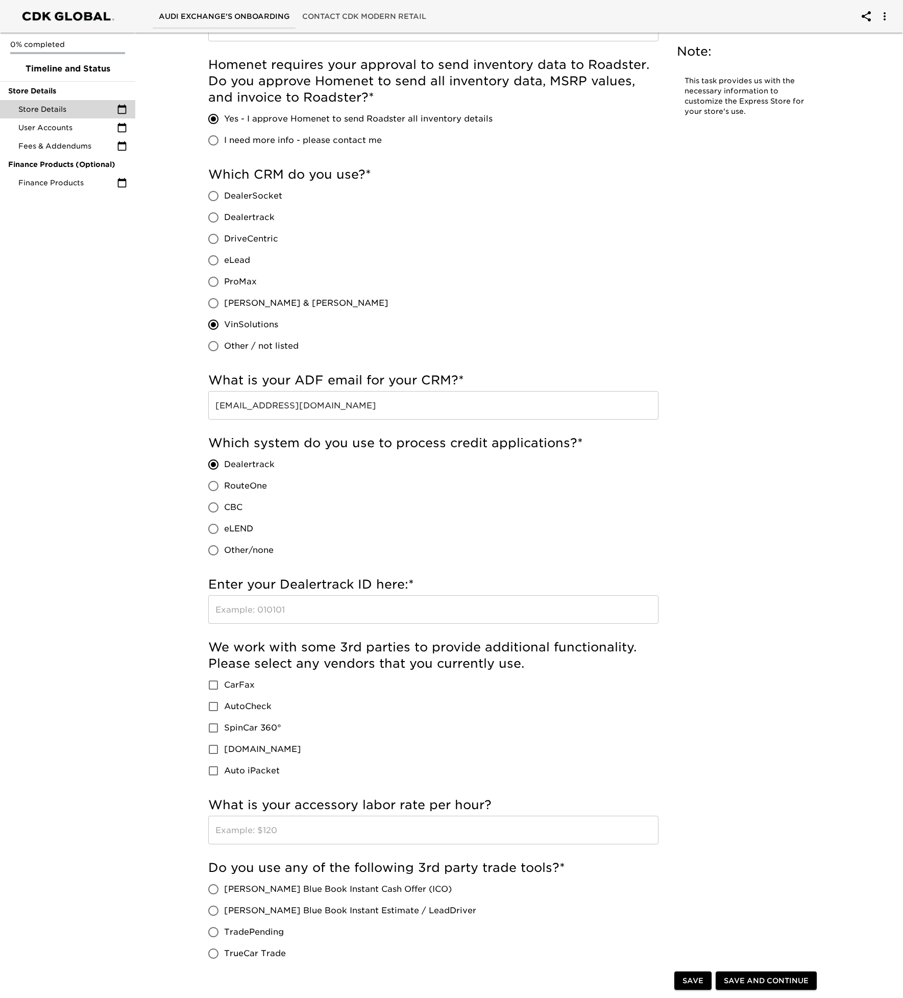
click at [388, 610] on input "text" at bounding box center [433, 610] width 450 height 29
type input "115466"
click at [215, 685] on input "CarFax" at bounding box center [213, 685] width 21 height 21
checkbox input "true"
click at [219, 769] on input "Auto iPacket" at bounding box center [213, 770] width 21 height 21
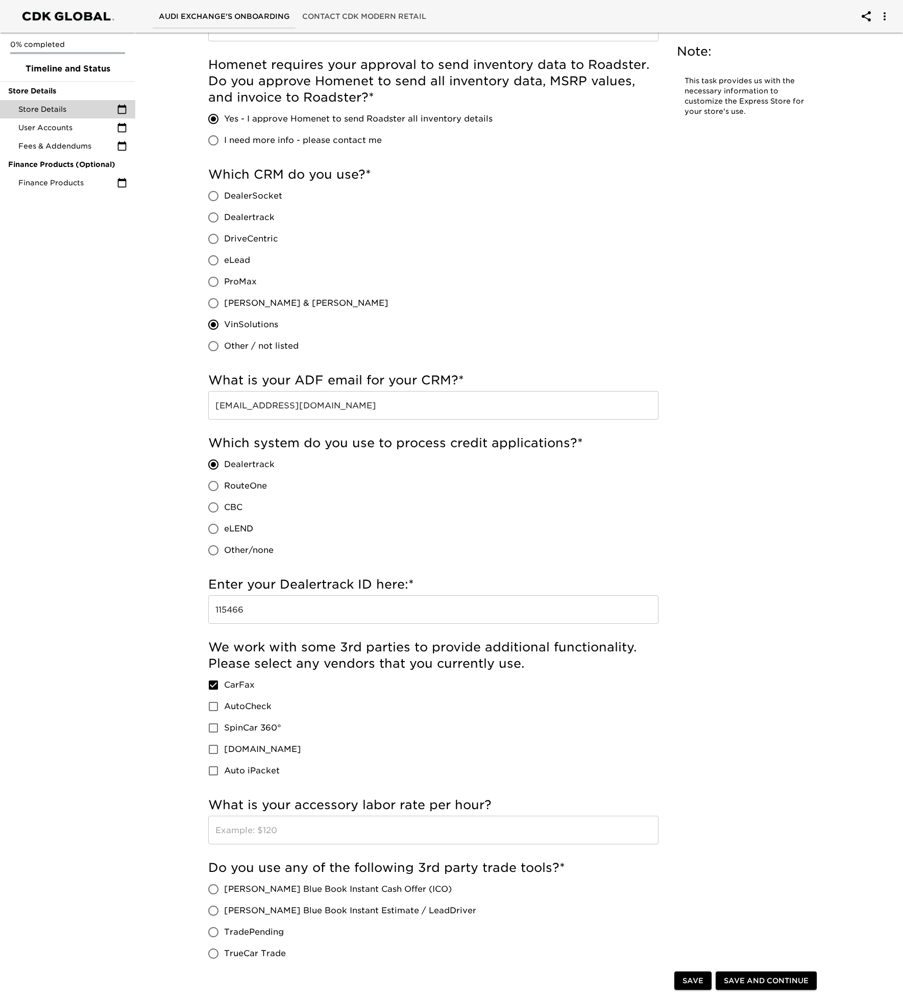
checkbox input "true"
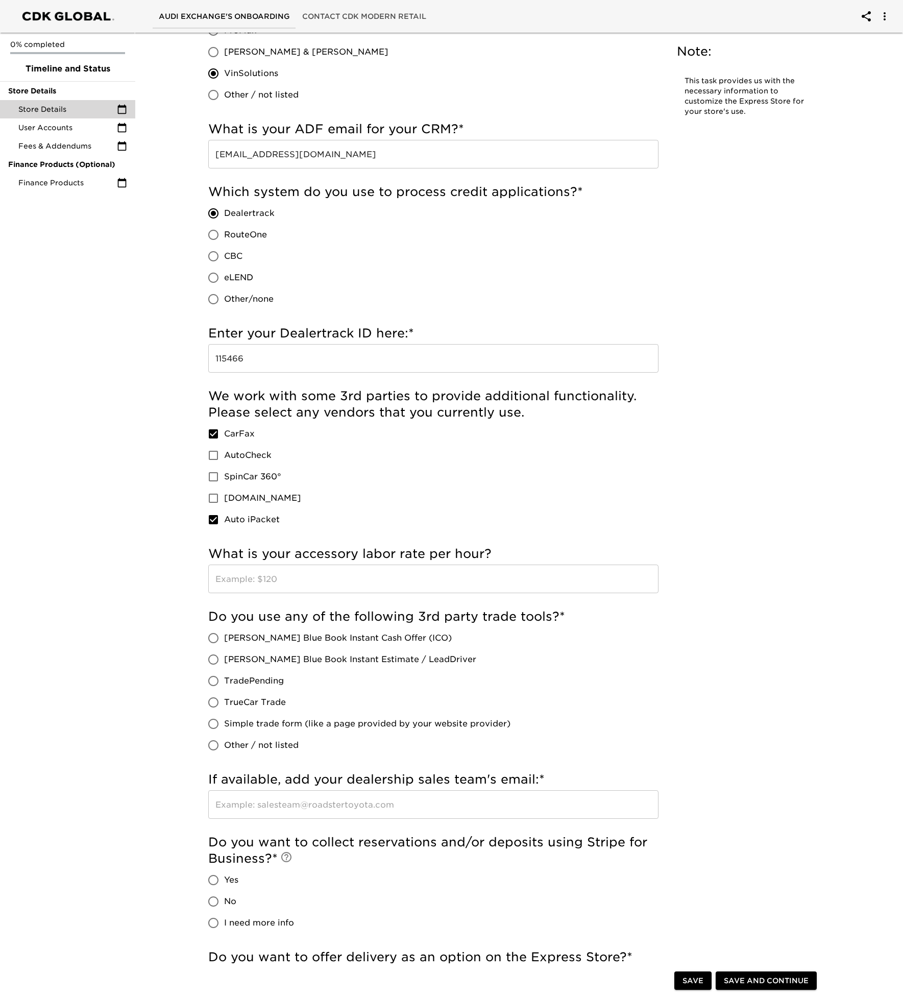
scroll to position [613, 0]
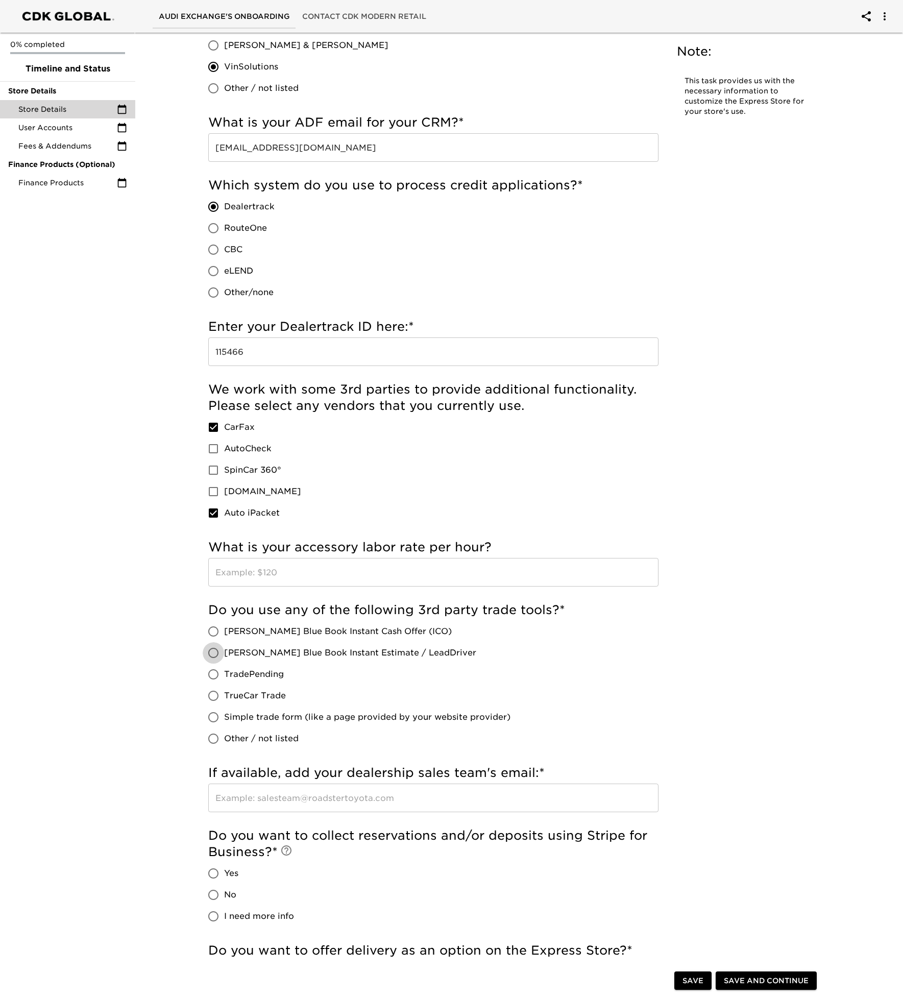
click at [213, 656] on input "[PERSON_NAME] Blue Book Instant Estimate / LeadDriver" at bounding box center [213, 653] width 21 height 21
radio input "true"
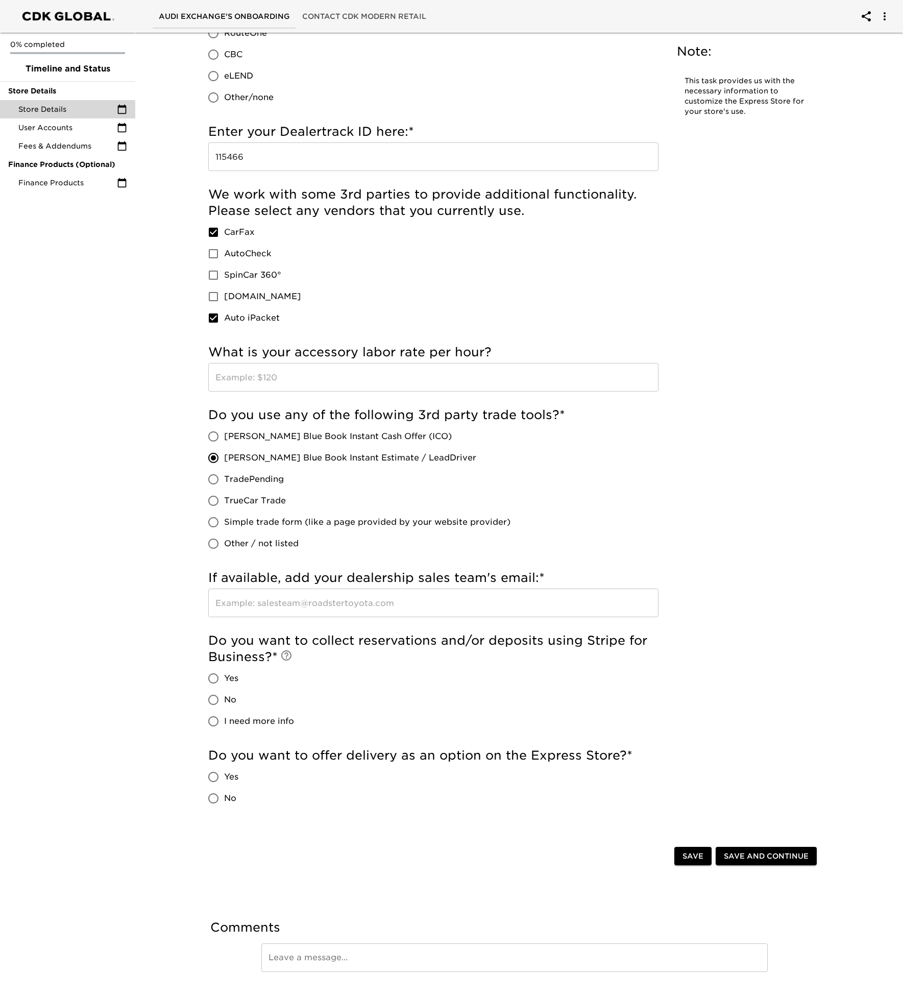
scroll to position [815, 0]
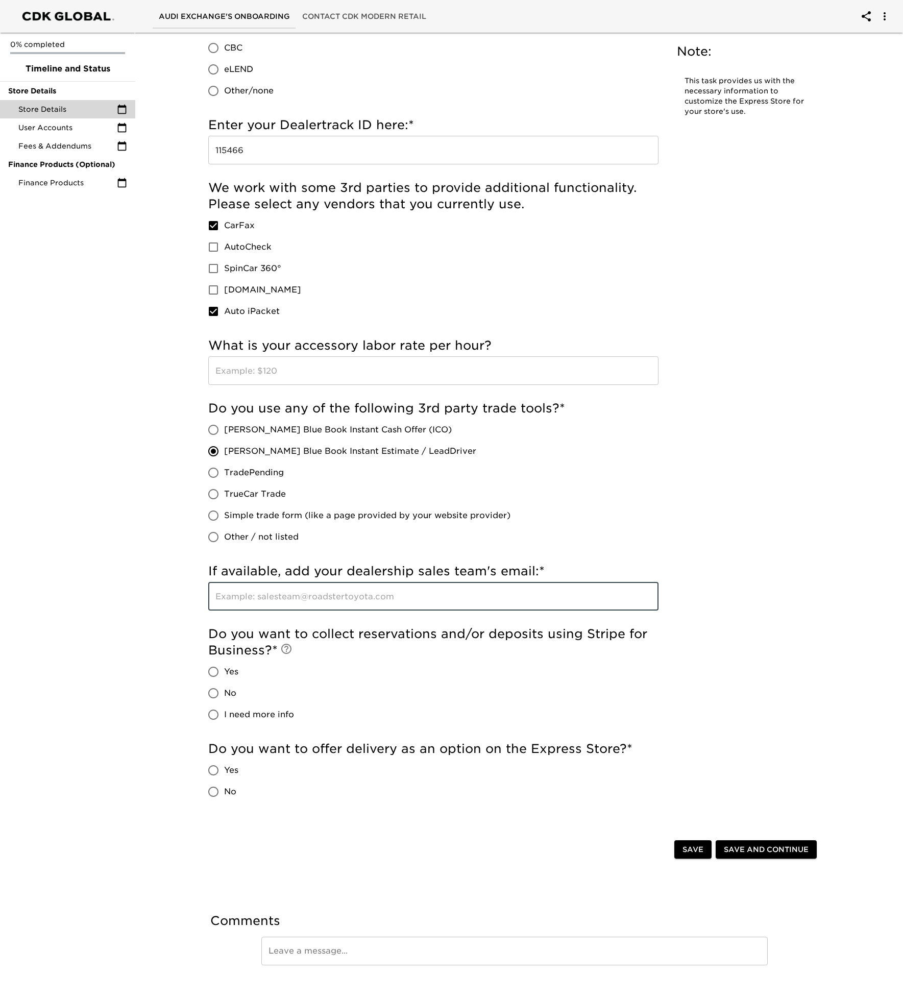
click at [273, 602] on input "text" at bounding box center [433, 596] width 450 height 29
type input "salesteam@audiexchange.com"
click at [217, 695] on input "No" at bounding box center [213, 693] width 21 height 21
radio input "true"
click at [216, 767] on input "Yes" at bounding box center [213, 770] width 21 height 21
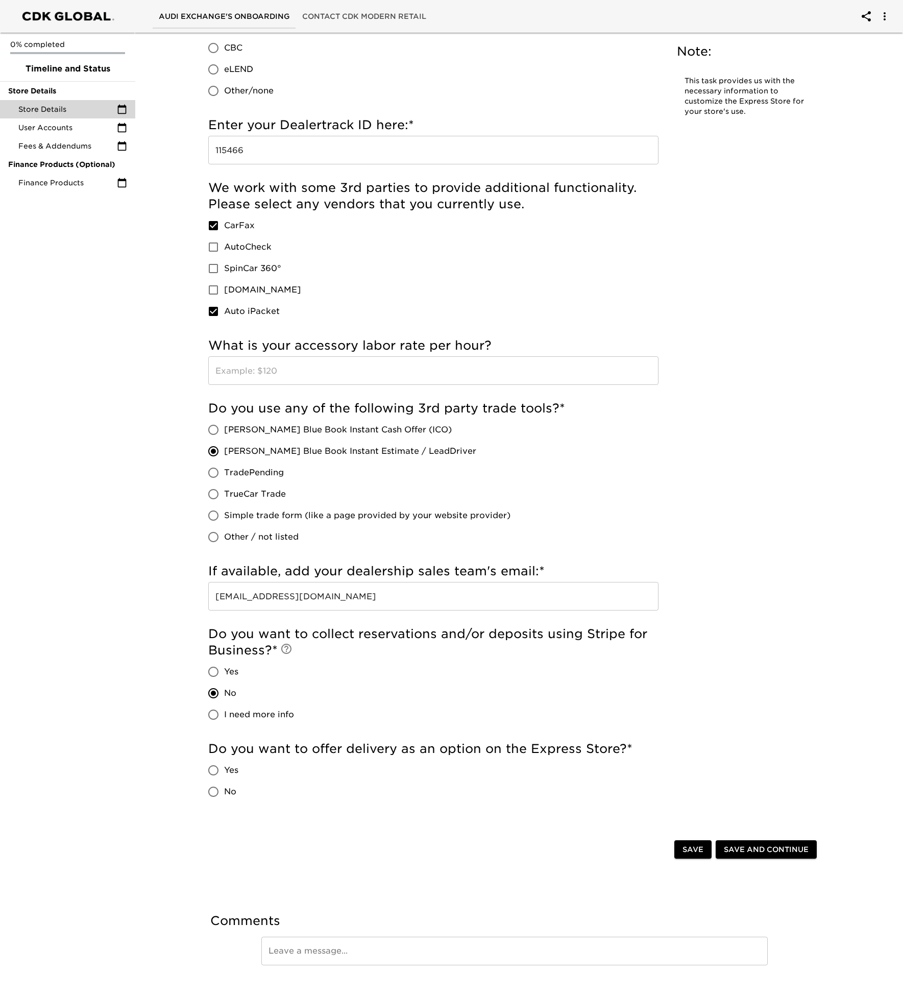
radio input "true"
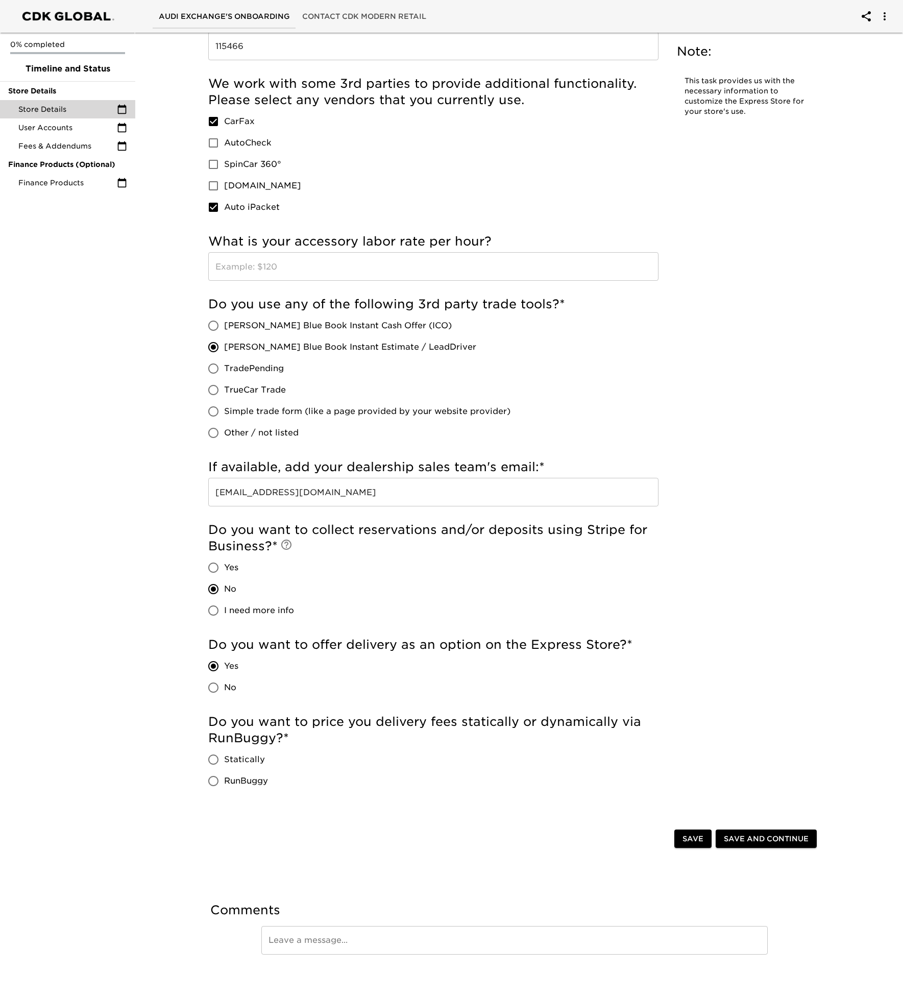
scroll to position [924, 0]
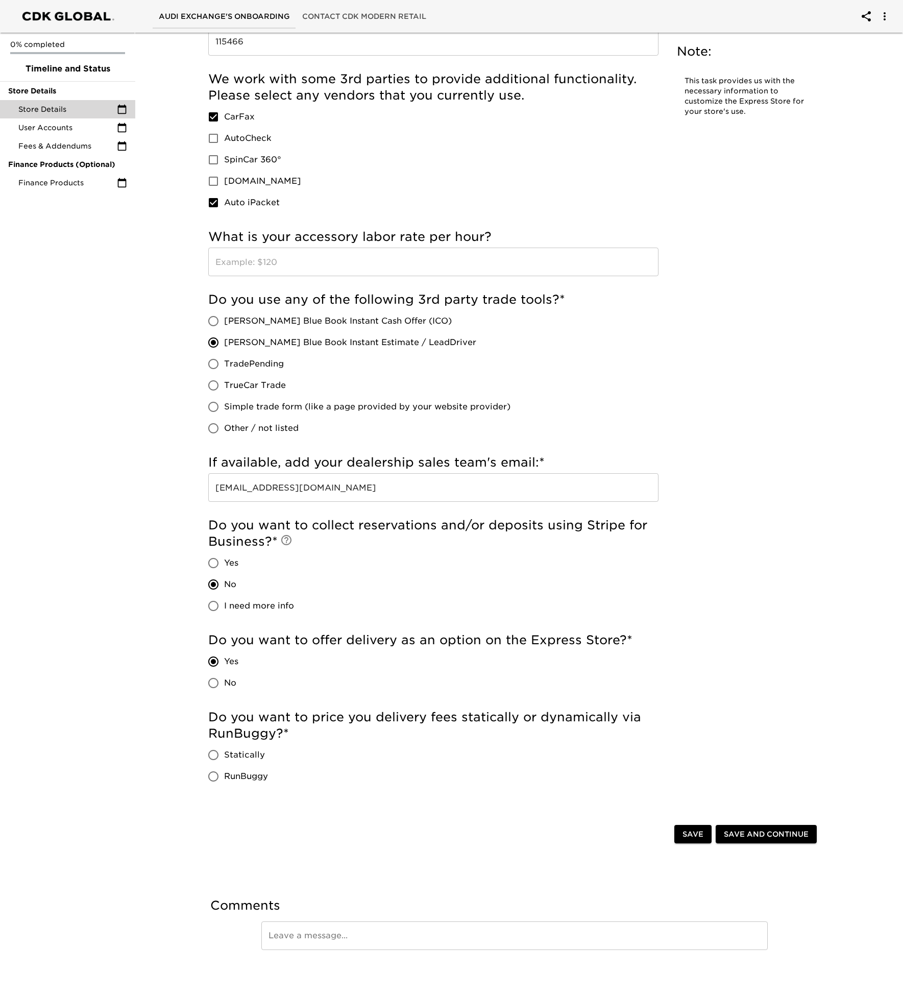
click at [220, 751] on input "Statically" at bounding box center [213, 755] width 21 height 21
radio input "true"
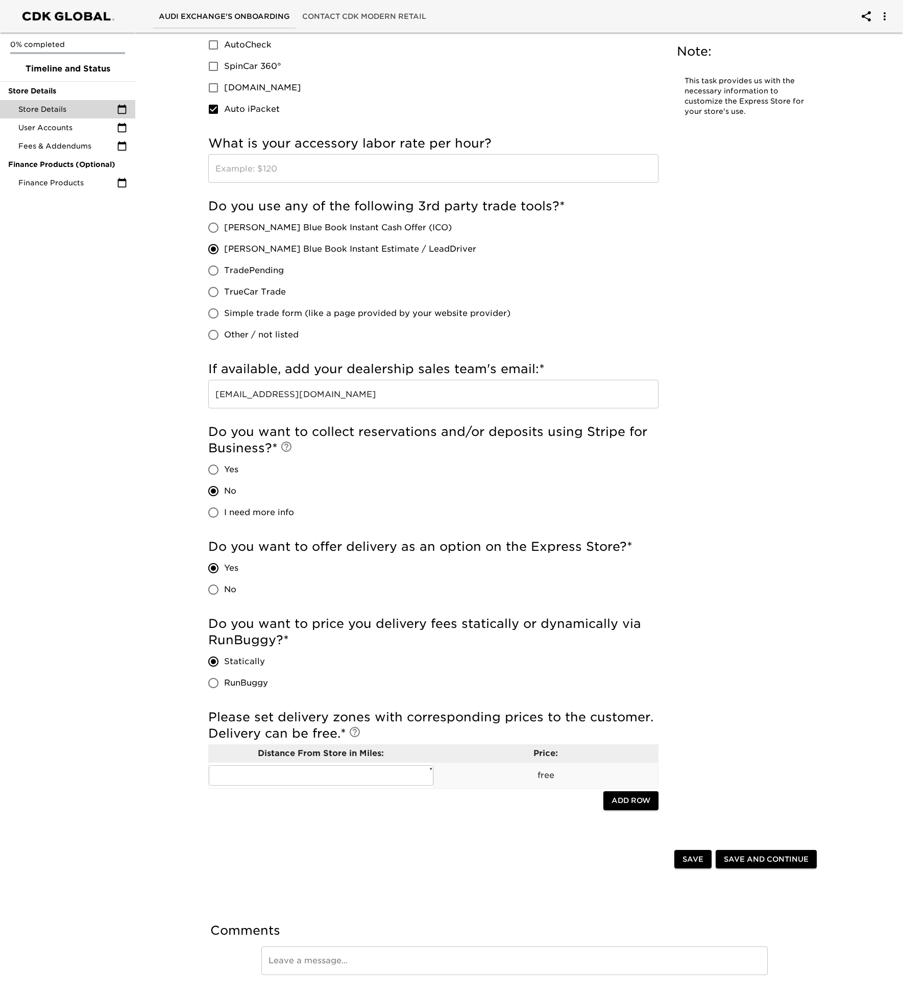
scroll to position [1042, 0]
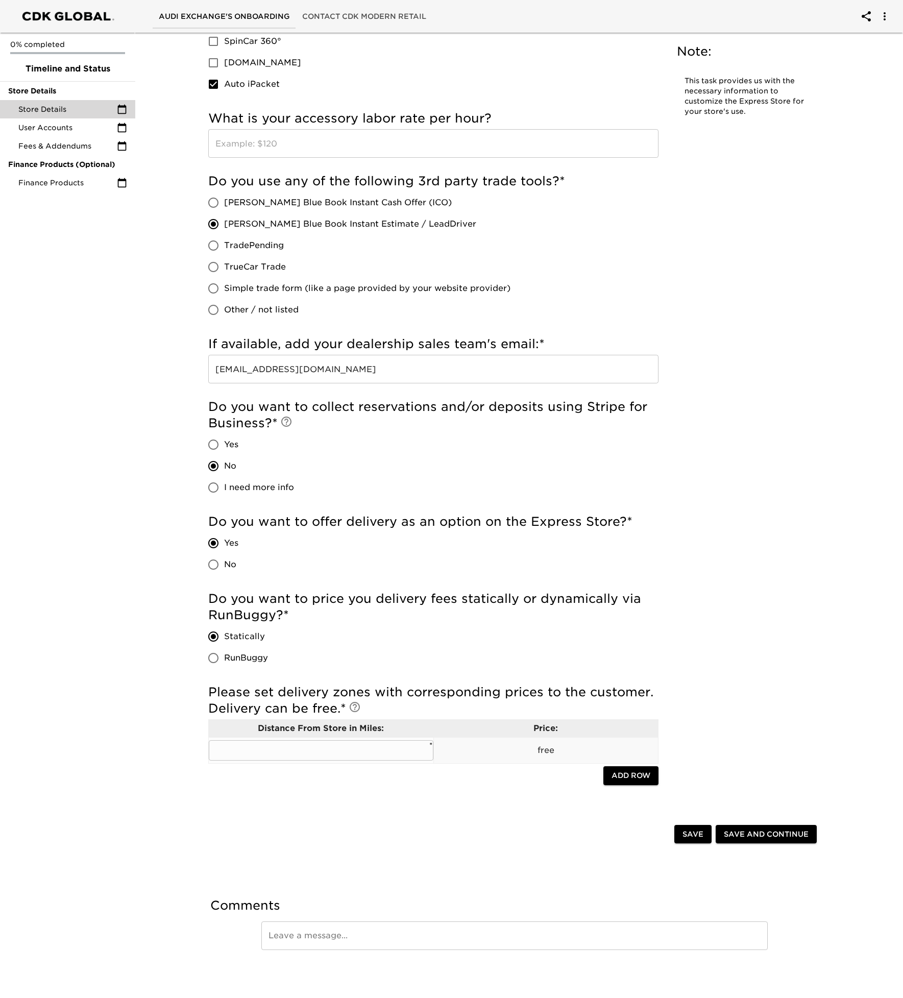
click at [330, 742] on input "text" at bounding box center [321, 751] width 225 height 20
click at [382, 754] on input "30" at bounding box center [321, 751] width 225 height 20
type input "50"
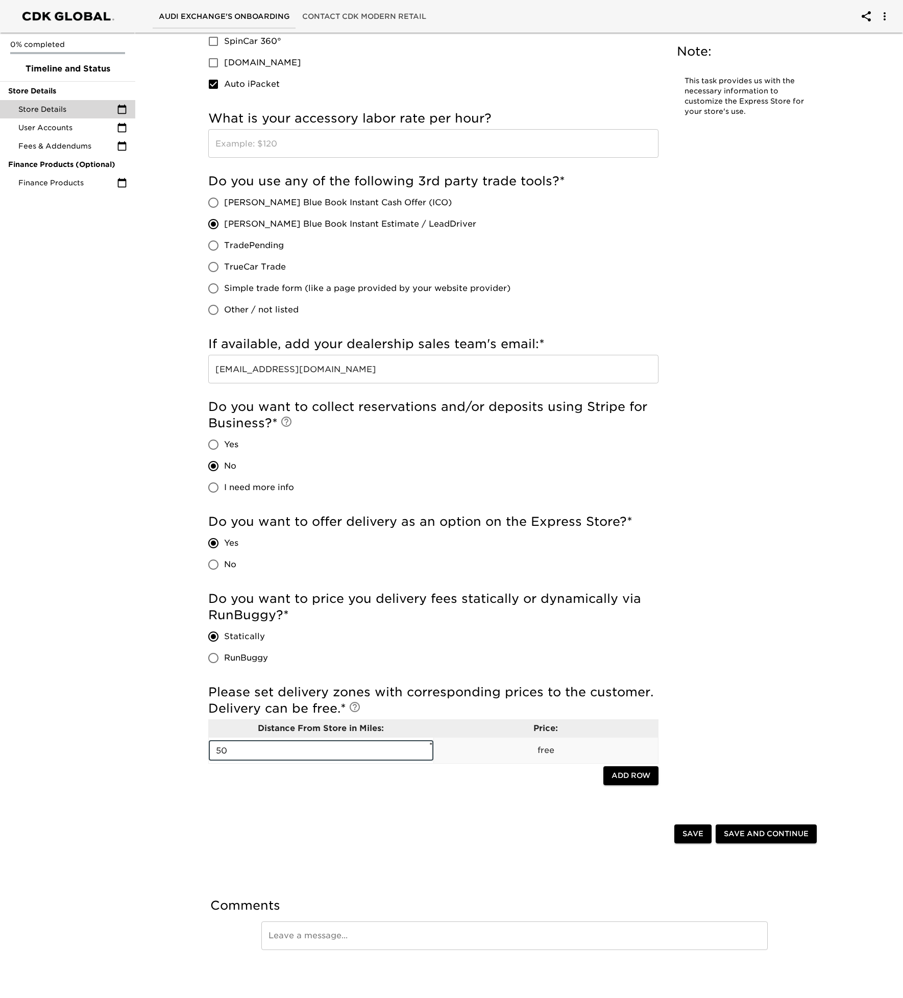
click at [681, 837] on button "Save" at bounding box center [693, 834] width 37 height 19
click at [760, 827] on button "Save and Continue" at bounding box center [766, 834] width 101 height 19
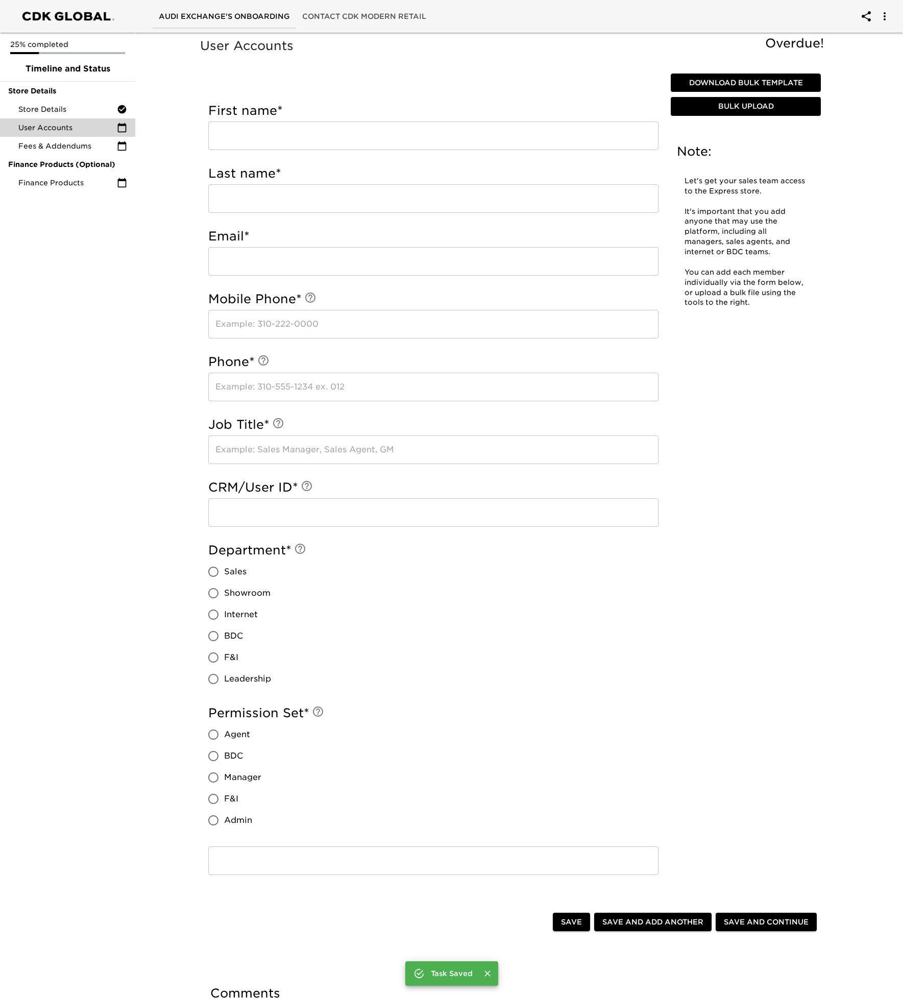
click at [250, 144] on input "text" at bounding box center [433, 136] width 450 height 29
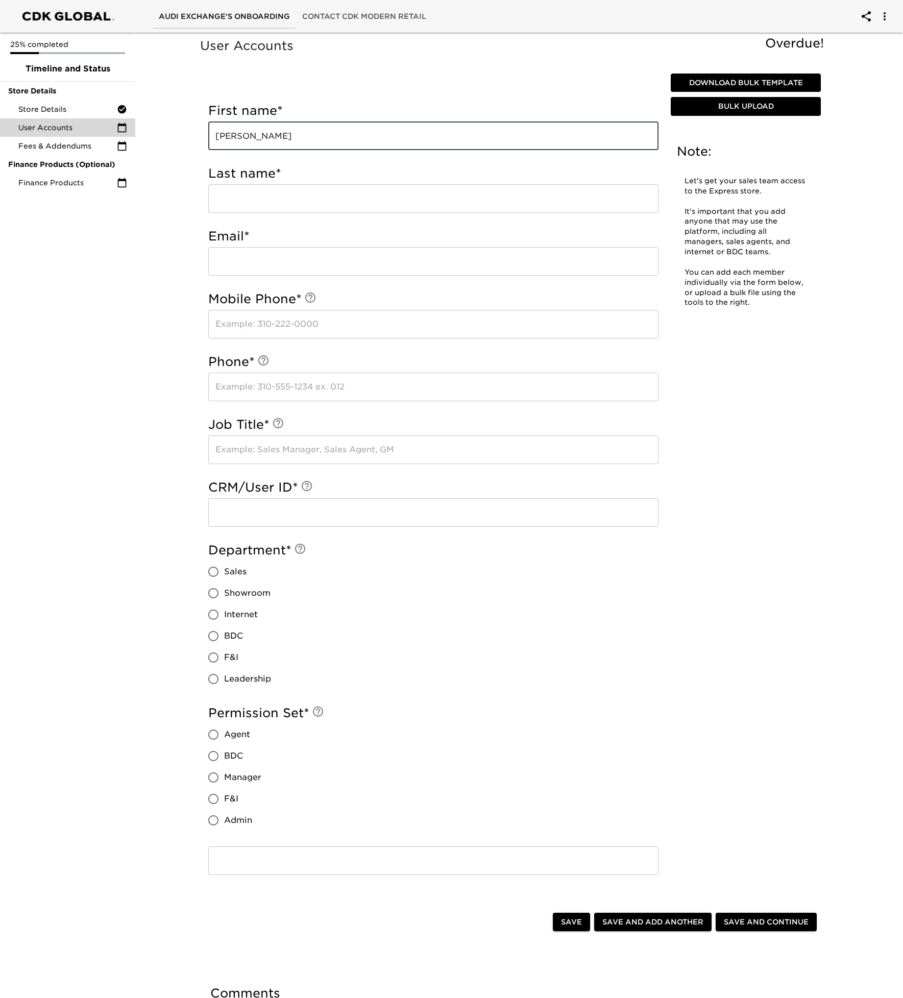
type input "[PERSON_NAME]"
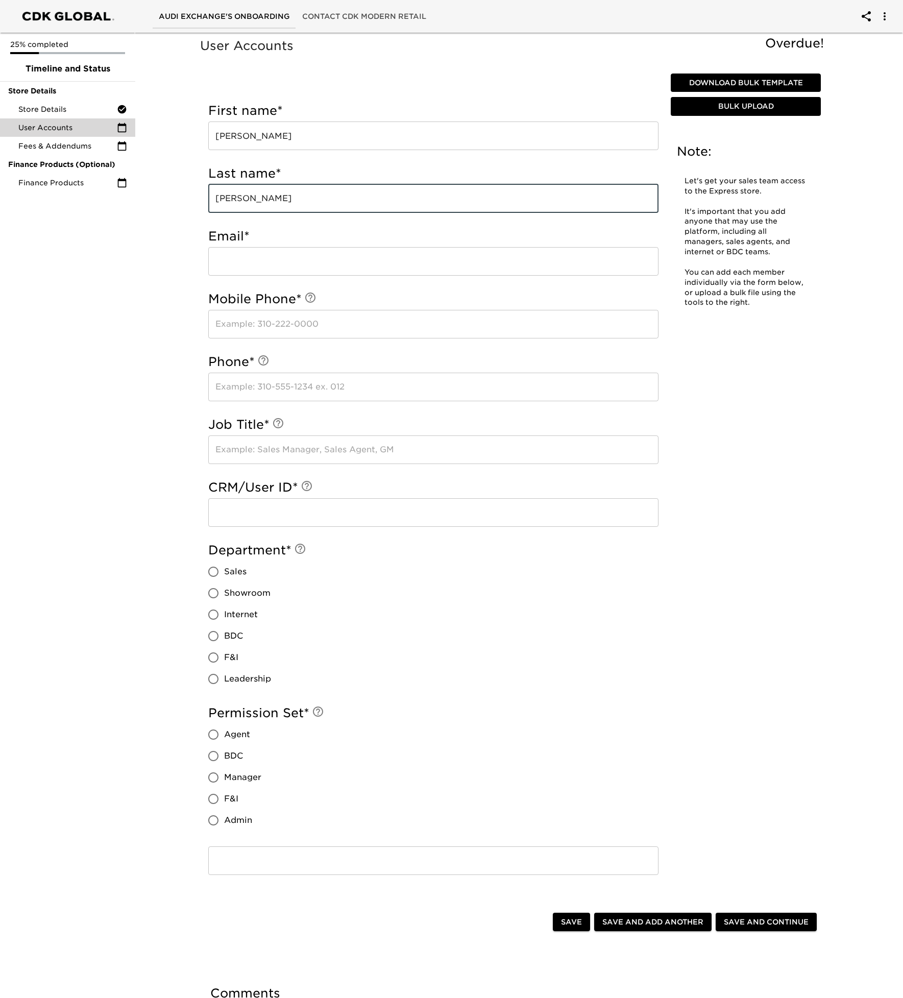
type input "[PERSON_NAME]"
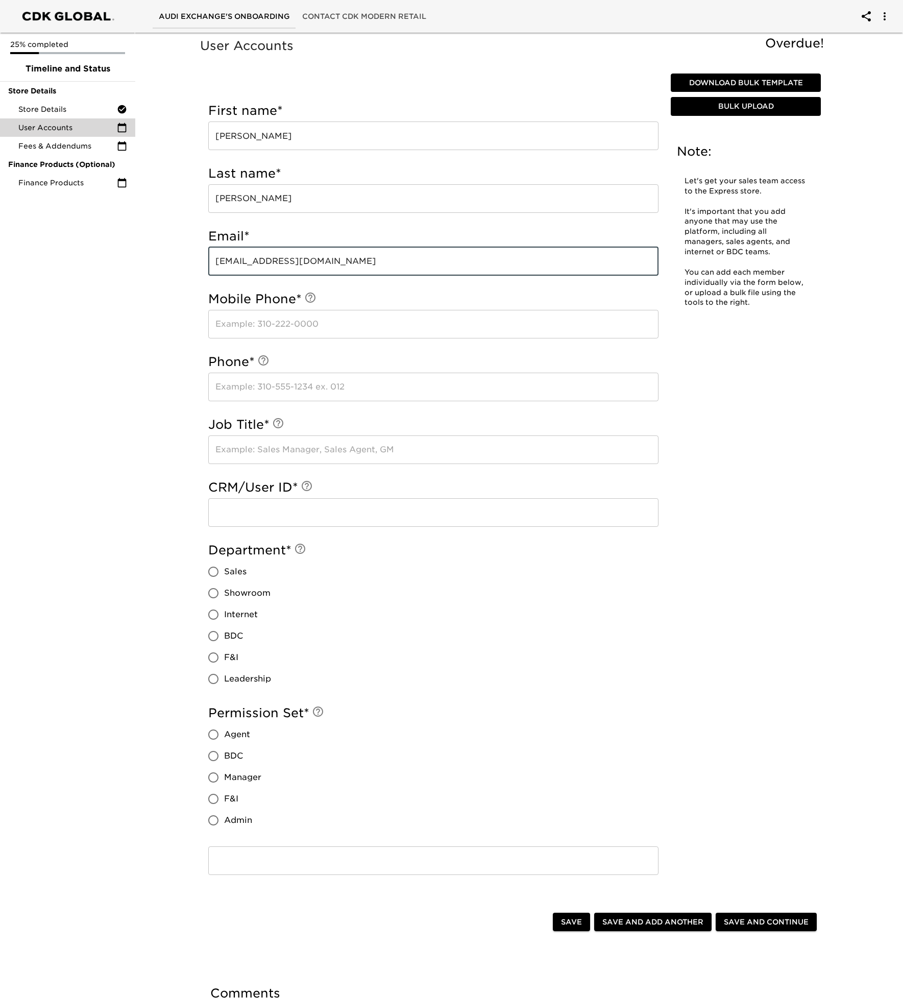
type input "zhansen@audiexchange.com"
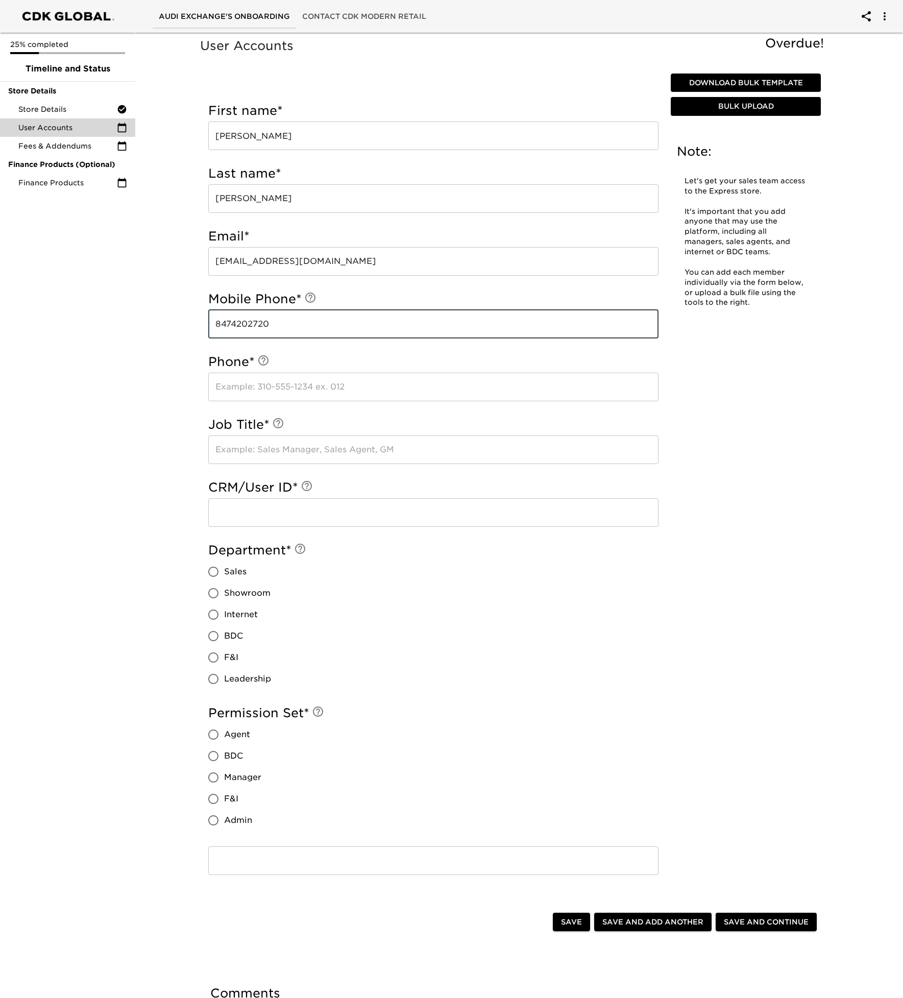
type input "8474202720"
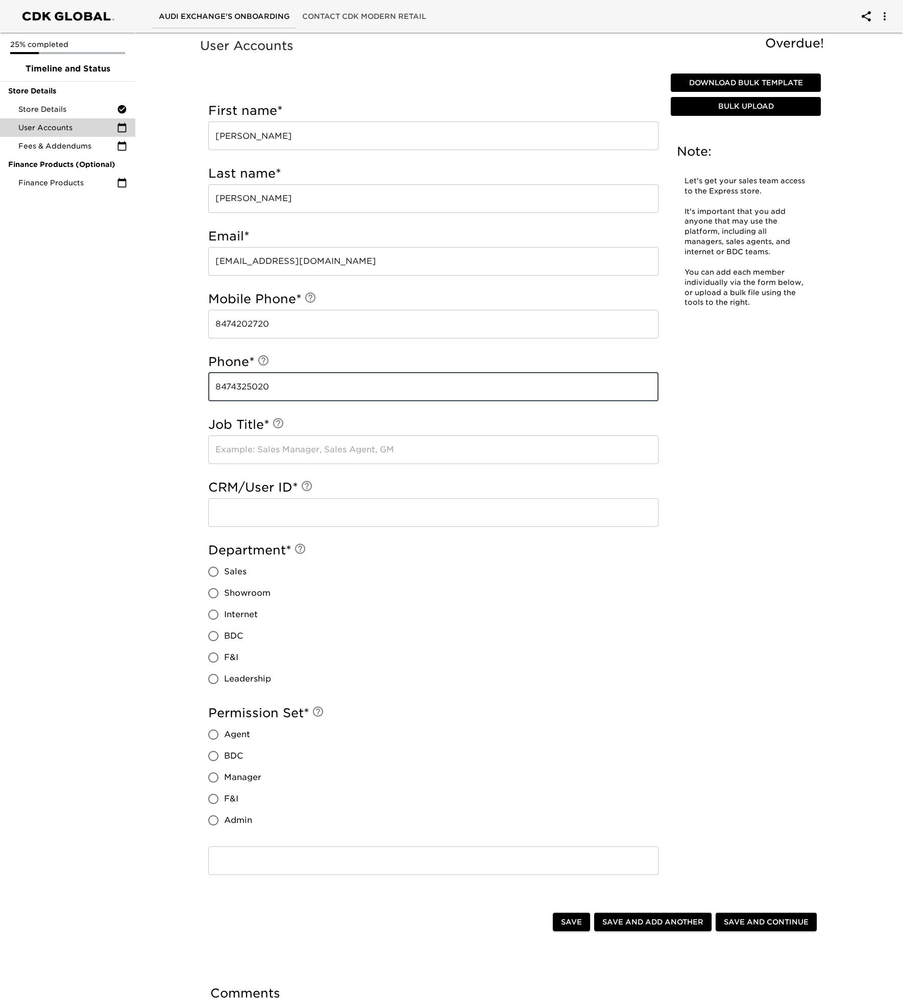
type input "8474325020"
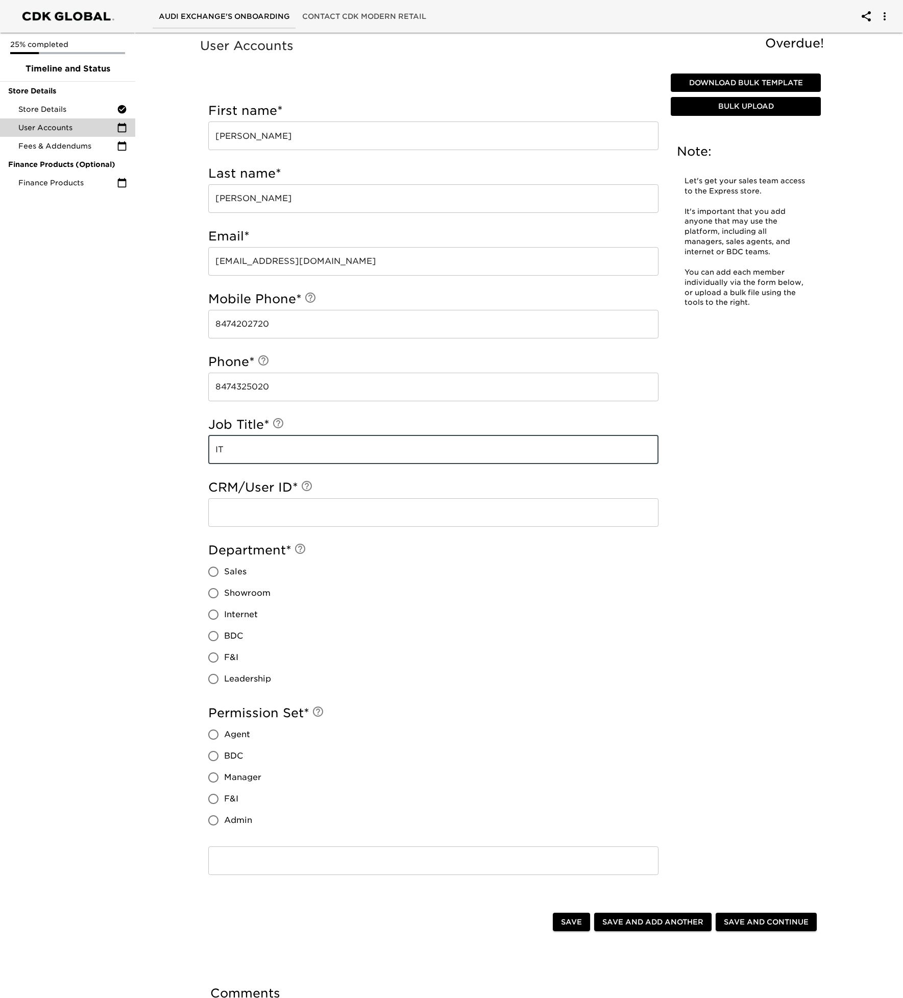
type input "IT Director"
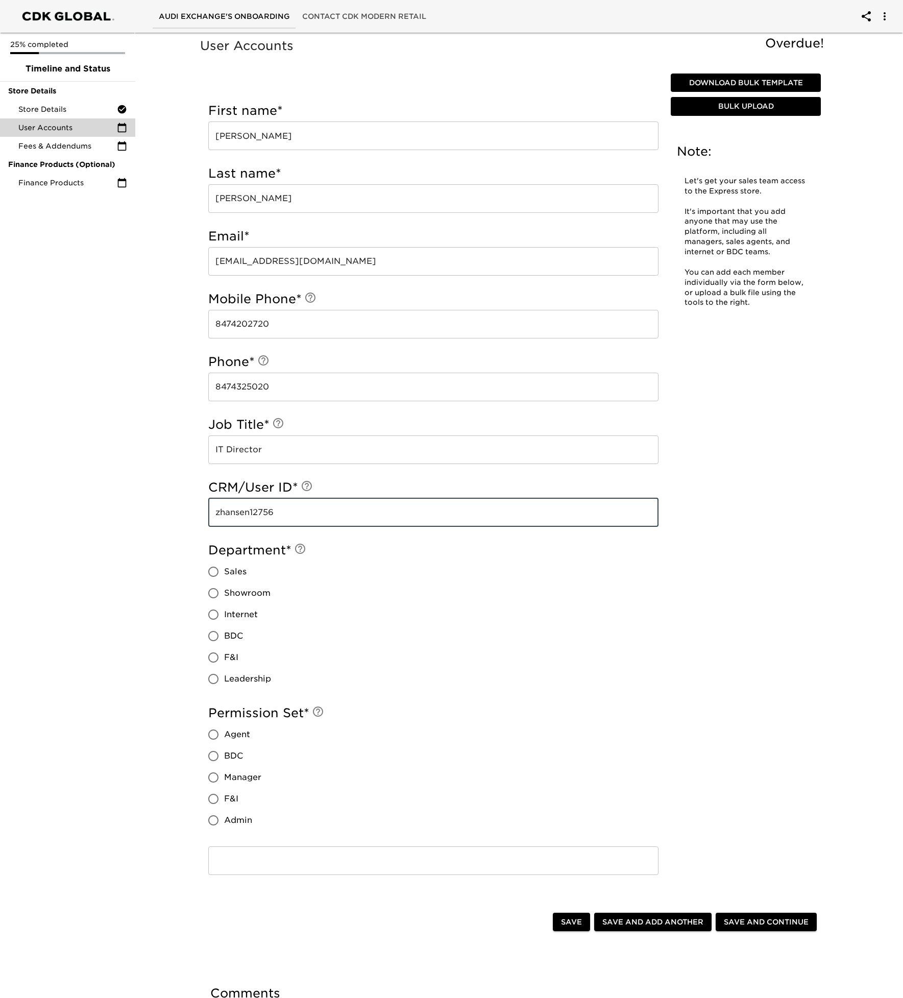
type input "zhansen12756"
click at [215, 677] on input "Leadership" at bounding box center [213, 679] width 21 height 21
radio input "true"
click at [211, 821] on input "Admin" at bounding box center [213, 820] width 21 height 21
radio input "true"
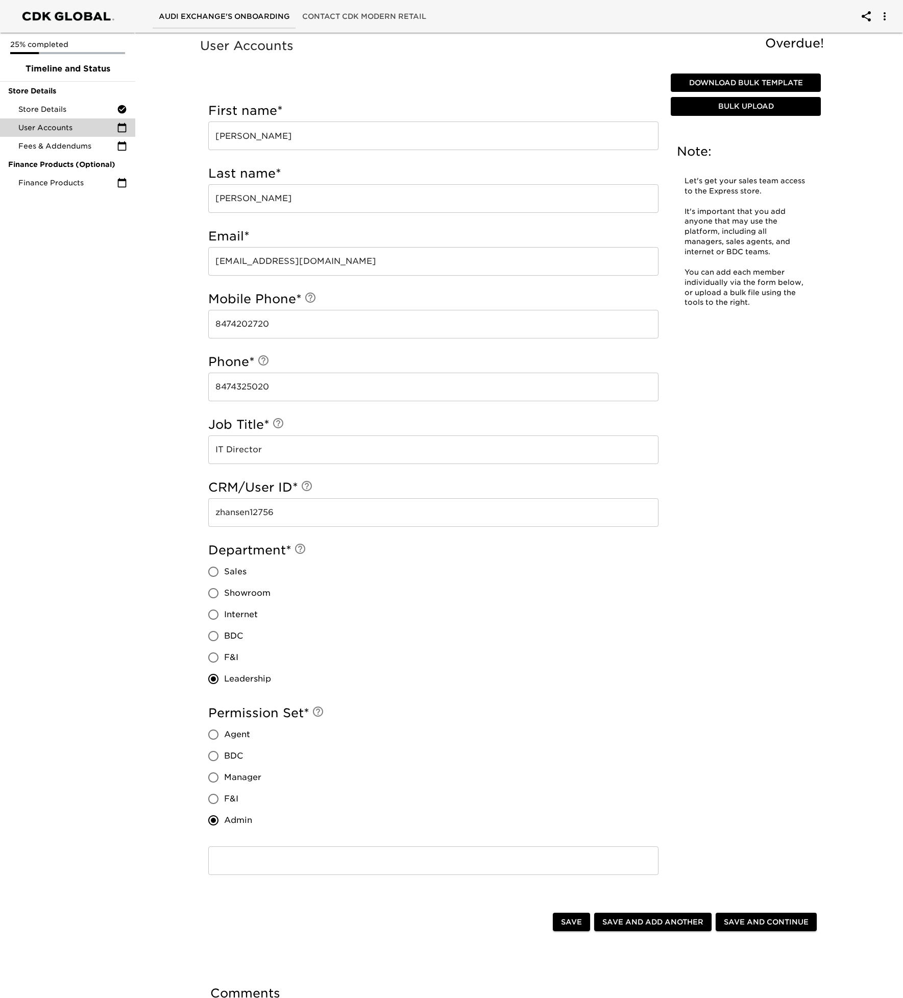
click at [662, 918] on span "Save and Add Another" at bounding box center [653, 922] width 101 height 13
radio input "false"
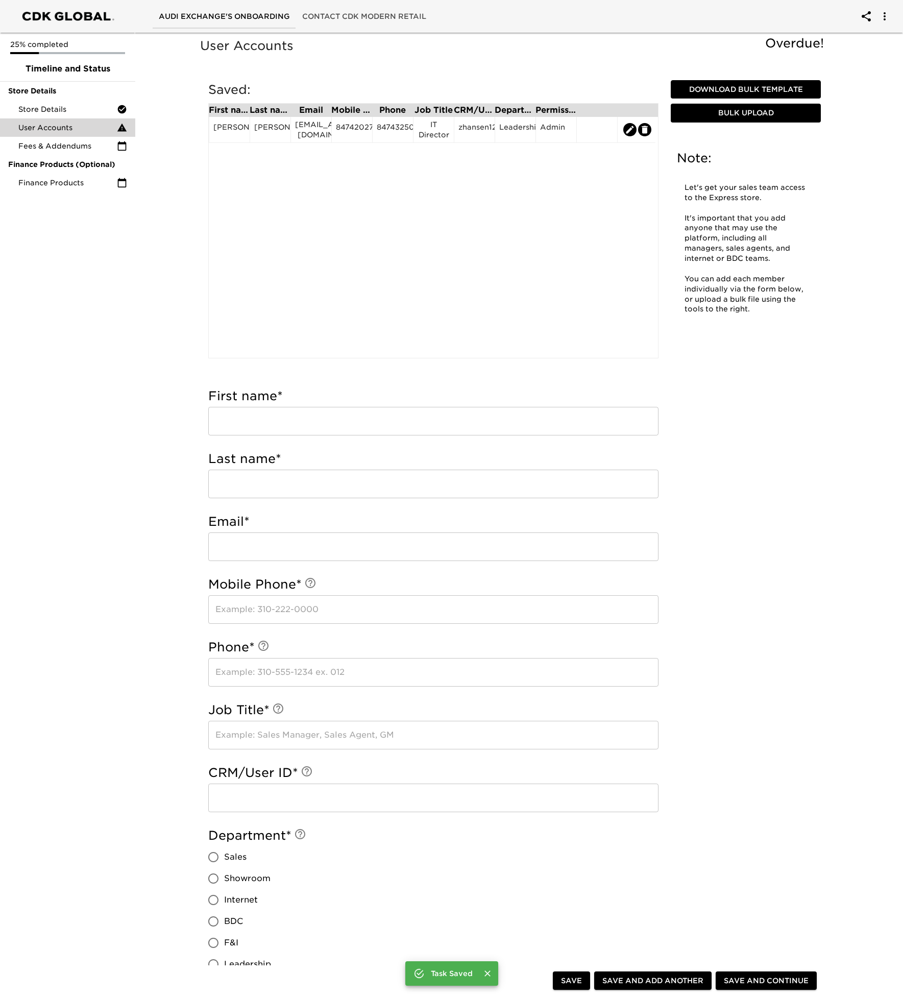
click at [281, 430] on input "text" at bounding box center [433, 421] width 450 height 29
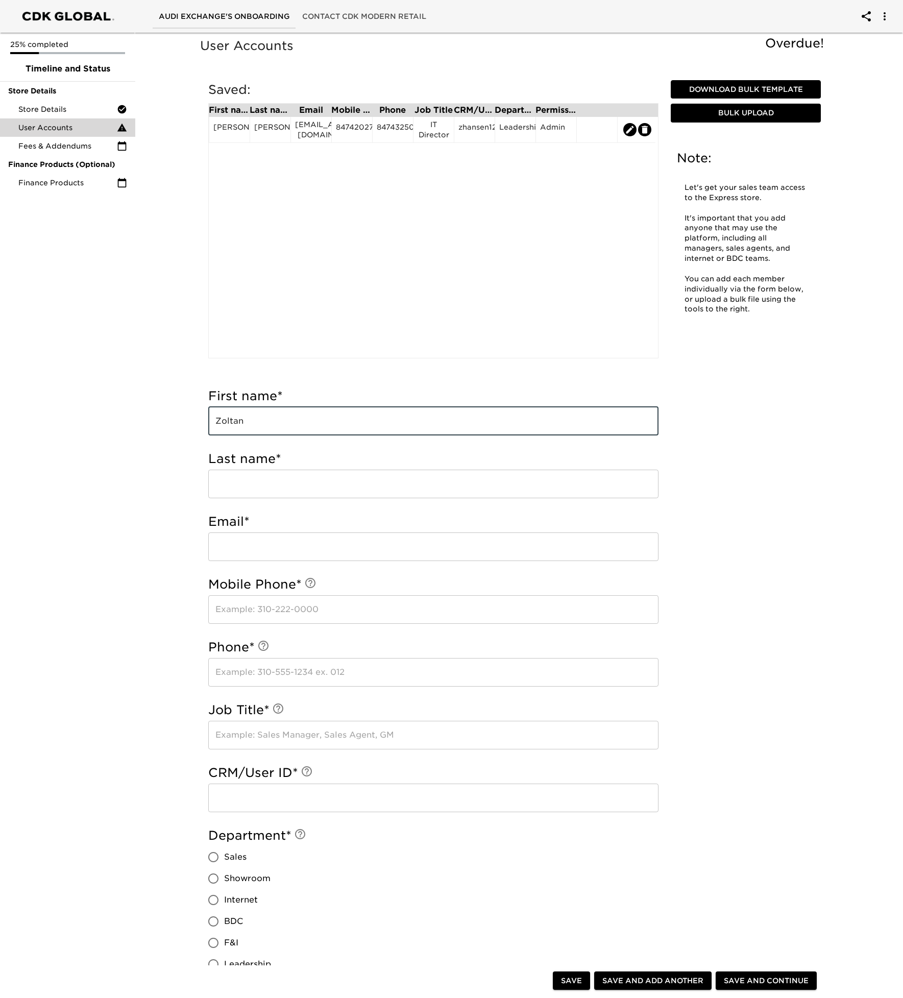
type input "Zoltan"
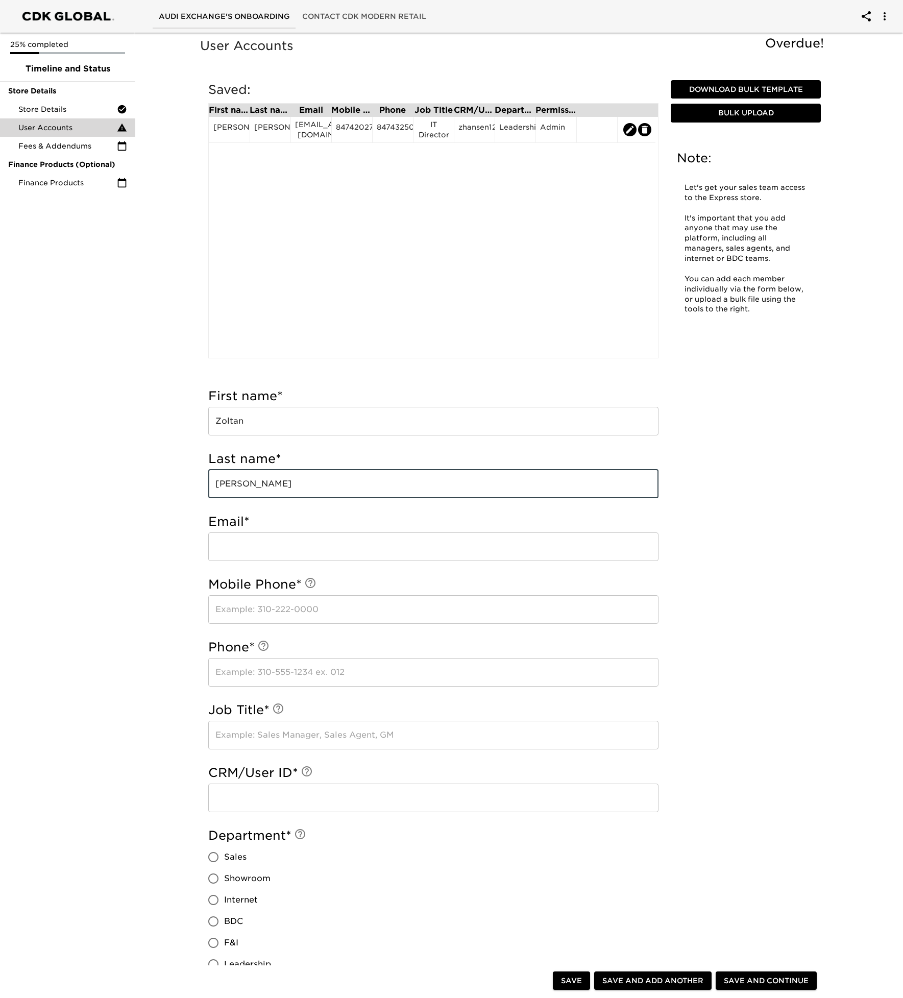
type input "[PERSON_NAME]"
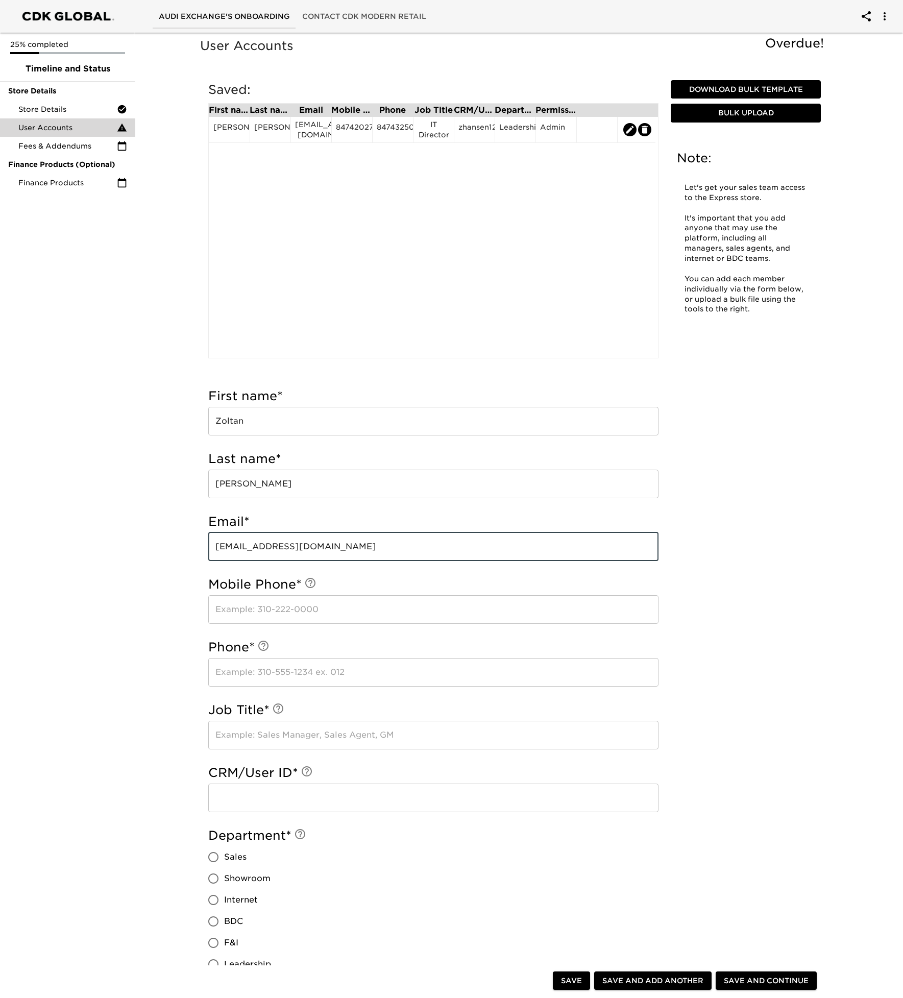
type input "zoltan@audiexchange.com"
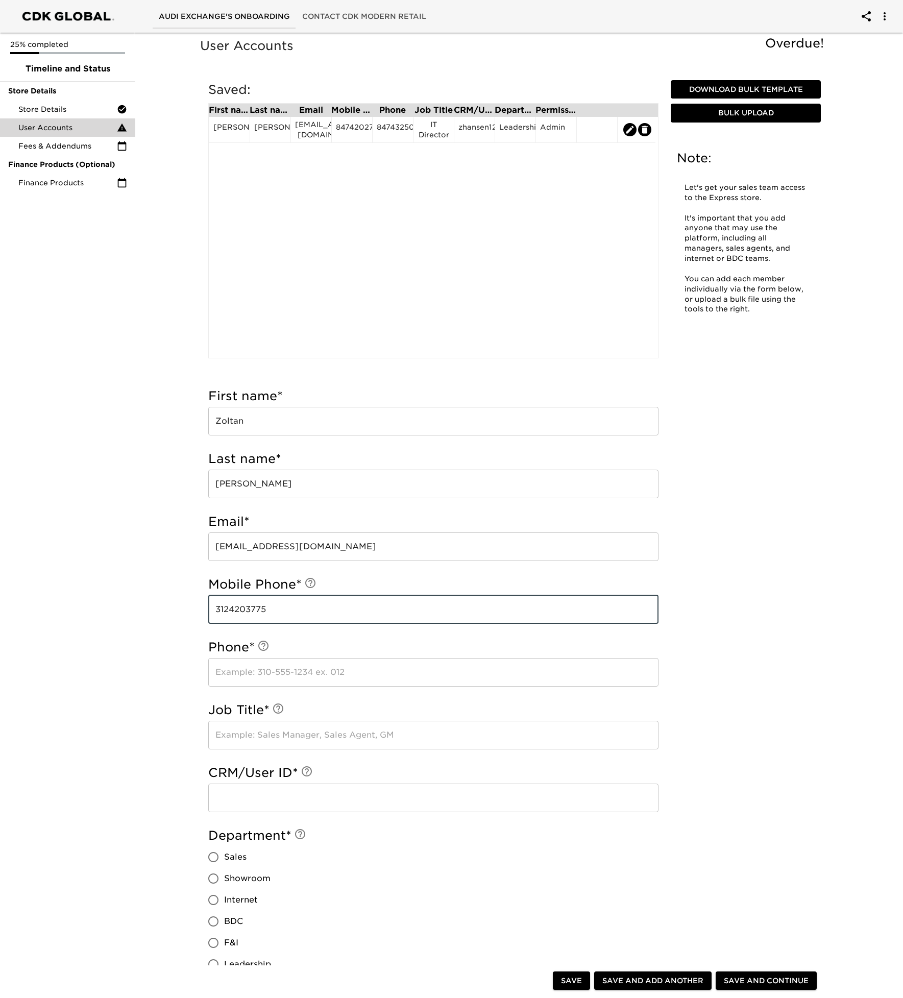
type input "3124203775"
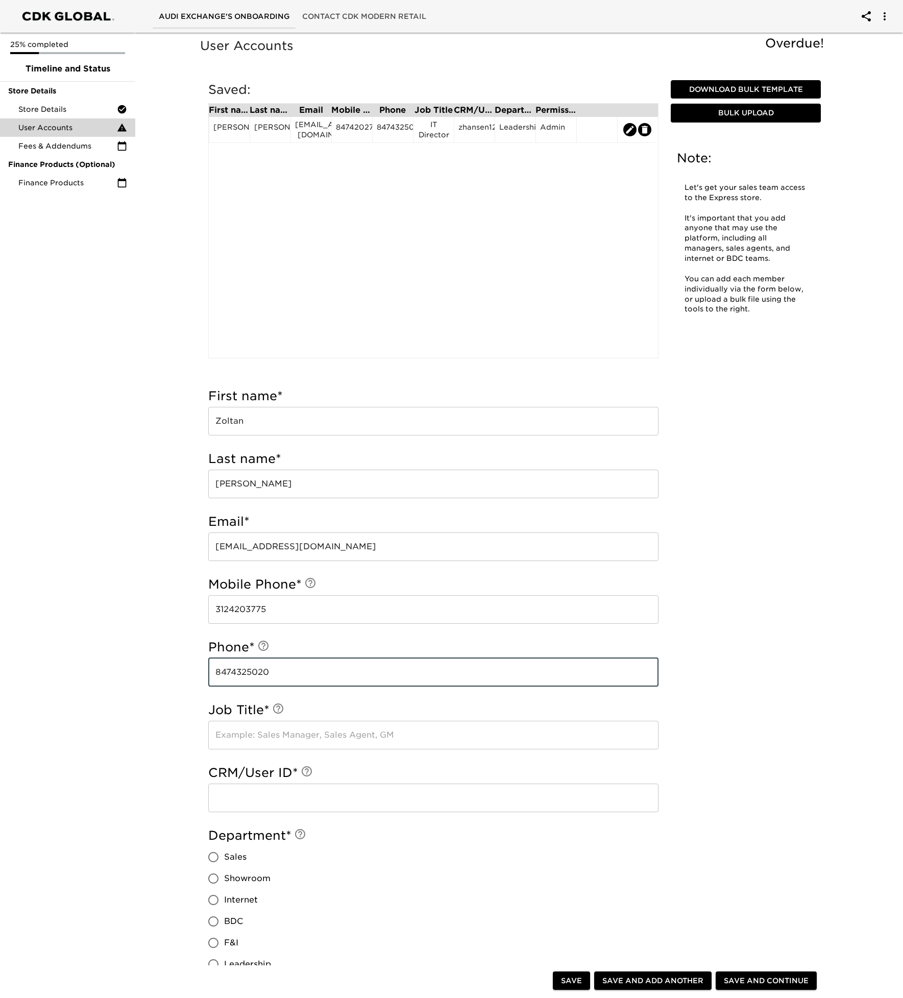
type input "8474325020"
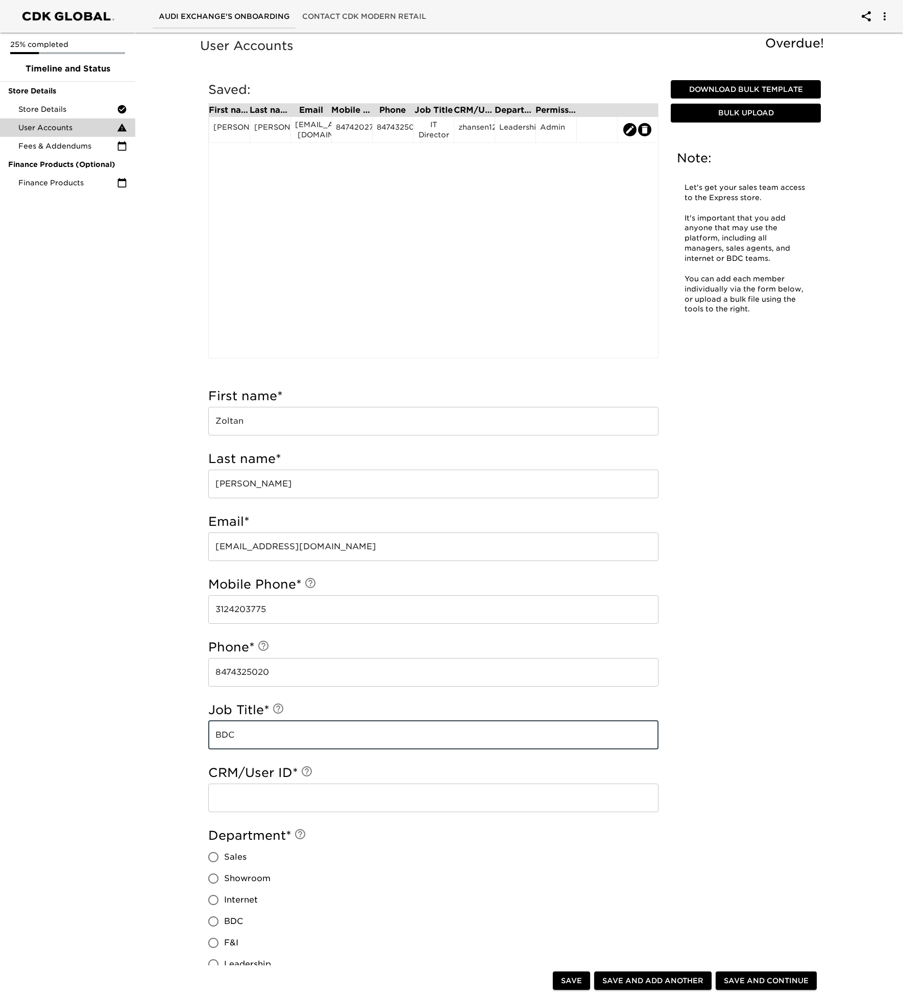
type input "BDC Manager"
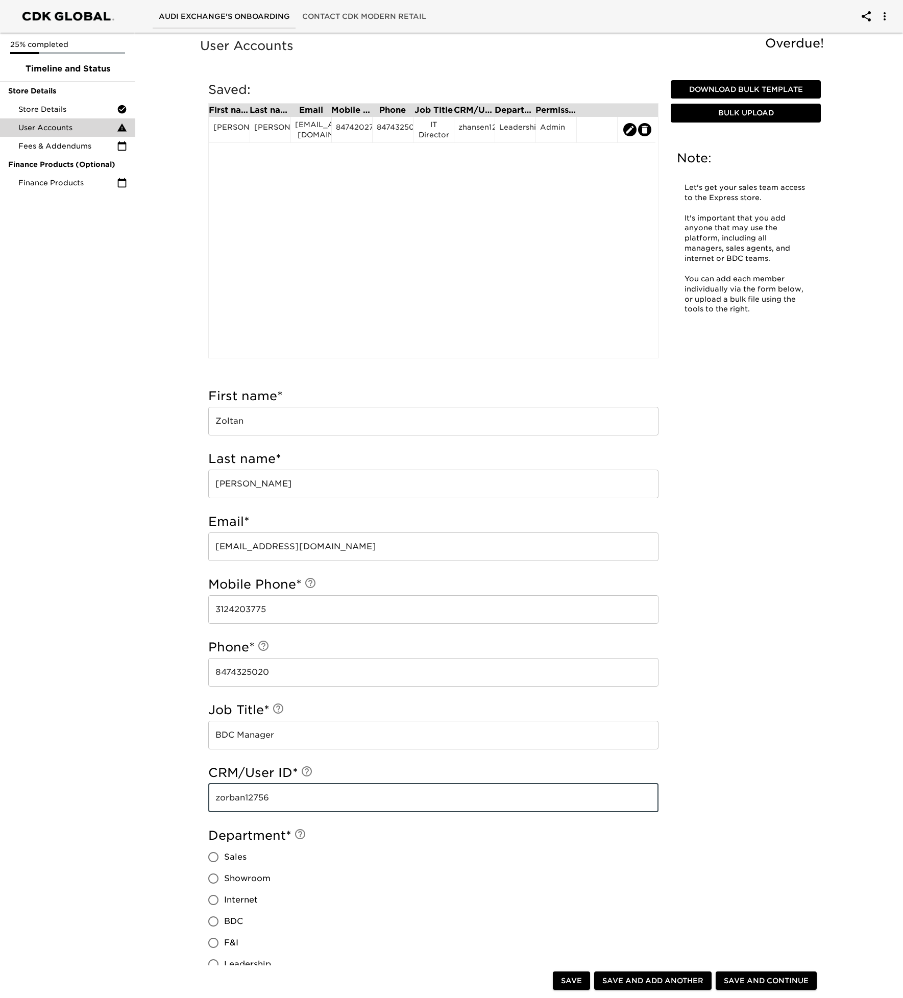
type input "zorban12756"
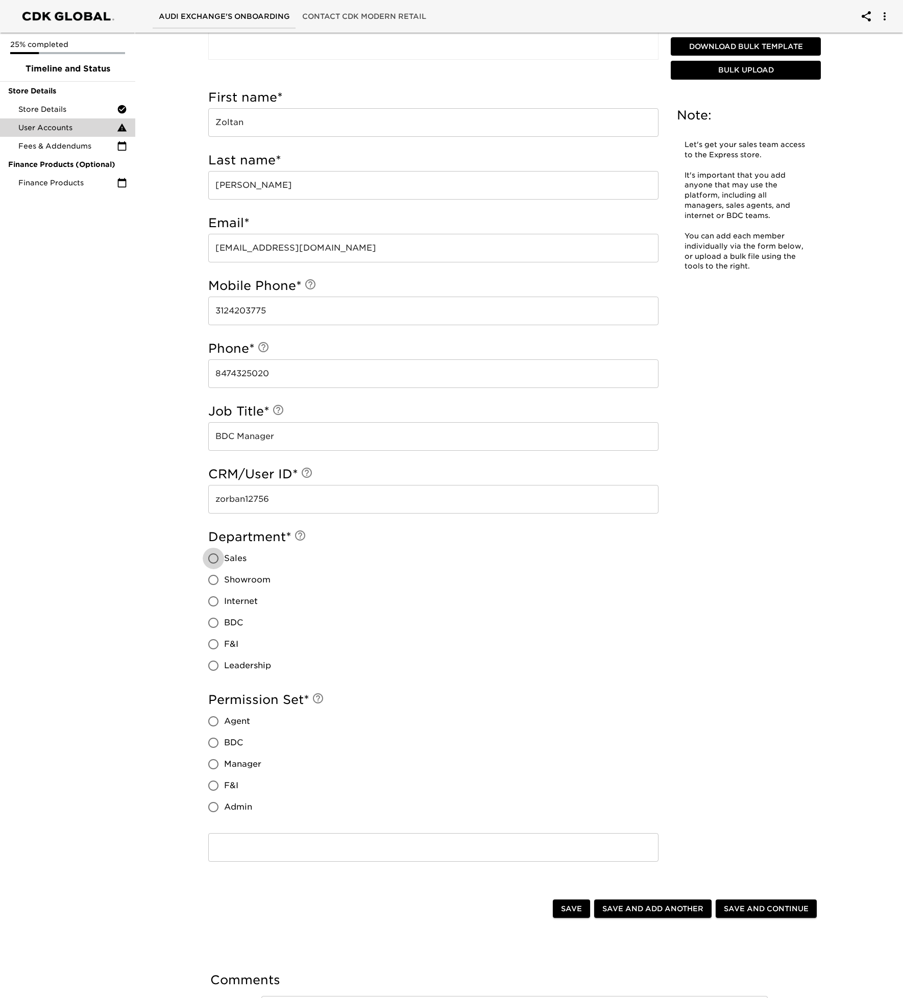
scroll to position [351, 0]
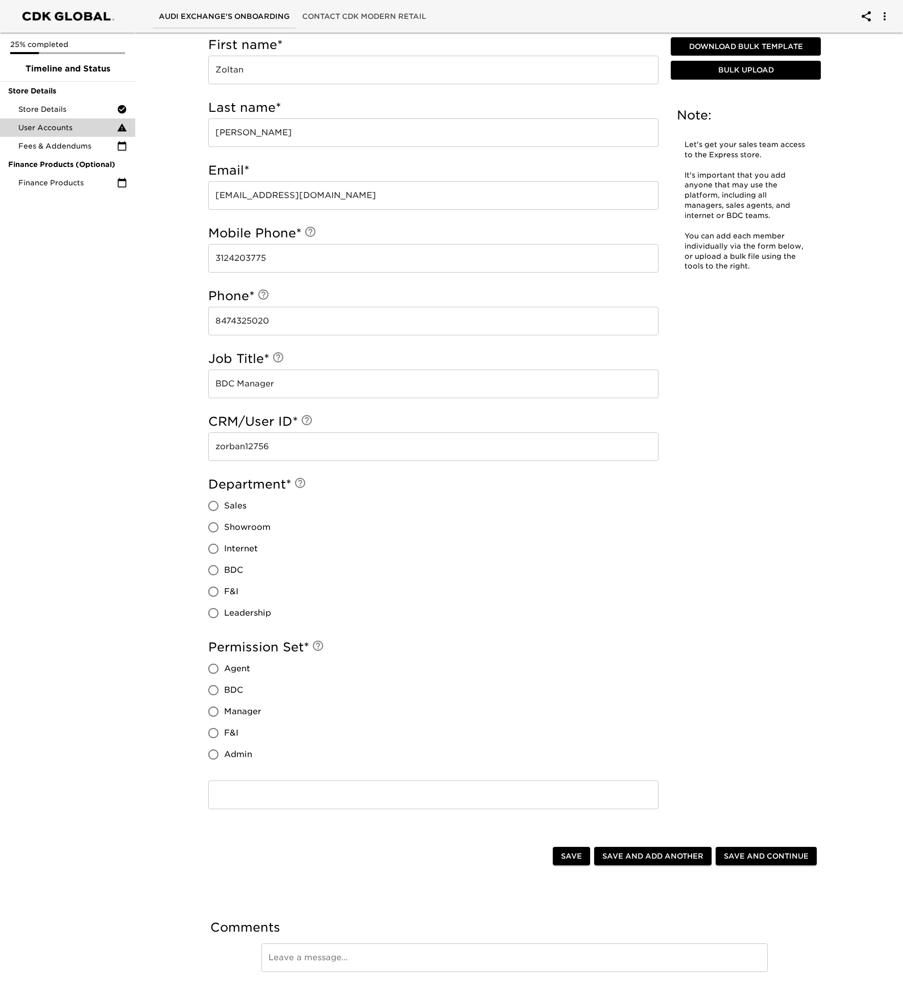
click at [212, 571] on input "BDC" at bounding box center [213, 570] width 21 height 21
radio input "true"
click at [205, 710] on input "Manager" at bounding box center [213, 711] width 21 height 21
radio input "true"
click at [765, 856] on span "Save and Continue" at bounding box center [766, 856] width 85 height 13
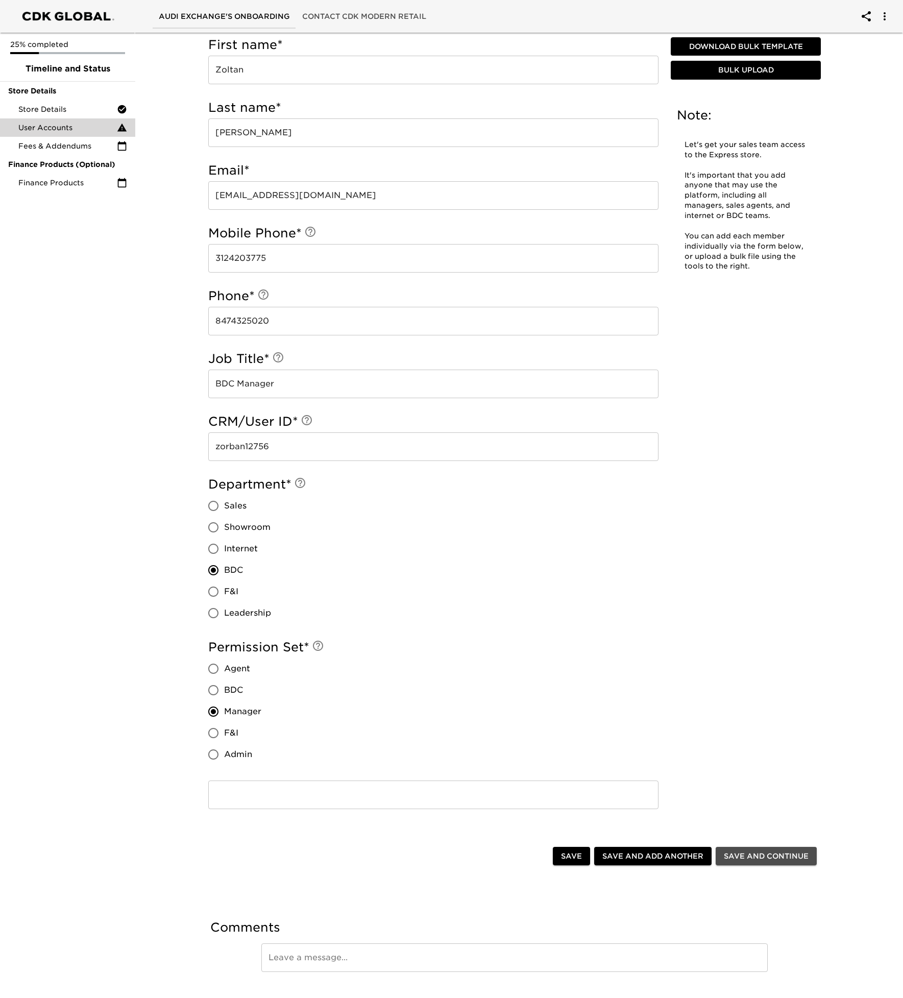
scroll to position [0, 0]
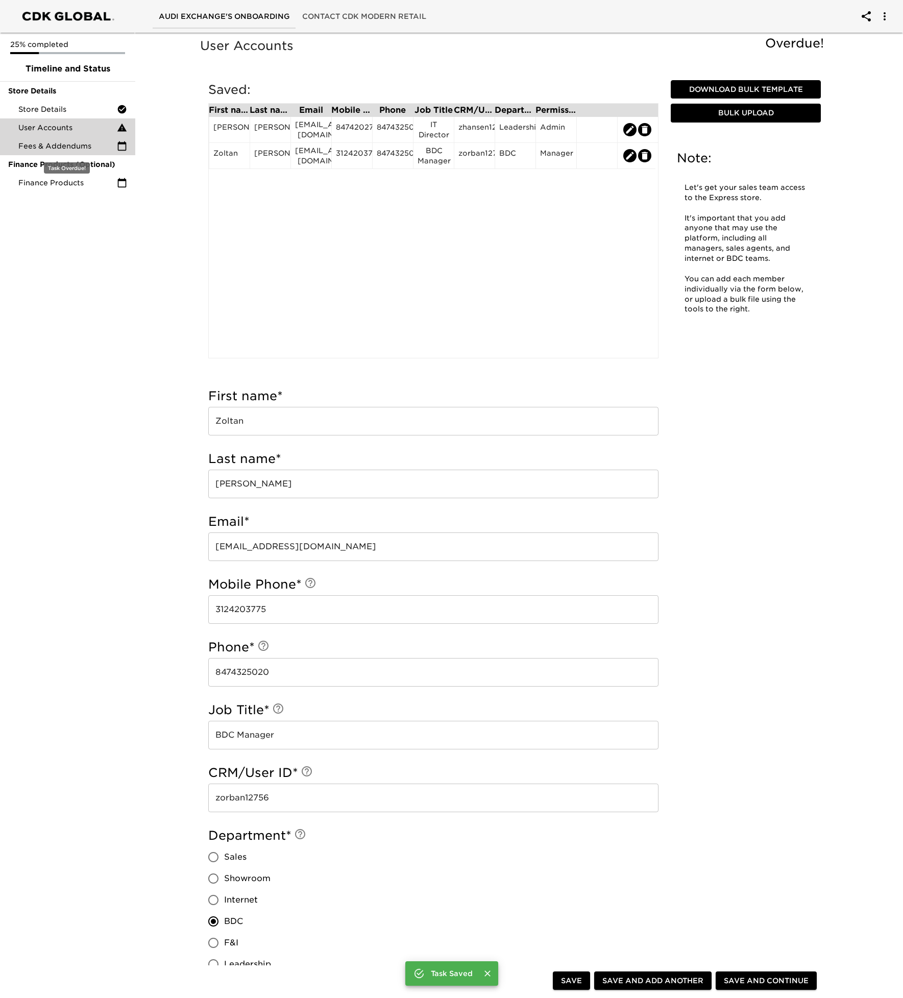
click at [94, 142] on span "Fees & Addendums" at bounding box center [67, 146] width 99 height 10
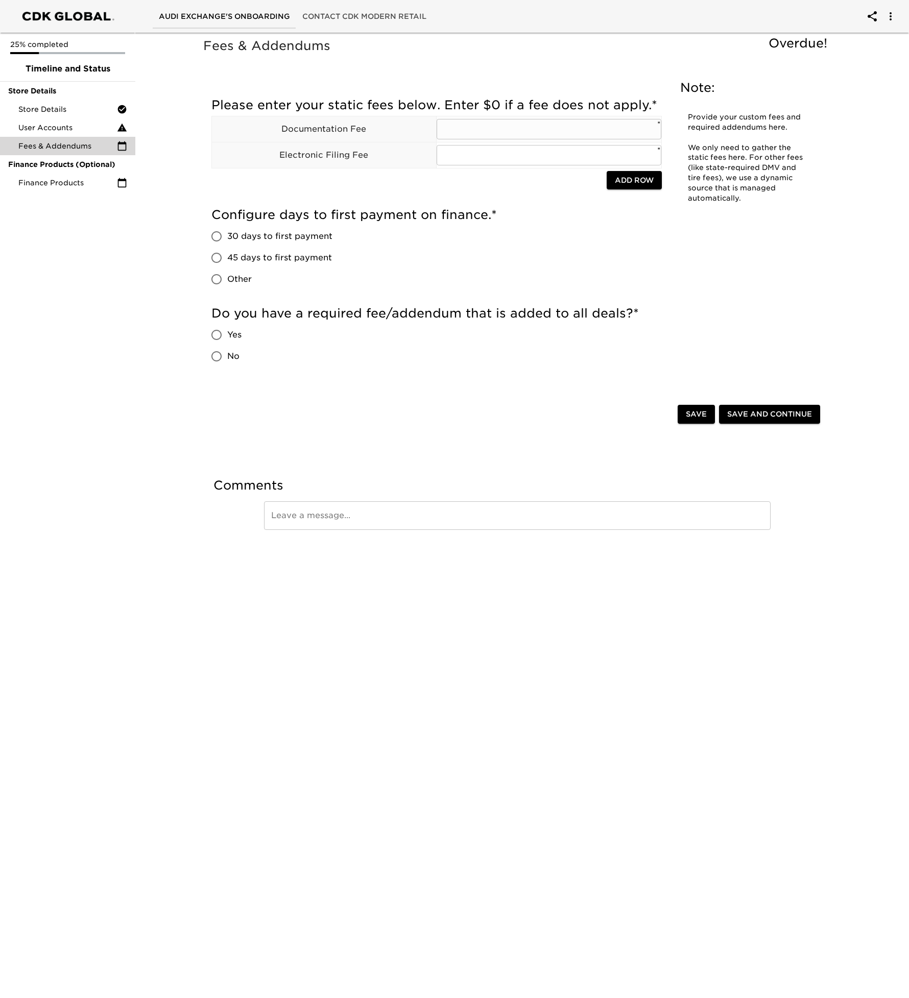
click at [478, 129] on input "text" at bounding box center [549, 129] width 225 height 20
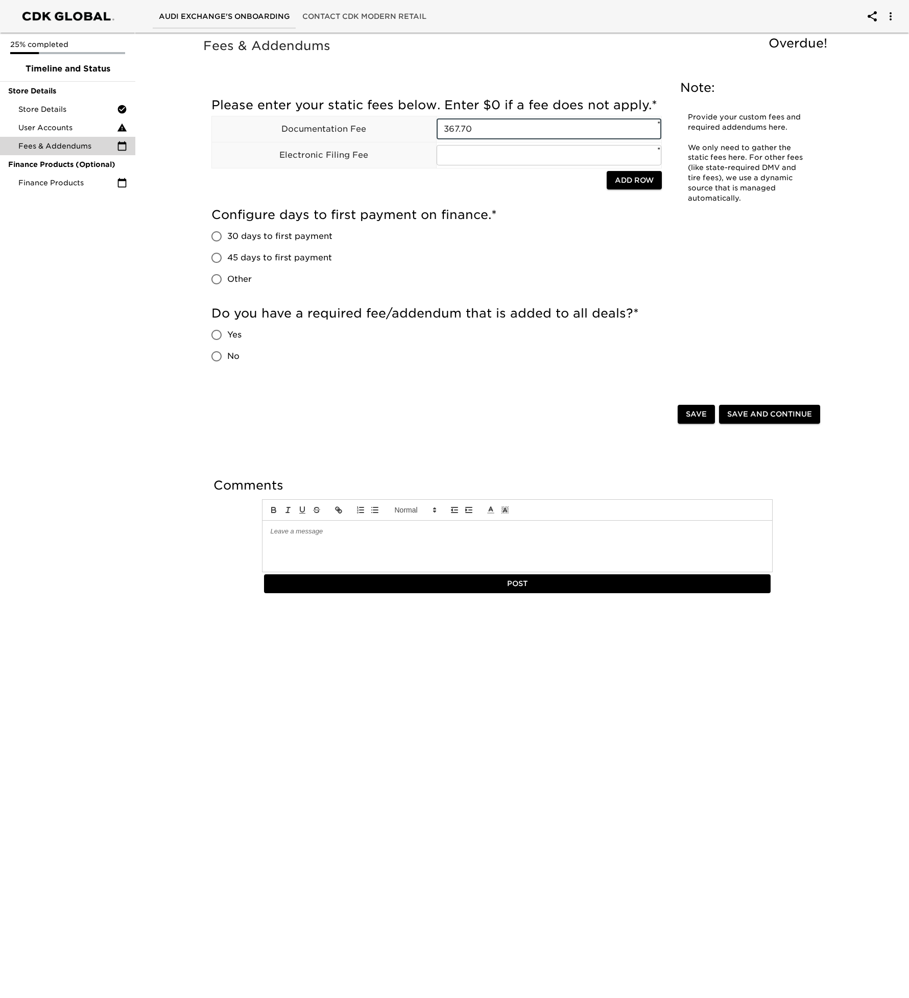
type input "367.70"
click at [484, 158] on input "text" at bounding box center [549, 155] width 225 height 20
type input "316"
click at [225, 240] on input "30 days to first payment" at bounding box center [216, 236] width 21 height 21
radio input "true"
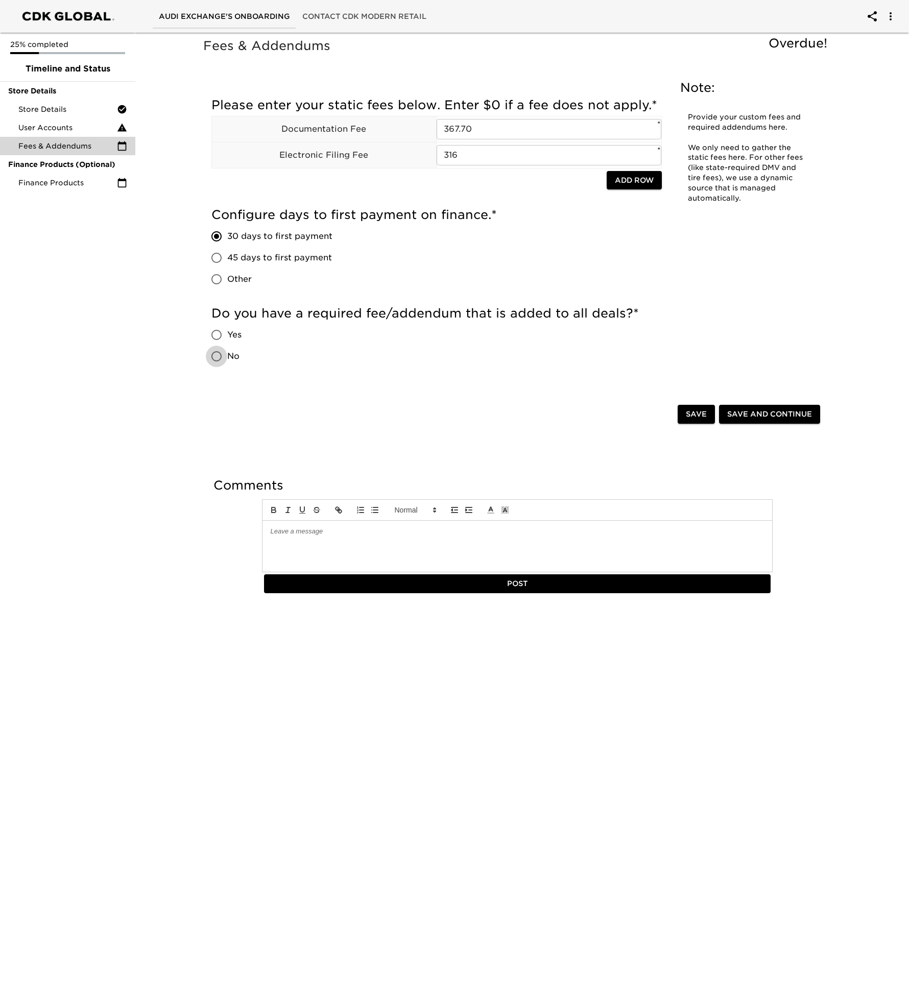
click at [215, 349] on input "No" at bounding box center [216, 356] width 21 height 21
radio input "true"
click at [755, 424] on div "Save and Continue" at bounding box center [769, 414] width 105 height 23
click at [754, 409] on span "Save and Continue" at bounding box center [769, 414] width 85 height 13
